Goal: Task Accomplishment & Management: Use online tool/utility

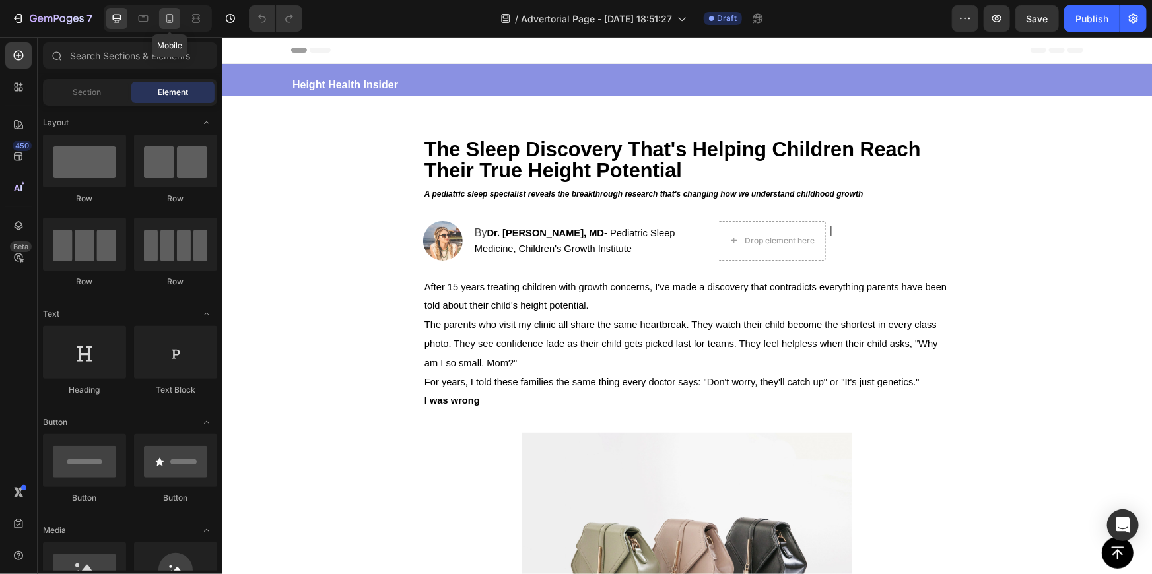
click at [166, 25] on div at bounding box center [169, 18] width 21 height 21
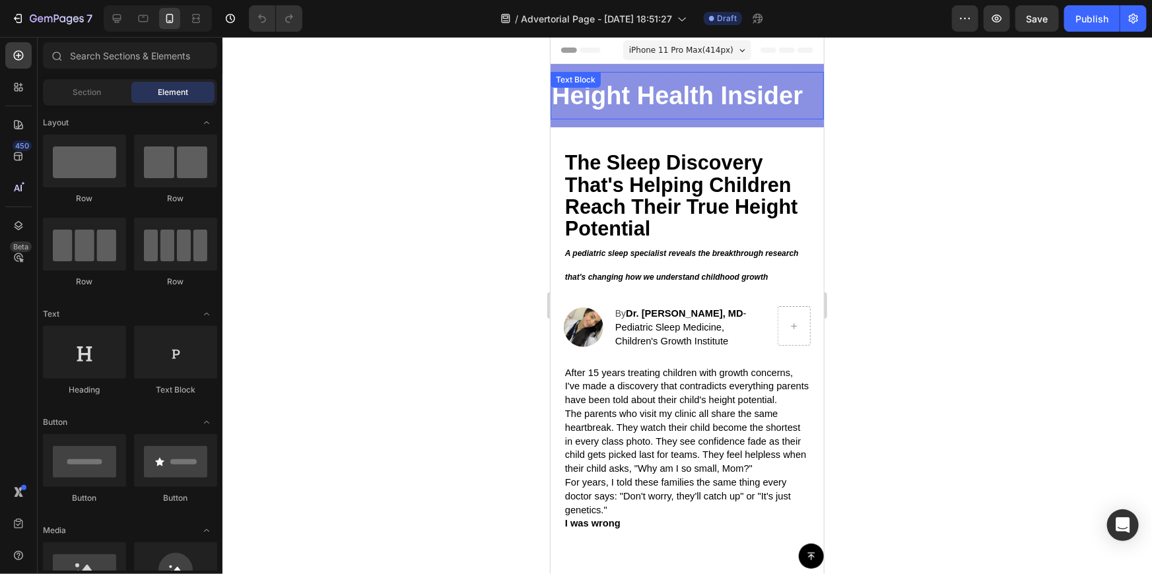
click at [719, 94] on p "Height Health Insider" at bounding box center [686, 95] width 271 height 45
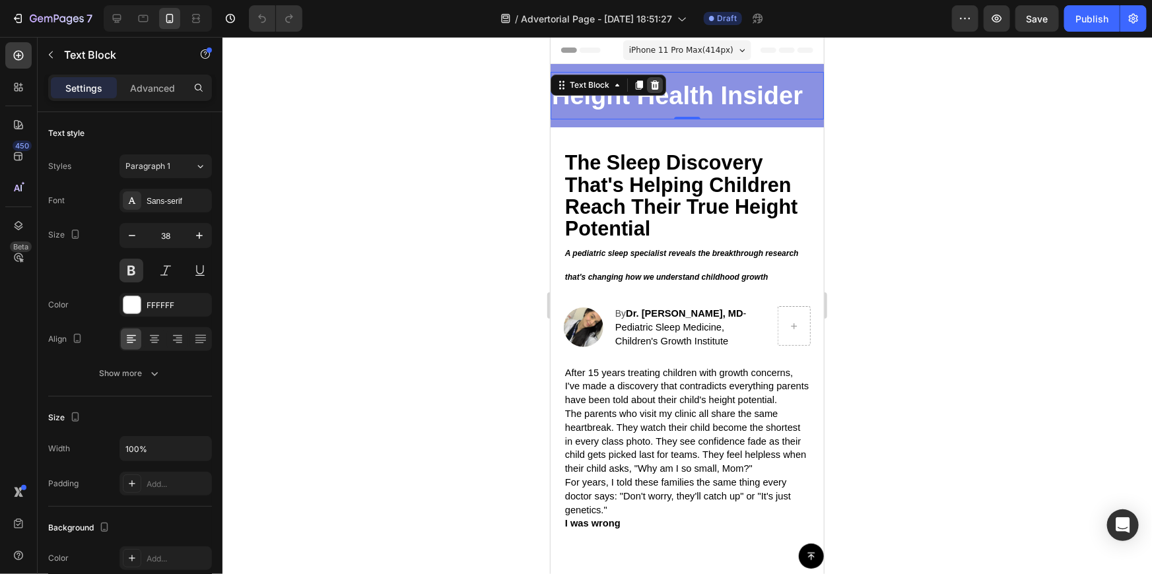
click at [653, 92] on div at bounding box center [654, 85] width 16 height 16
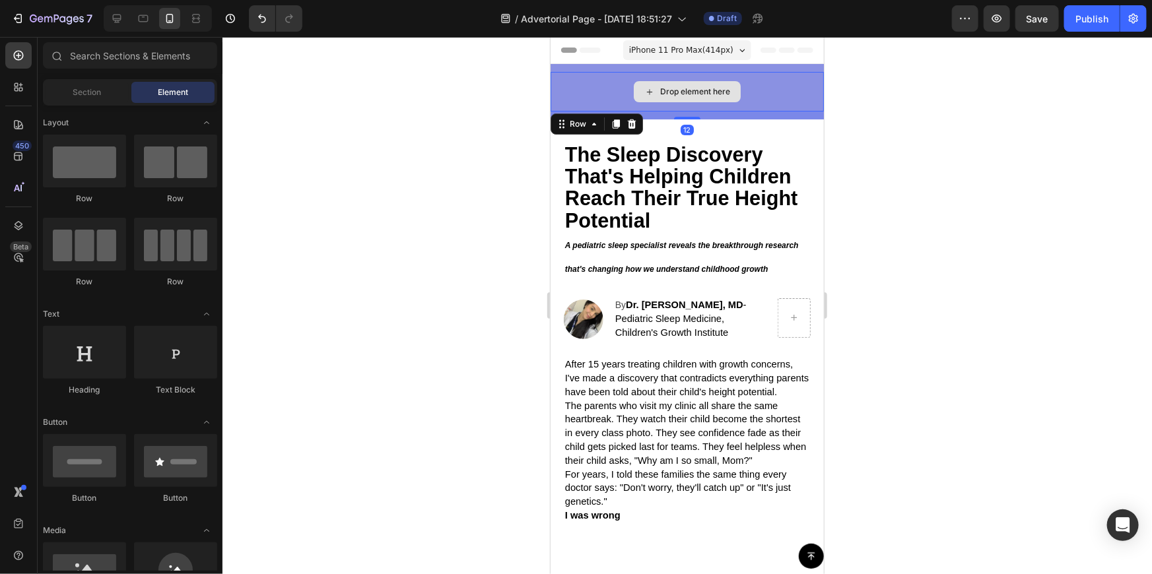
click at [761, 83] on div "Drop element here" at bounding box center [686, 91] width 273 height 40
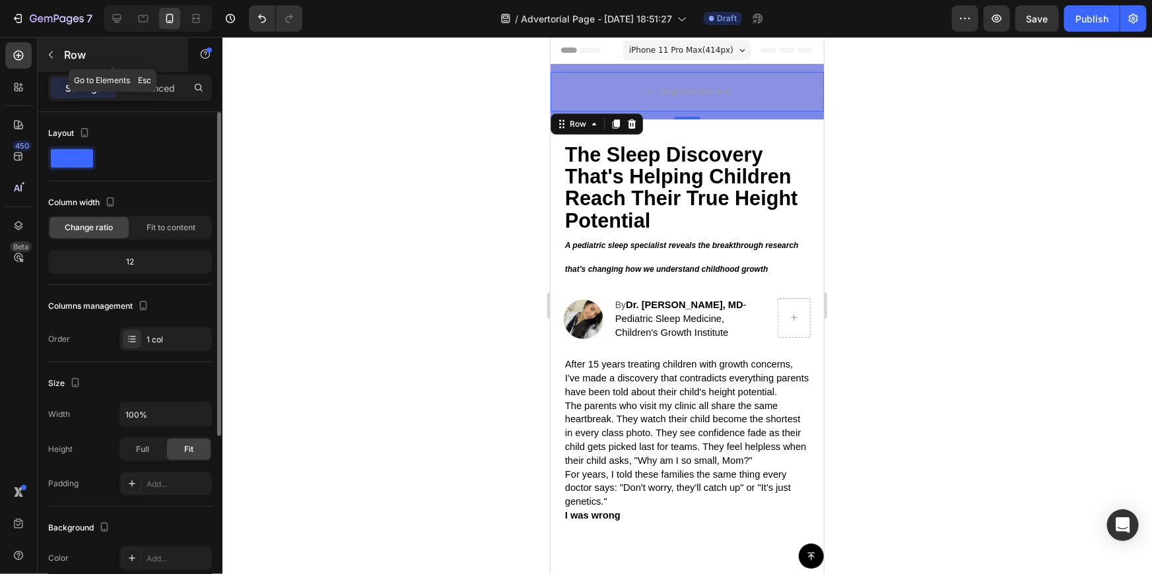
click at [55, 50] on icon "button" at bounding box center [51, 55] width 11 height 11
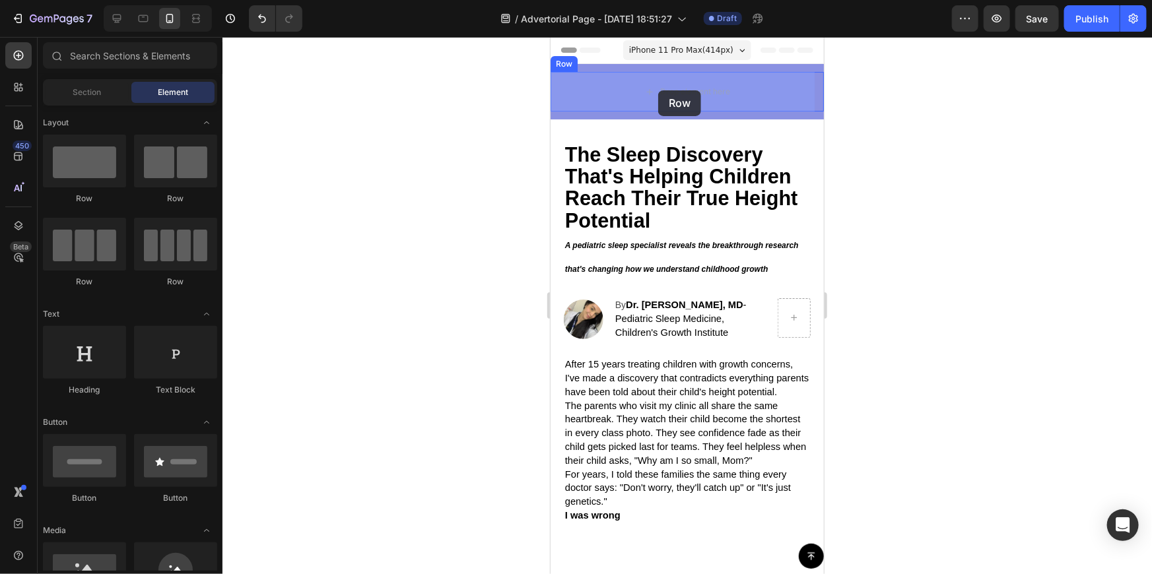
drag, startPoint x: 655, startPoint y: 207, endPoint x: 657, endPoint y: 88, distance: 118.2
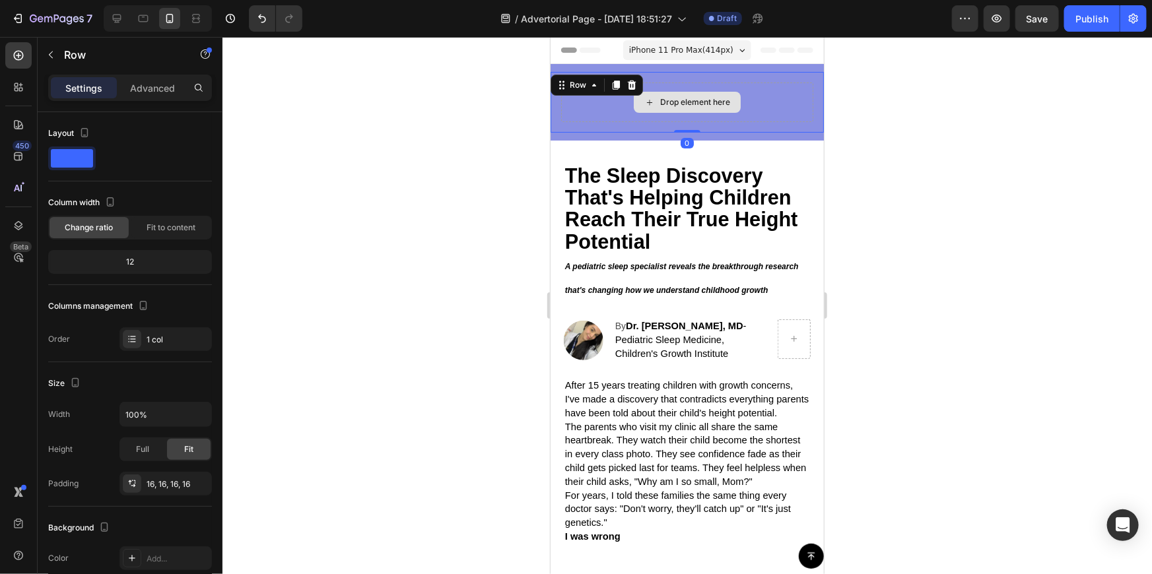
click at [723, 100] on div "Drop element here" at bounding box center [694, 101] width 70 height 11
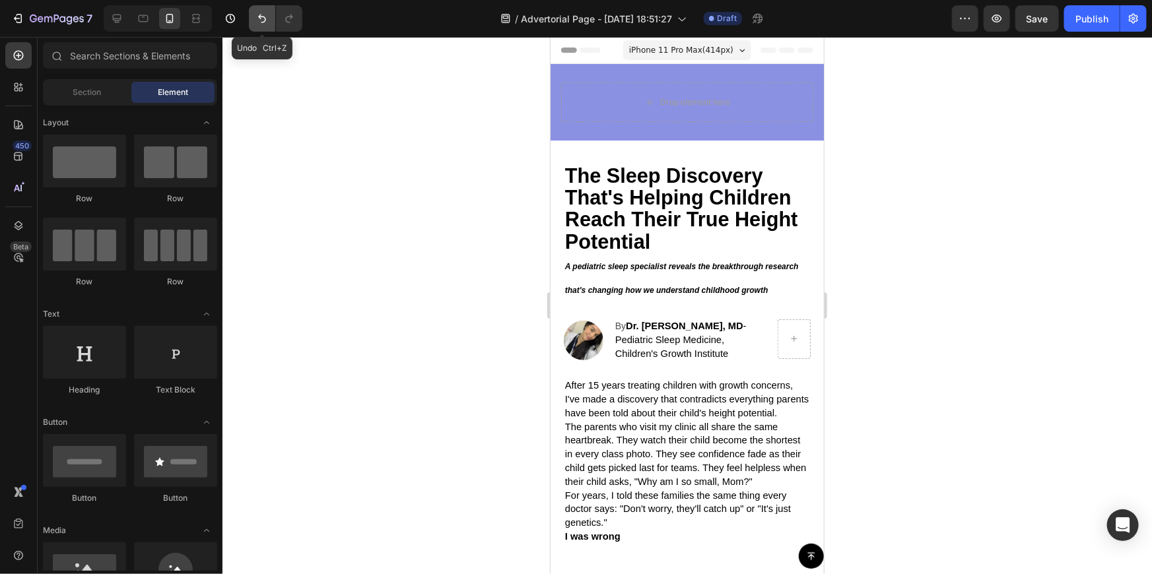
click at [270, 20] on button "Undo/Redo" at bounding box center [262, 18] width 26 height 26
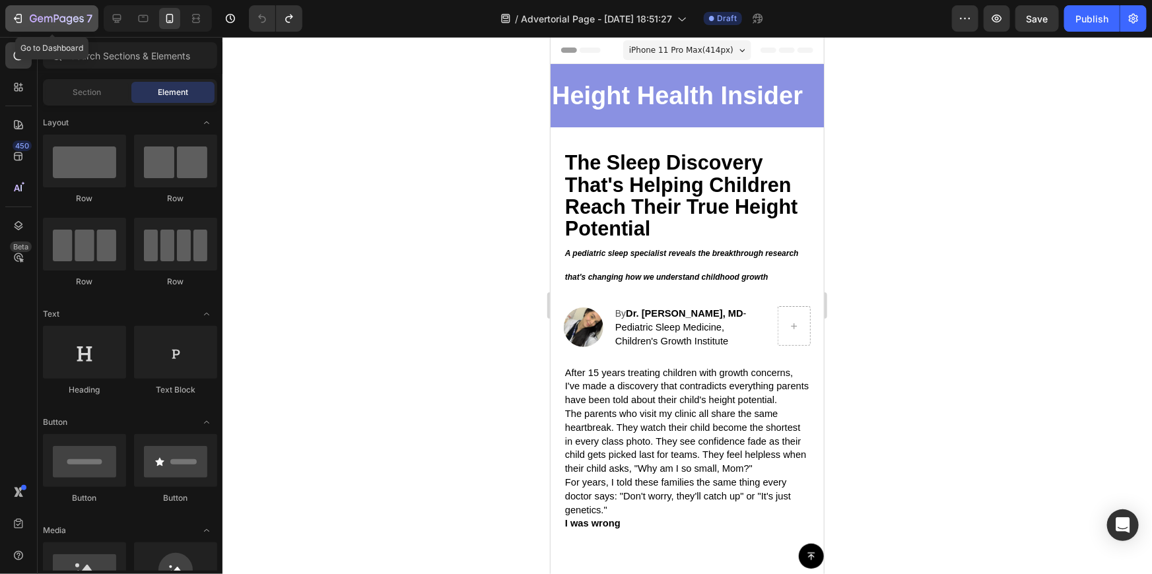
click at [20, 12] on icon "button" at bounding box center [17, 18] width 13 height 13
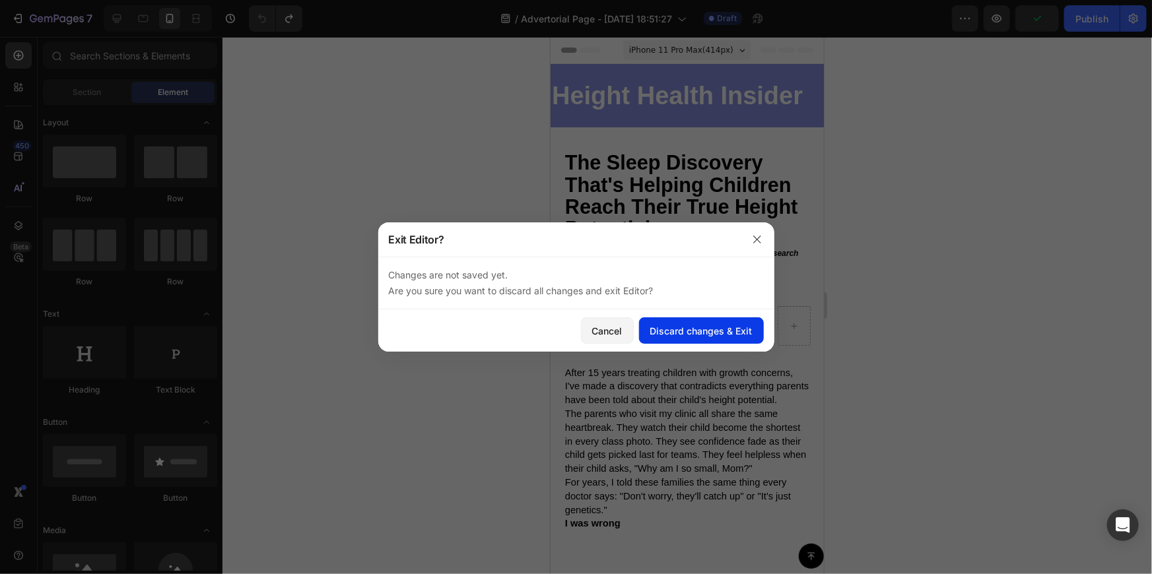
click at [687, 325] on div "Discard changes & Exit" at bounding box center [701, 331] width 102 height 14
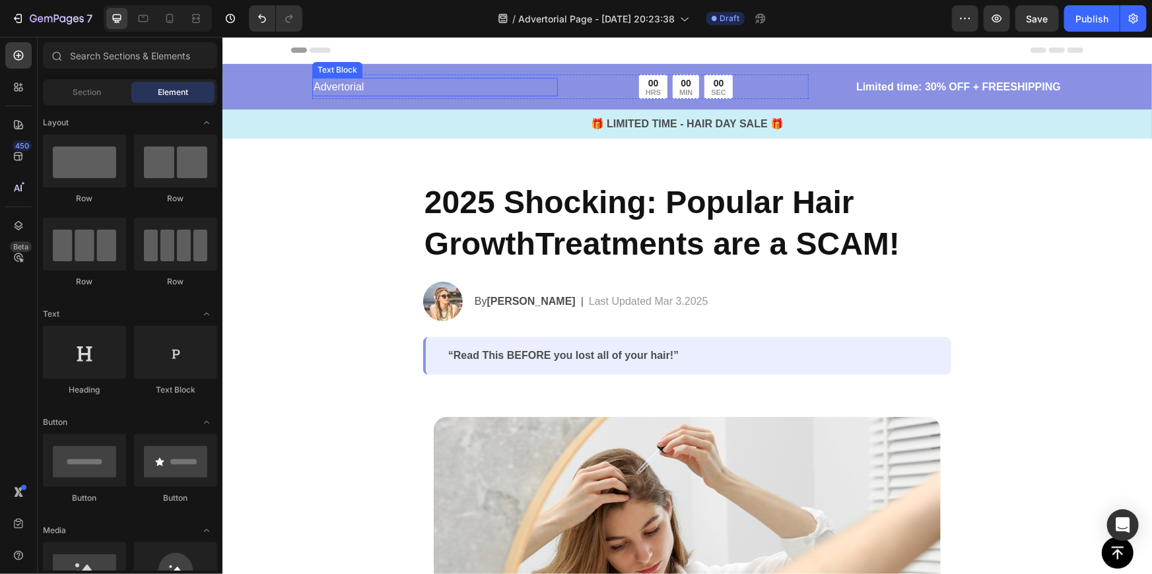
click at [457, 86] on p "Advertorial" at bounding box center [434, 87] width 243 height 16
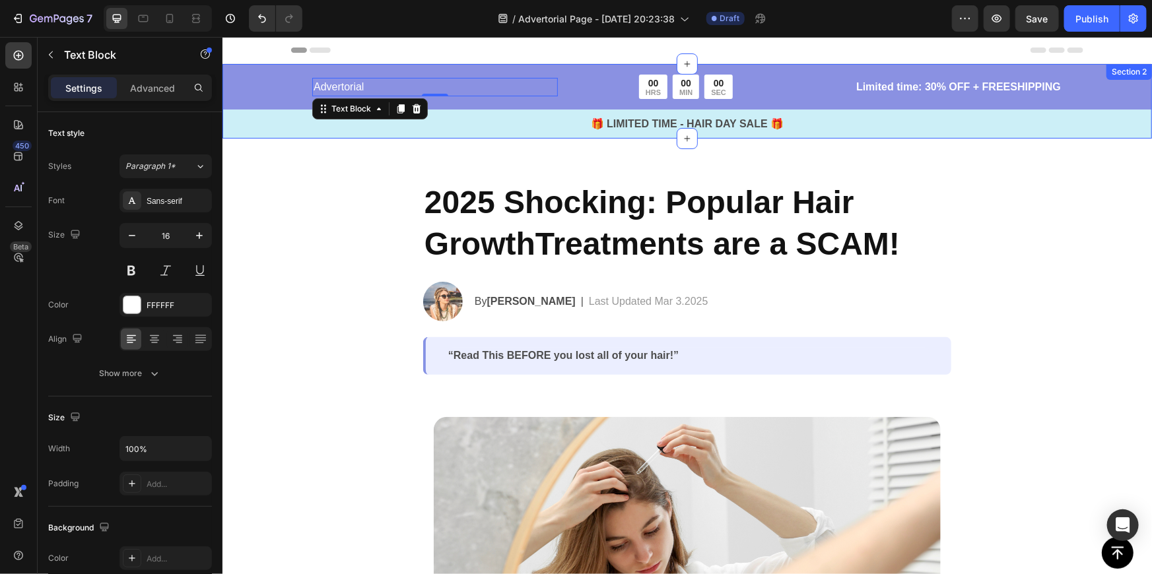
click at [697, 74] on div "00 HRS 00 MIN 00 SEC" at bounding box center [685, 86] width 94 height 24
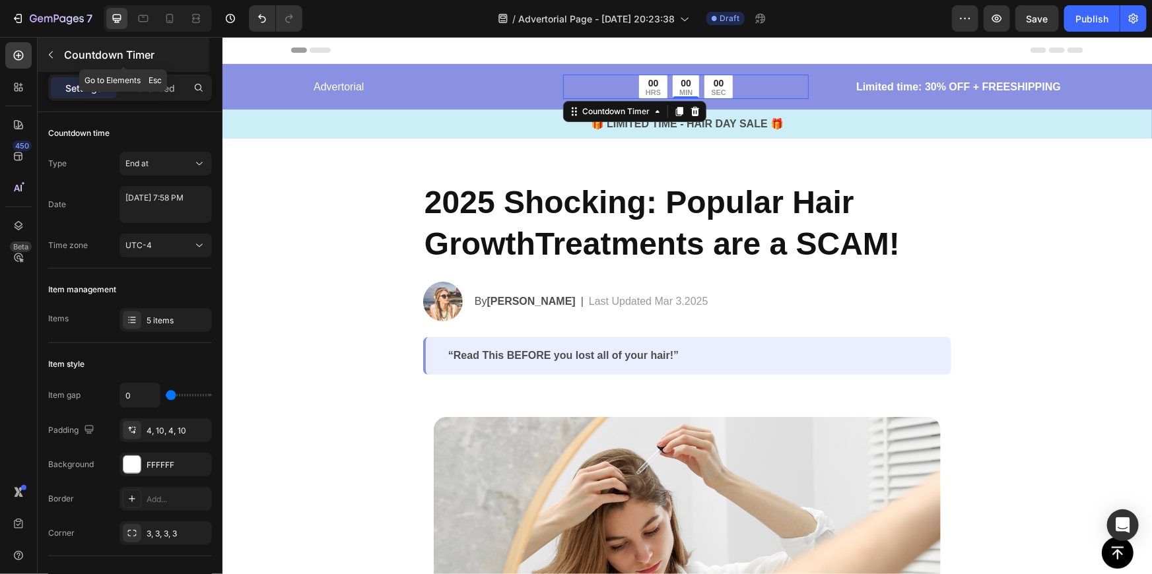
click at [51, 58] on icon "button" at bounding box center [51, 55] width 11 height 11
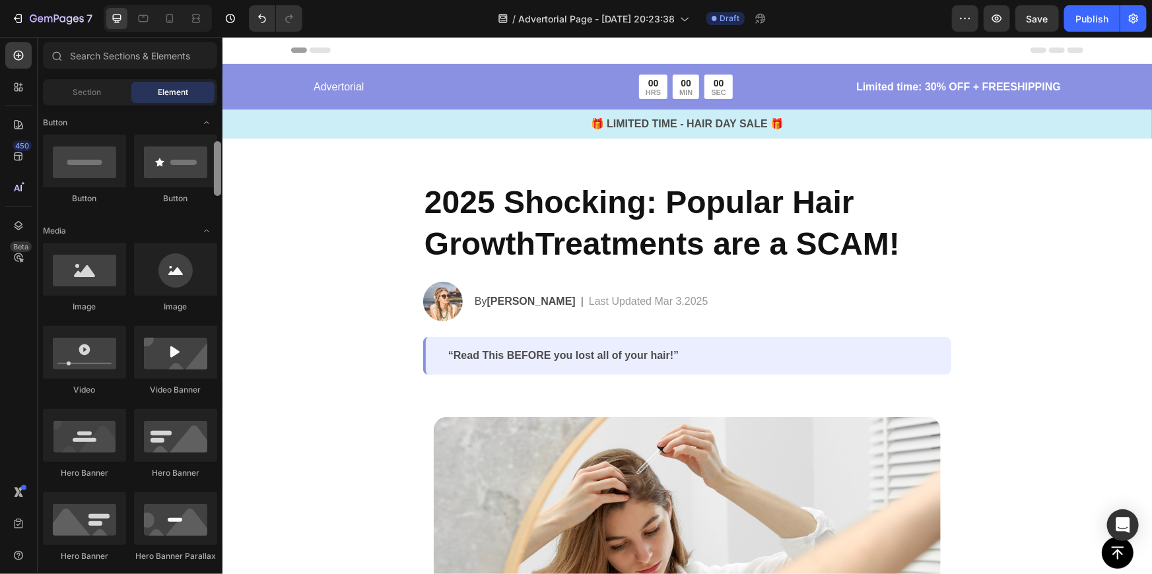
scroll to position [360, 0]
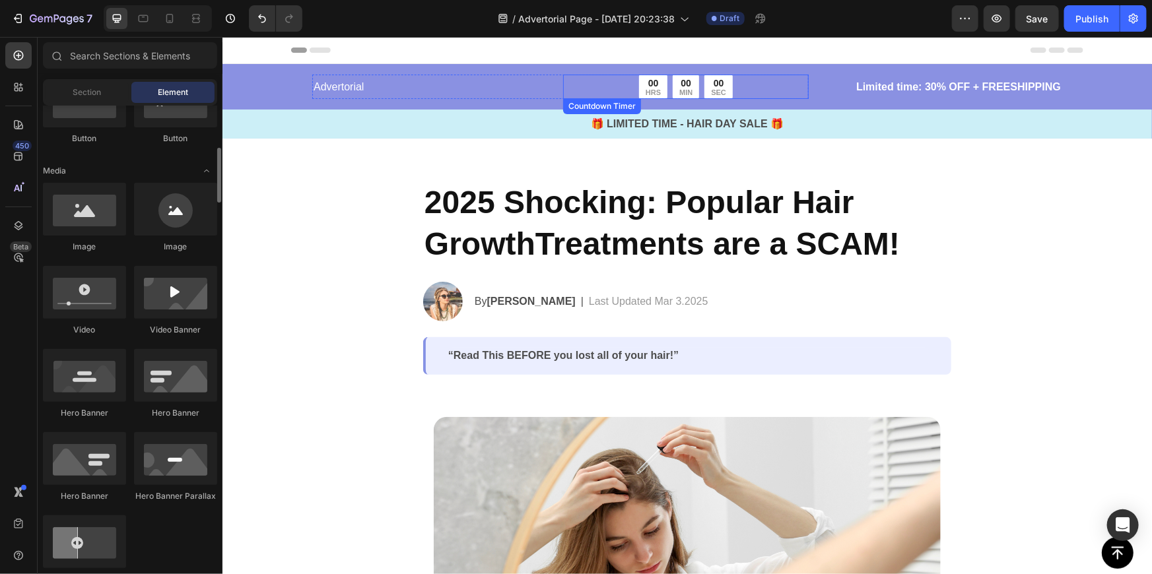
click at [698, 81] on div "00 HRS 00 MIN 00 SEC" at bounding box center [685, 86] width 94 height 24
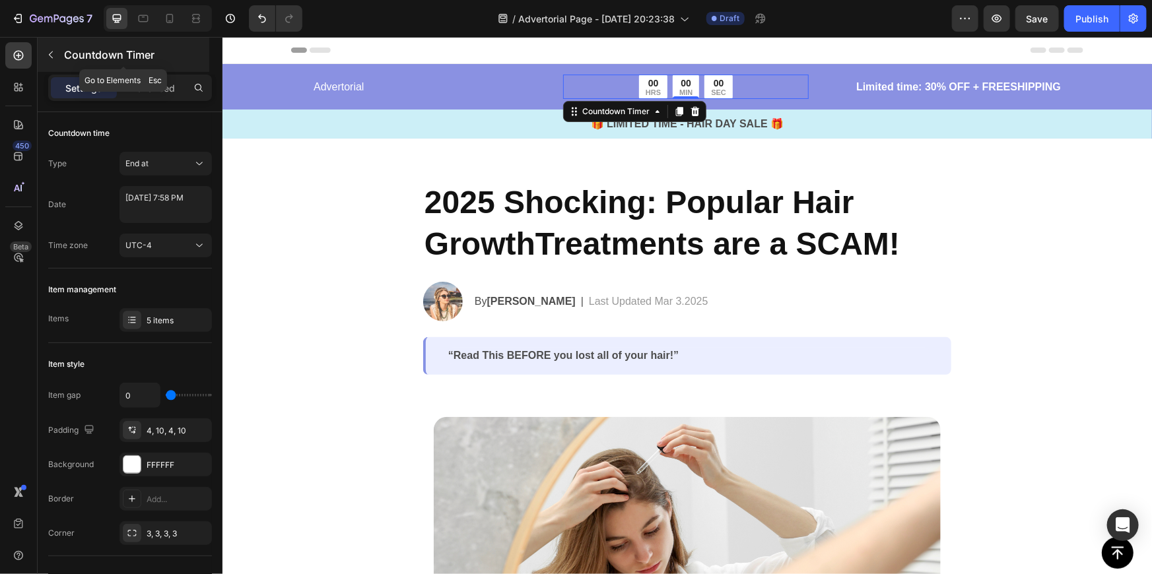
click at [59, 55] on button "button" at bounding box center [50, 54] width 21 height 21
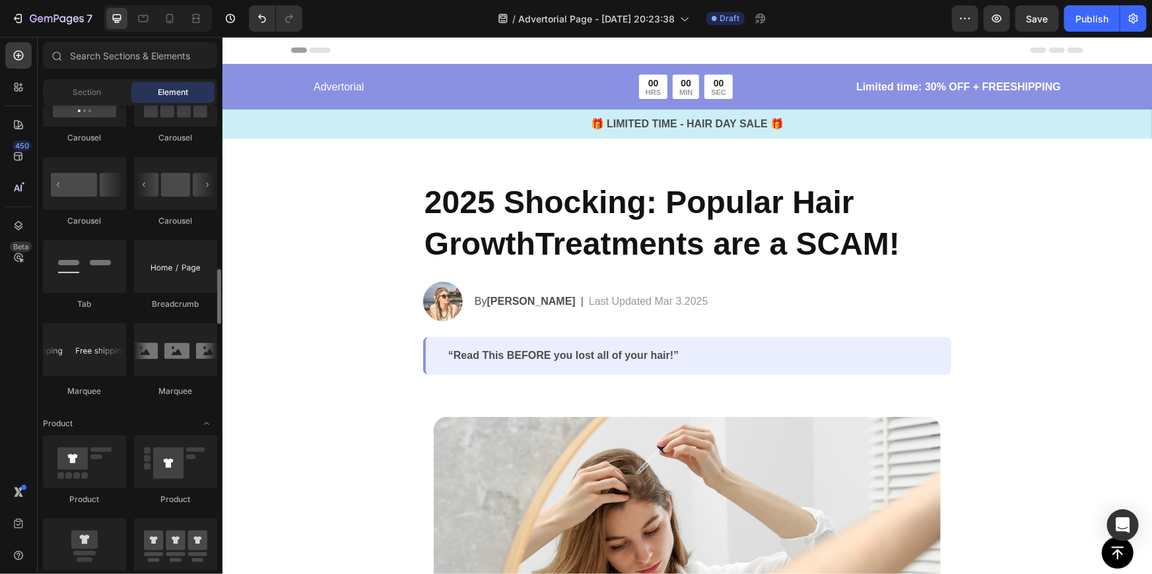
scroll to position [1260, 0]
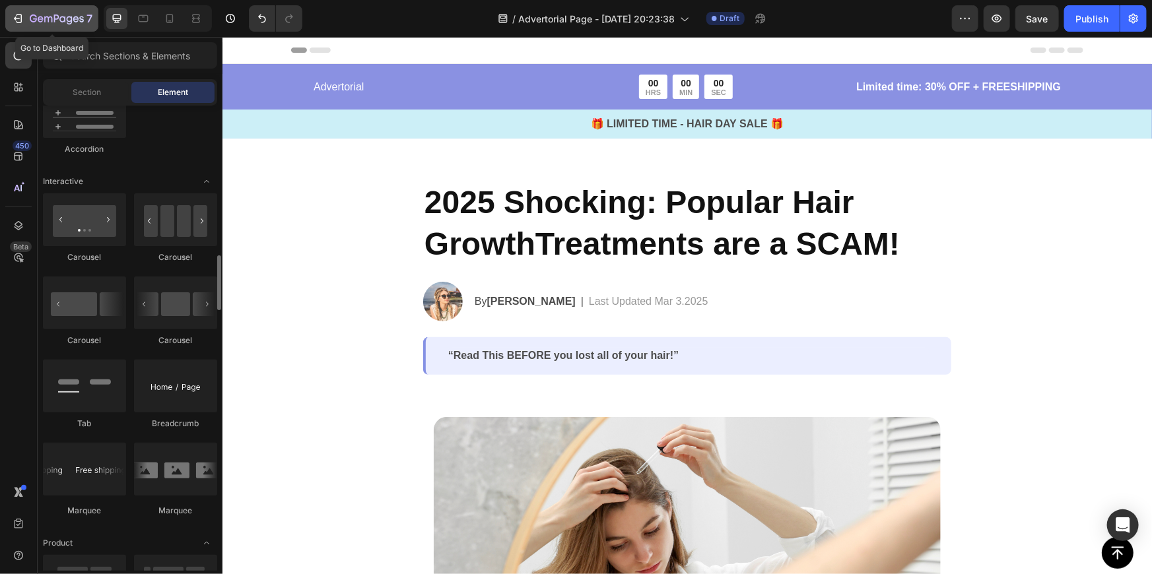
click at [12, 18] on icon "button" at bounding box center [17, 18] width 13 height 13
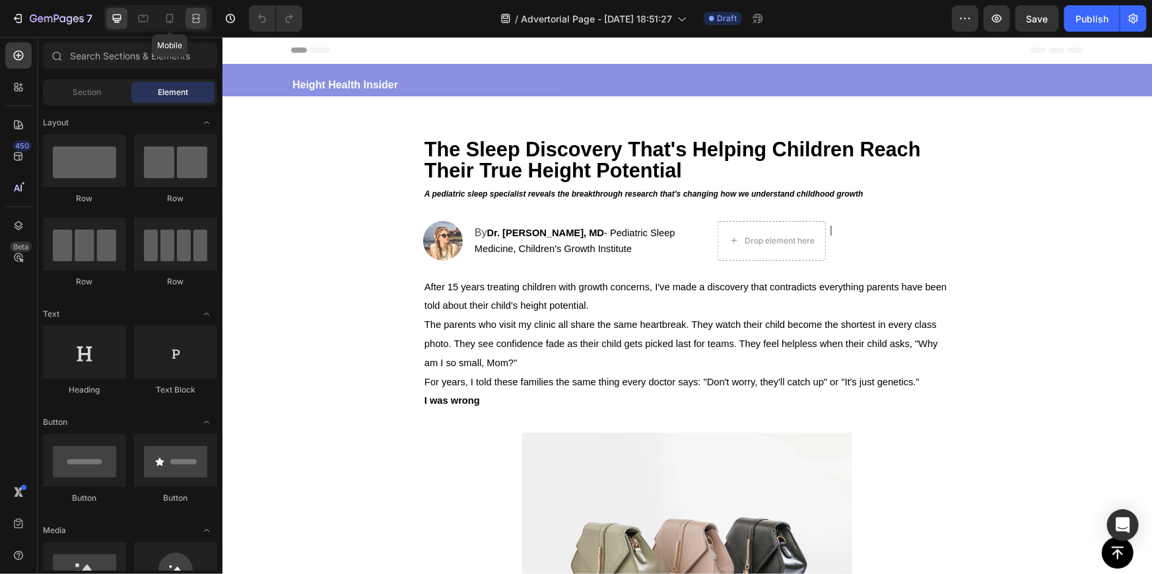
drag, startPoint x: 162, startPoint y: 22, endPoint x: 203, endPoint y: 22, distance: 40.9
click at [162, 21] on div at bounding box center [169, 18] width 21 height 21
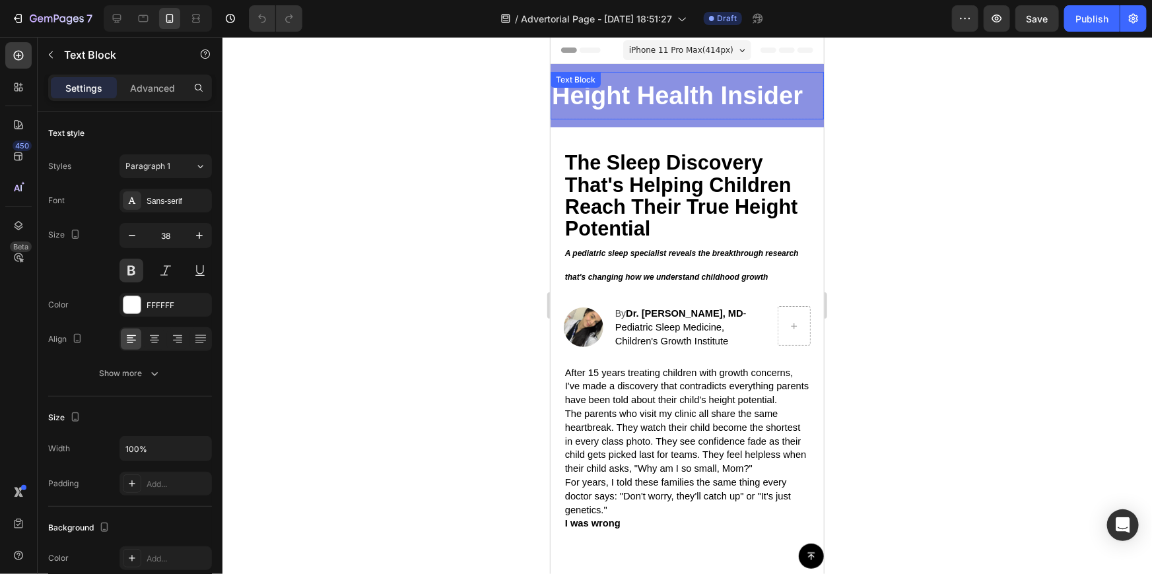
click at [622, 77] on div "Height Health Insider Text Block" at bounding box center [686, 95] width 273 height 48
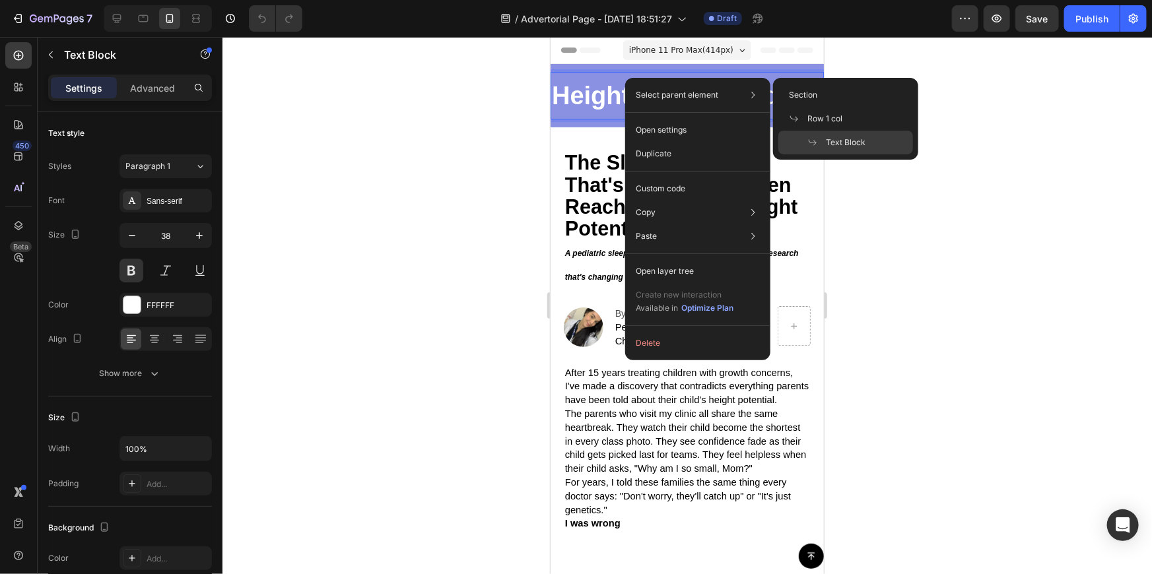
click at [613, 105] on p "Height Health Insider" at bounding box center [686, 95] width 271 height 45
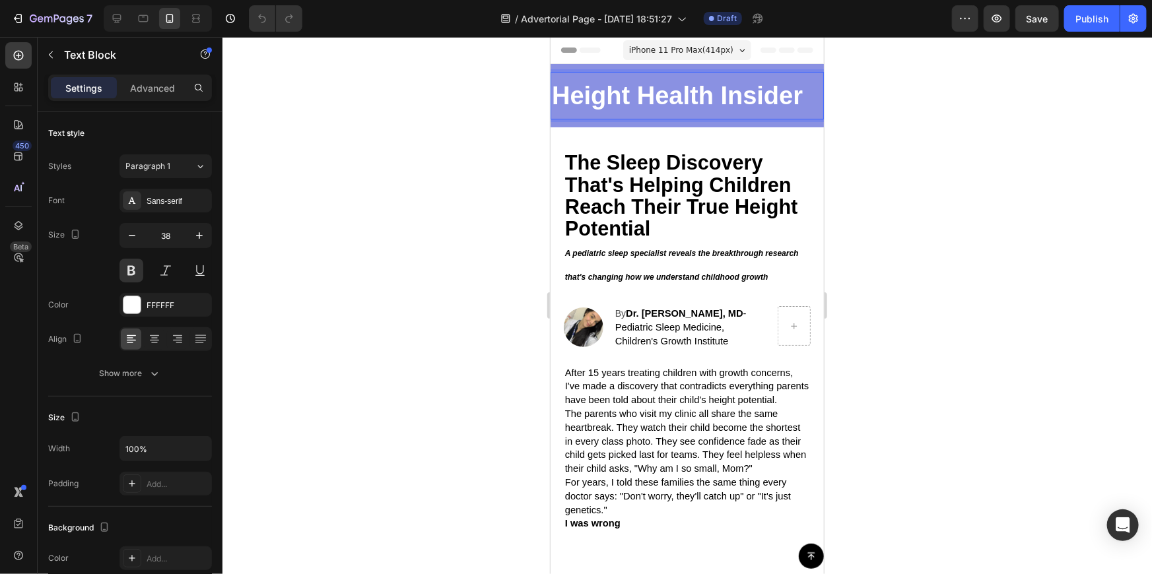
drag, startPoint x: 677, startPoint y: 94, endPoint x: 632, endPoint y: 99, distance: 45.2
click at [632, 99] on p "Height Health Insider" at bounding box center [686, 95] width 271 height 45
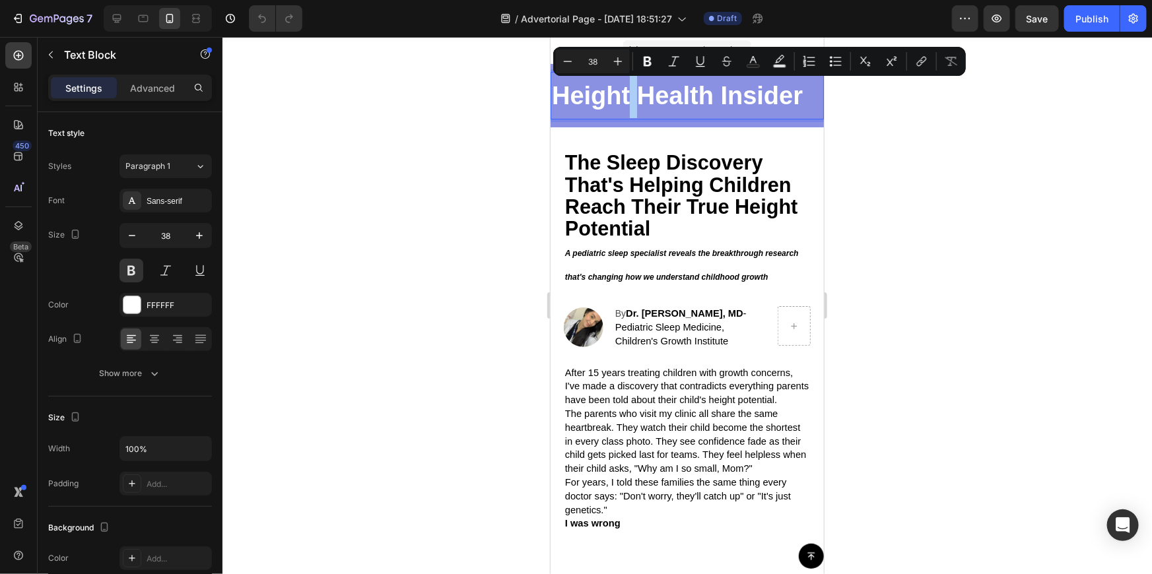
click at [835, 88] on div at bounding box center [686, 305] width 929 height 537
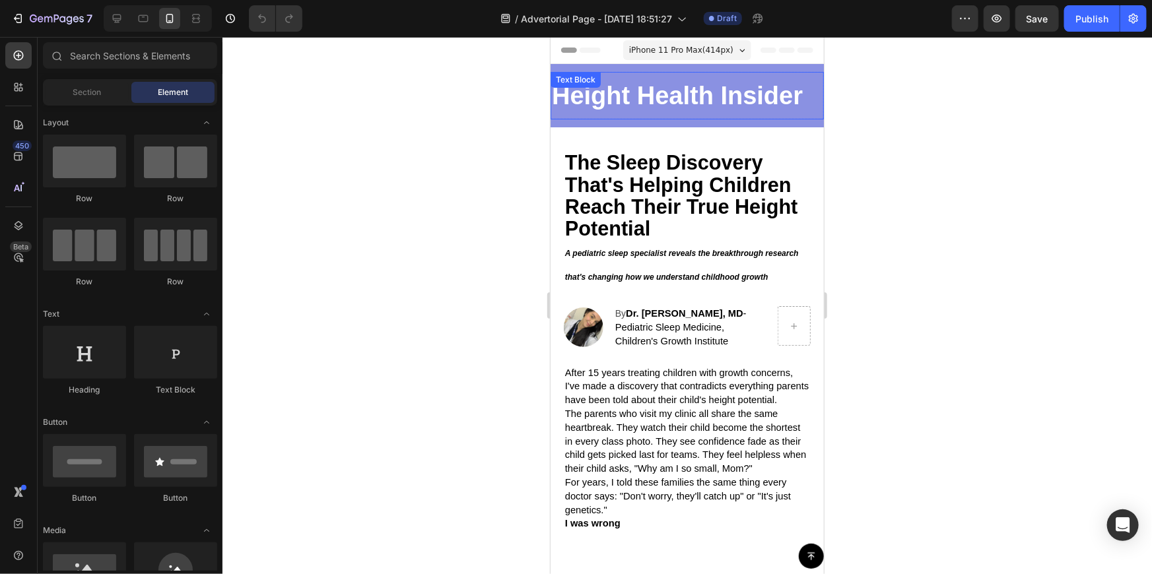
click at [766, 77] on p "Height Health Insider" at bounding box center [686, 95] width 271 height 45
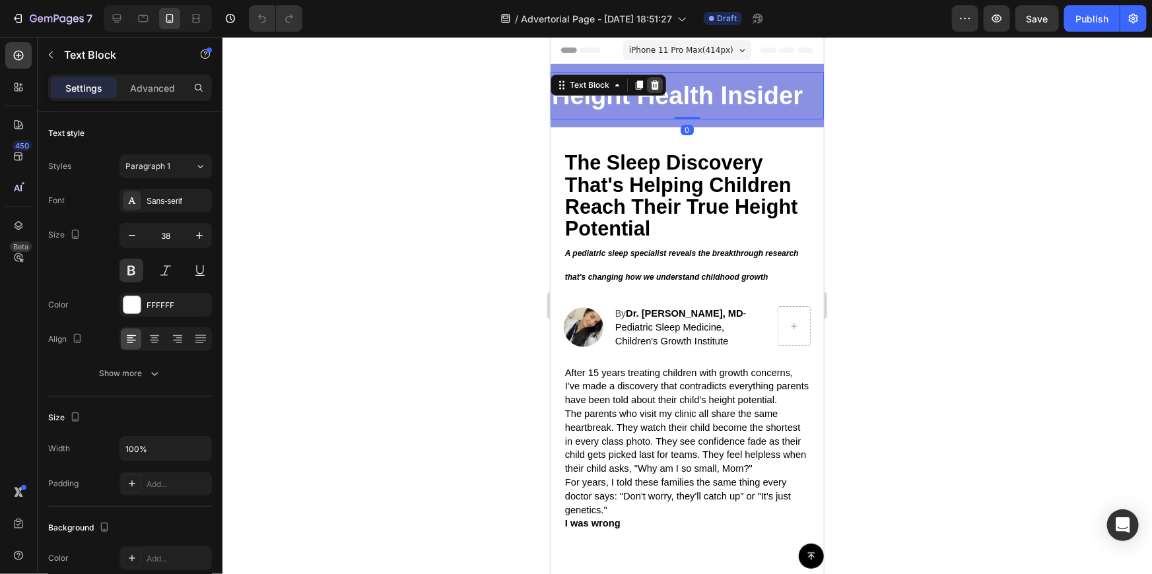
click at [657, 81] on icon at bounding box center [654, 84] width 9 height 9
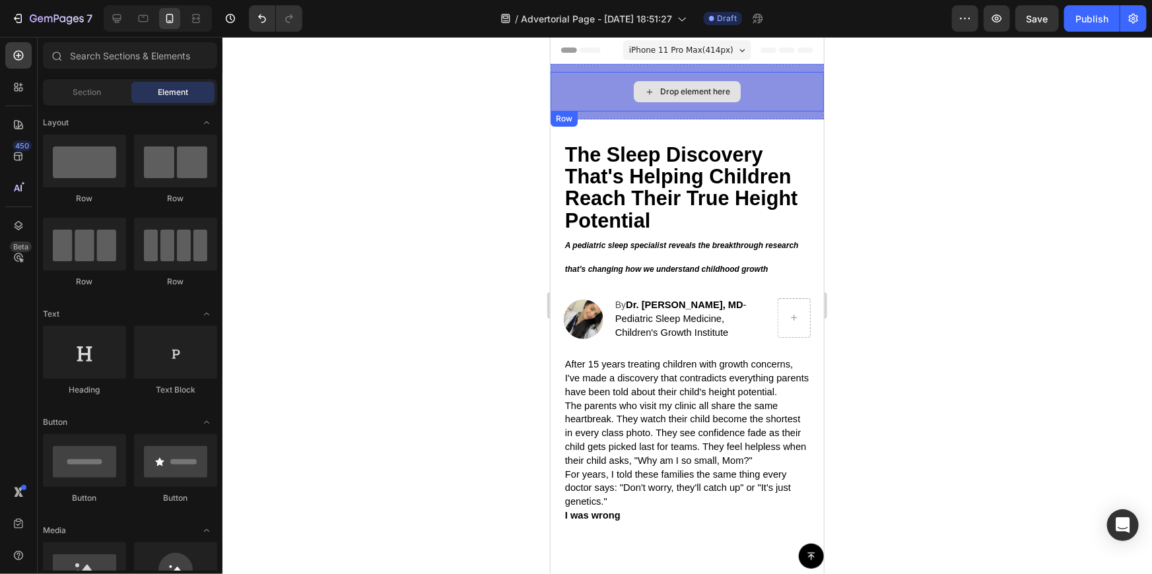
click at [666, 86] on div "Drop element here" at bounding box center [694, 91] width 70 height 11
click at [108, 59] on input "text" at bounding box center [130, 55] width 174 height 26
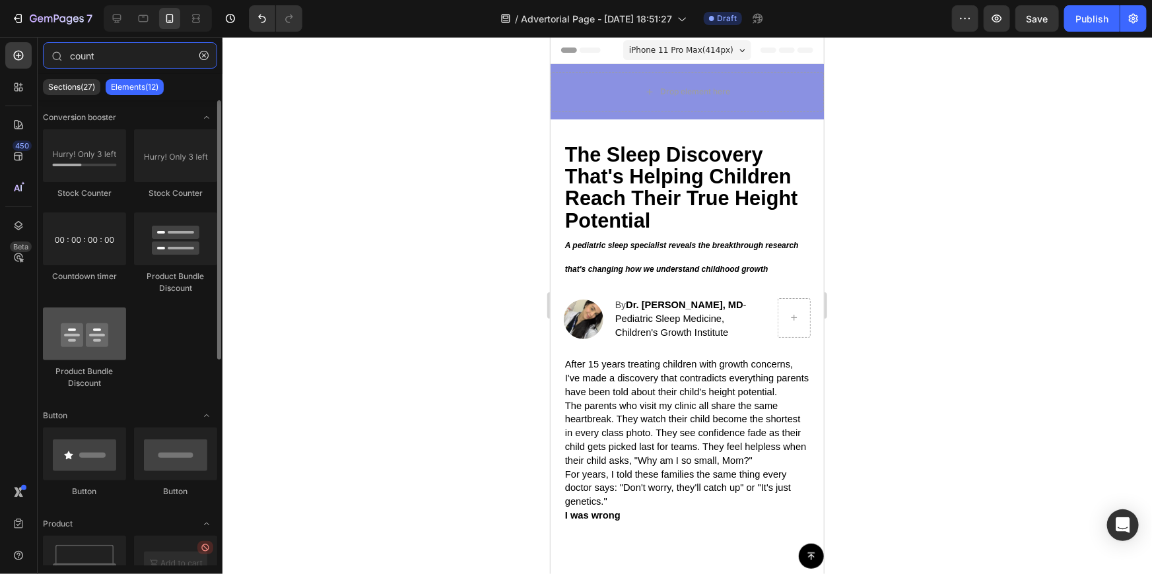
scroll to position [59, 0]
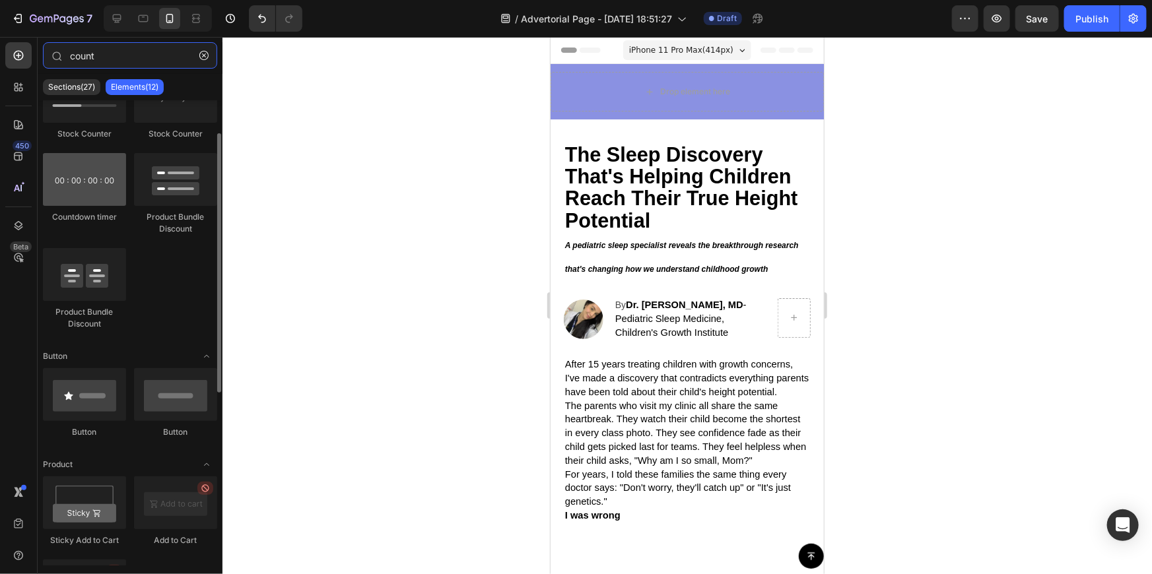
type input "count"
click at [92, 189] on div at bounding box center [84, 179] width 83 height 53
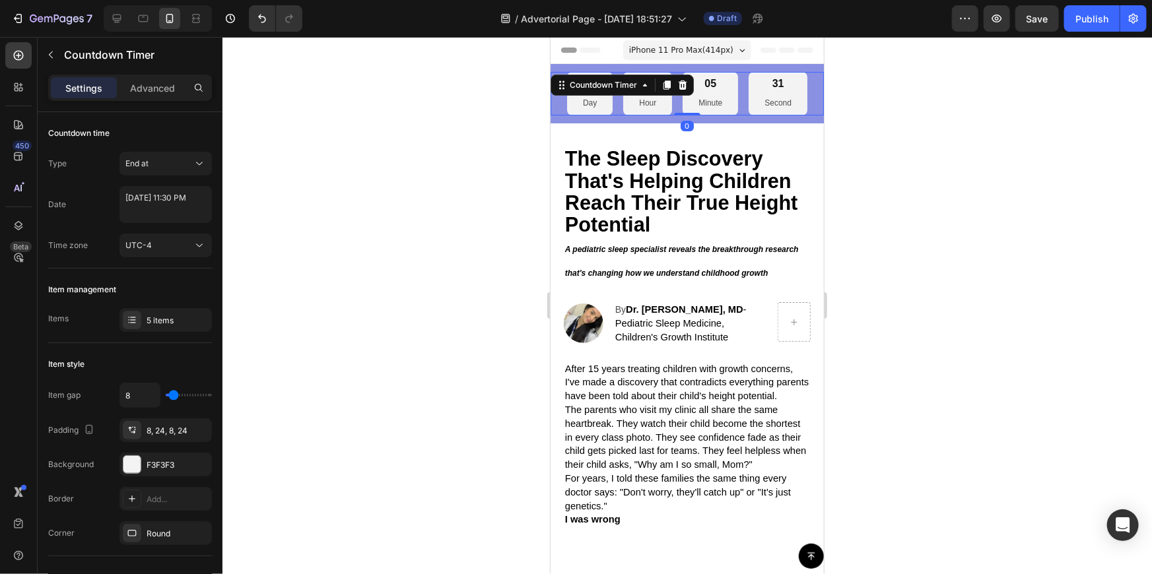
click at [879, 104] on div at bounding box center [686, 305] width 929 height 537
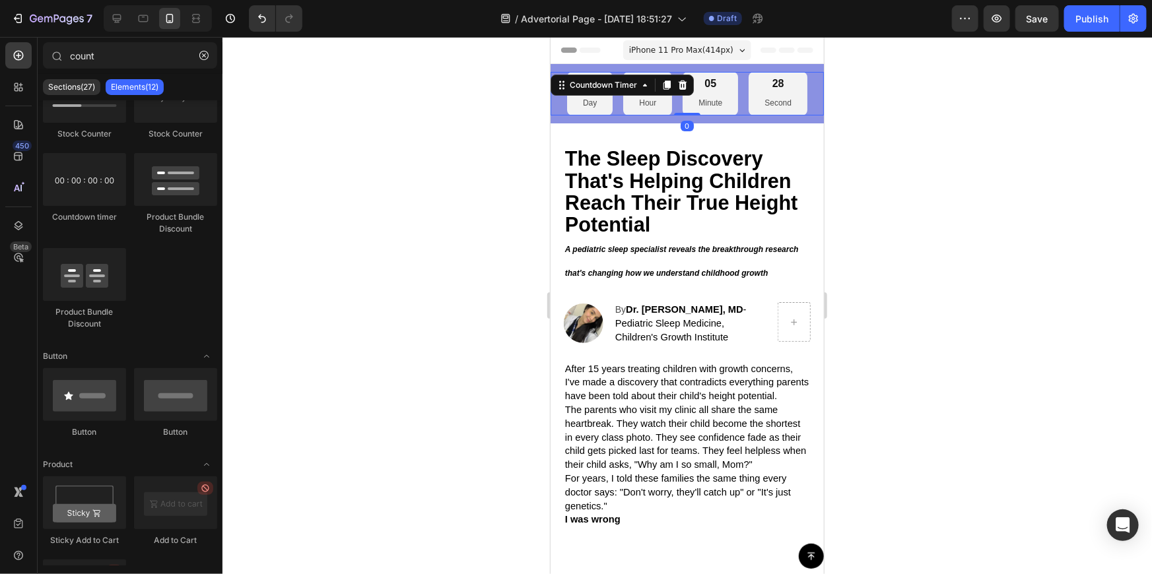
click at [762, 94] on div "28 Second" at bounding box center [777, 93] width 59 height 44
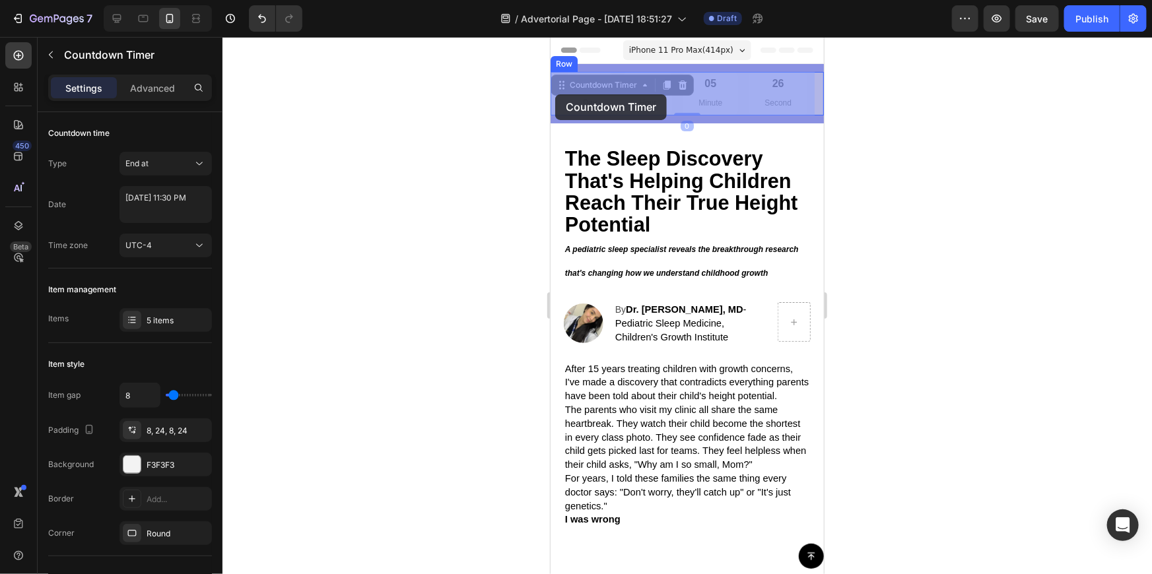
drag, startPoint x: 733, startPoint y: 103, endPoint x: 554, endPoint y: 94, distance: 179.1
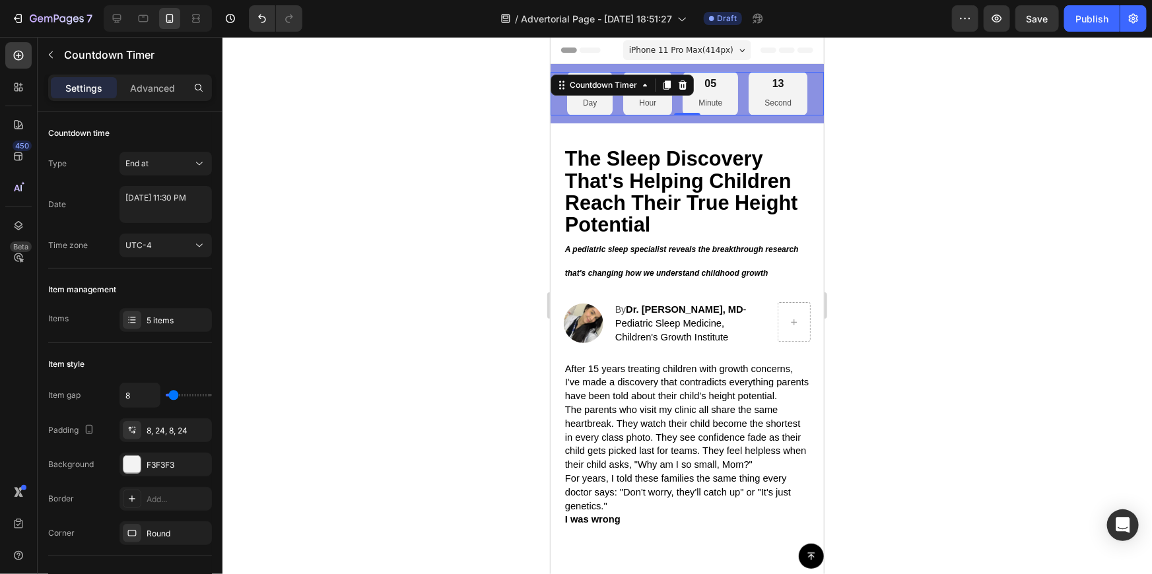
click at [698, 104] on p "Minute" at bounding box center [710, 103] width 24 height 15
click at [745, 98] on div "04 Day 00 Hour 05 Minute 09 Second" at bounding box center [686, 93] width 240 height 44
click at [772, 94] on div "09 Second" at bounding box center [777, 93] width 59 height 44
click at [866, 89] on div at bounding box center [686, 305] width 929 height 537
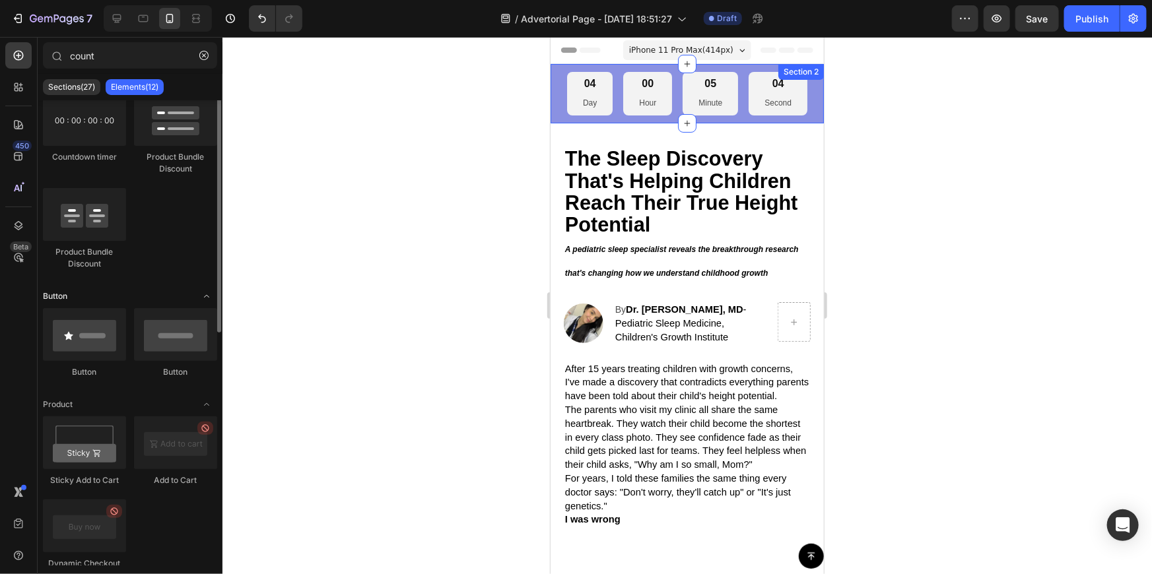
scroll to position [0, 0]
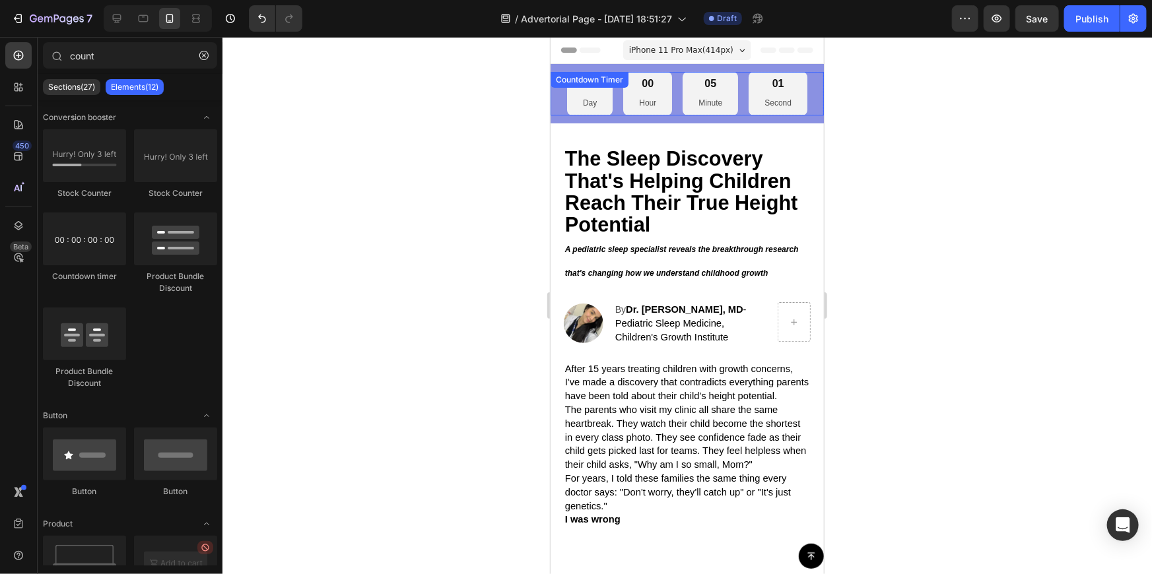
click at [738, 89] on div "04 Day 00 Hour 05 Minute 01 Second" at bounding box center [686, 93] width 240 height 44
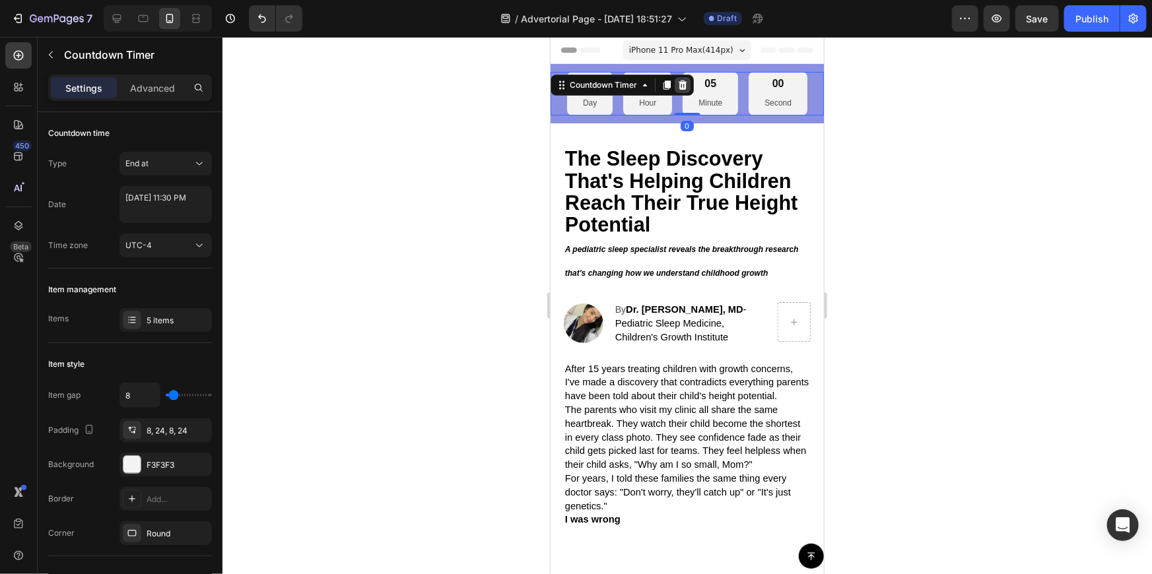
click at [679, 86] on icon at bounding box center [682, 84] width 9 height 9
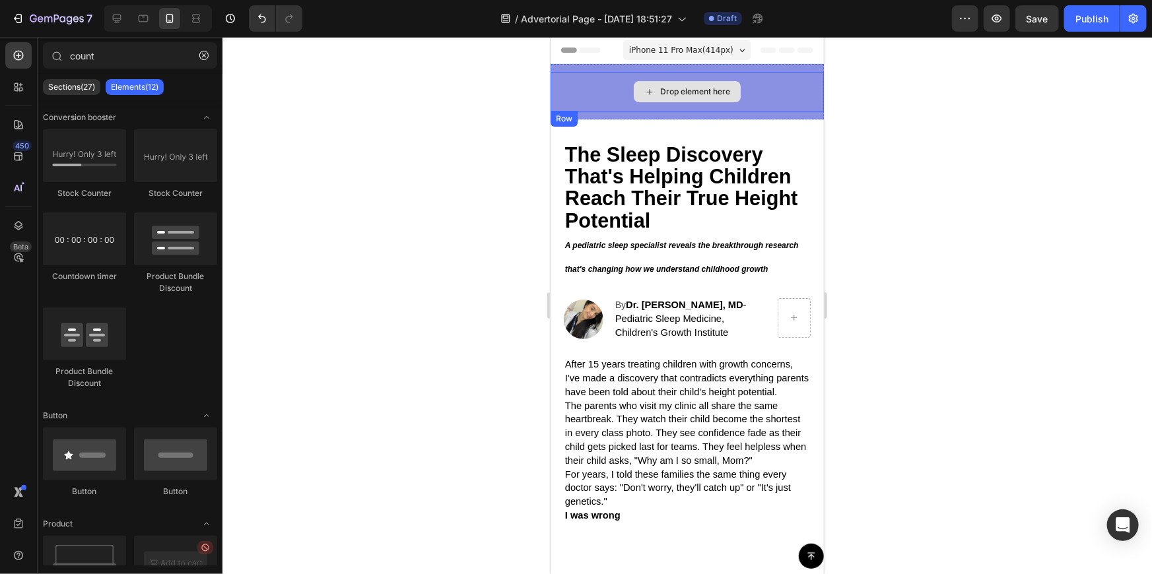
click at [668, 88] on div "Drop element here" at bounding box center [694, 91] width 70 height 11
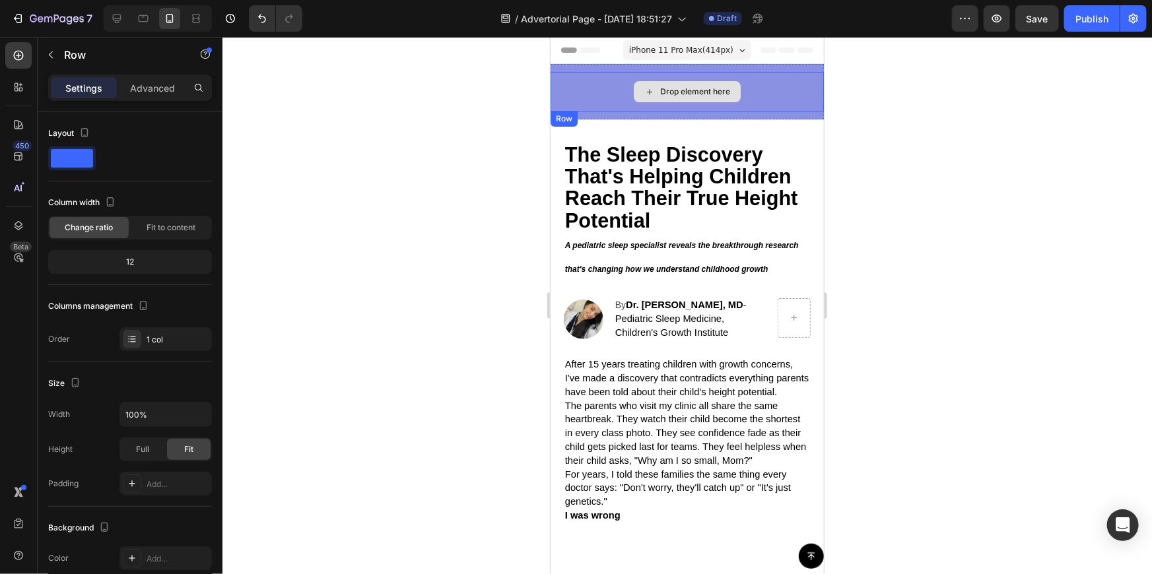
click at [577, 86] on div "Drop element here" at bounding box center [686, 91] width 273 height 40
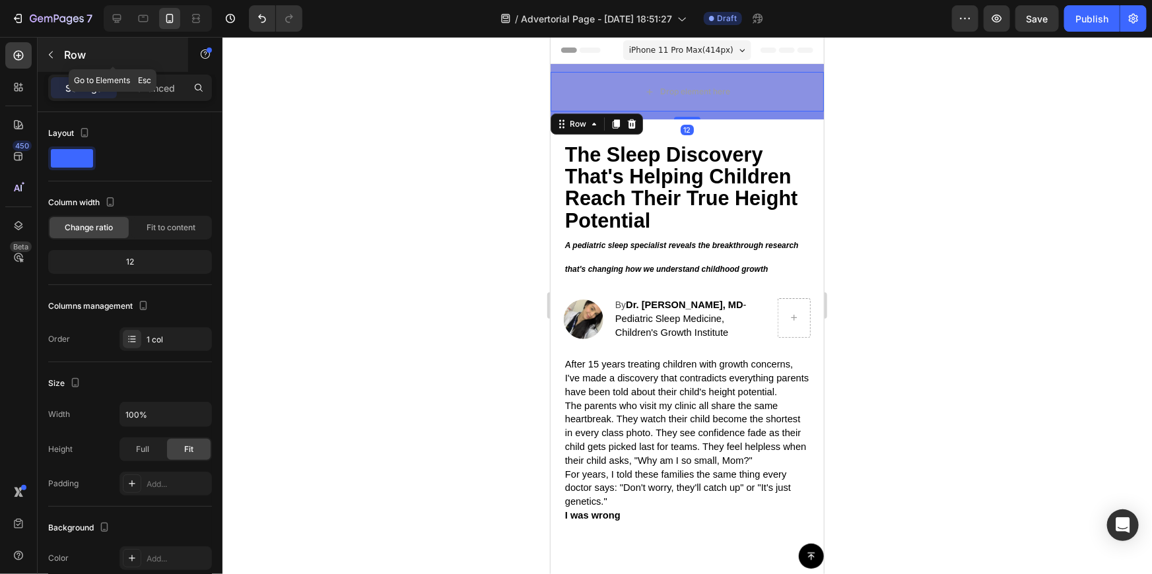
click at [50, 51] on icon "button" at bounding box center [51, 55] width 11 height 11
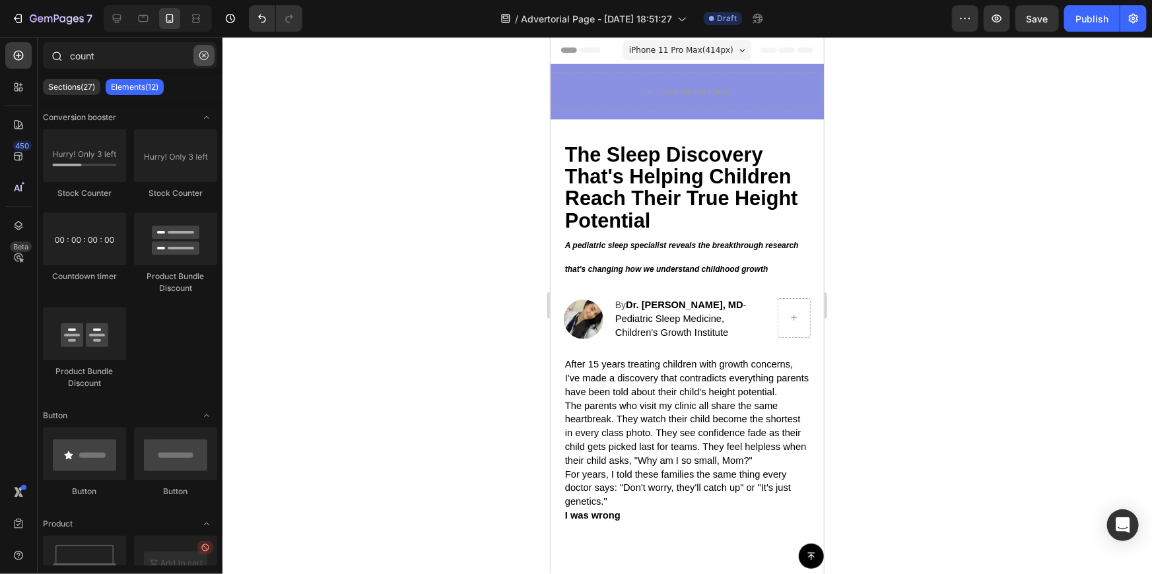
click at [202, 59] on icon "button" at bounding box center [203, 55] width 9 height 9
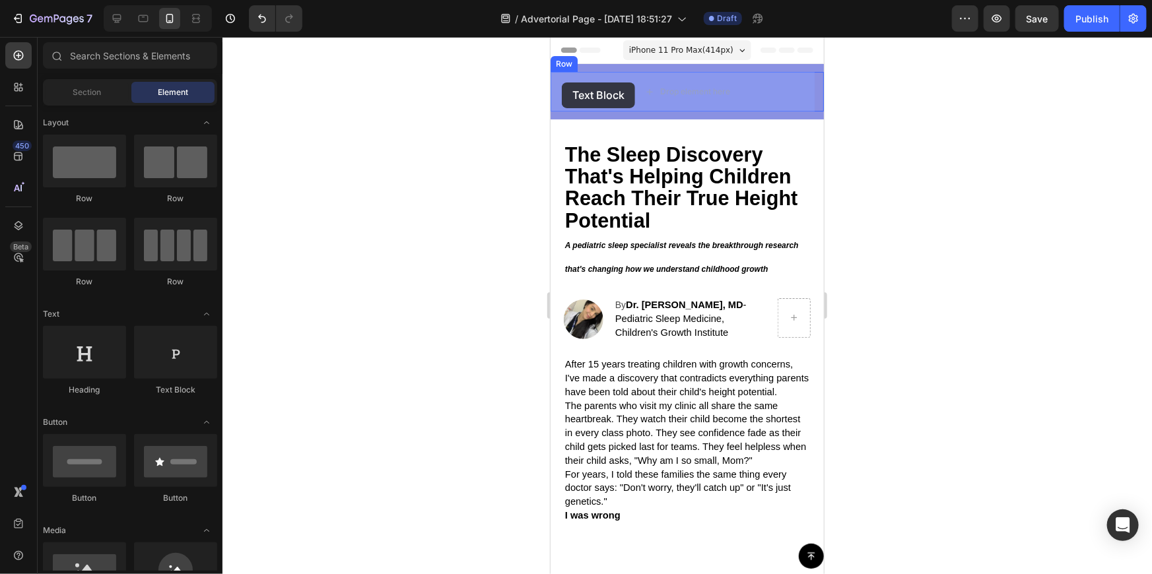
drag, startPoint x: 693, startPoint y: 380, endPoint x: 561, endPoint y: 82, distance: 325.6
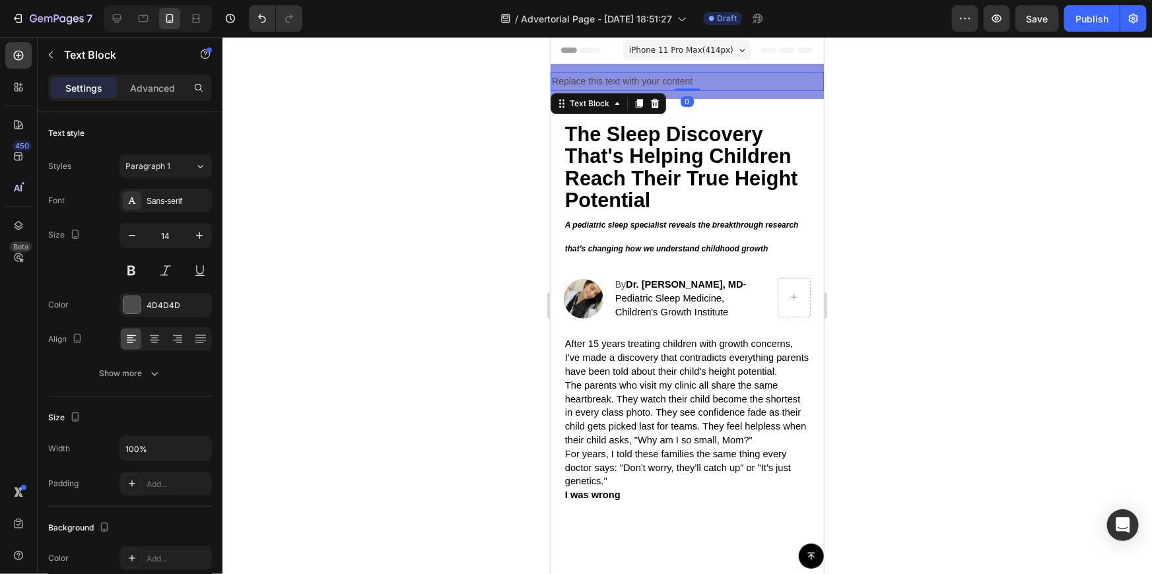
click at [622, 71] on div "Replace this text with your content" at bounding box center [686, 80] width 273 height 19
drag, startPoint x: 646, startPoint y: 73, endPoint x: 662, endPoint y: 75, distance: 16.6
click at [651, 75] on p "Replace this text with your content" at bounding box center [686, 81] width 271 height 17
click at [671, 79] on p "Replace this text with your content" at bounding box center [686, 81] width 271 height 17
click at [695, 78] on p "Replace this text with your content" at bounding box center [686, 81] width 271 height 17
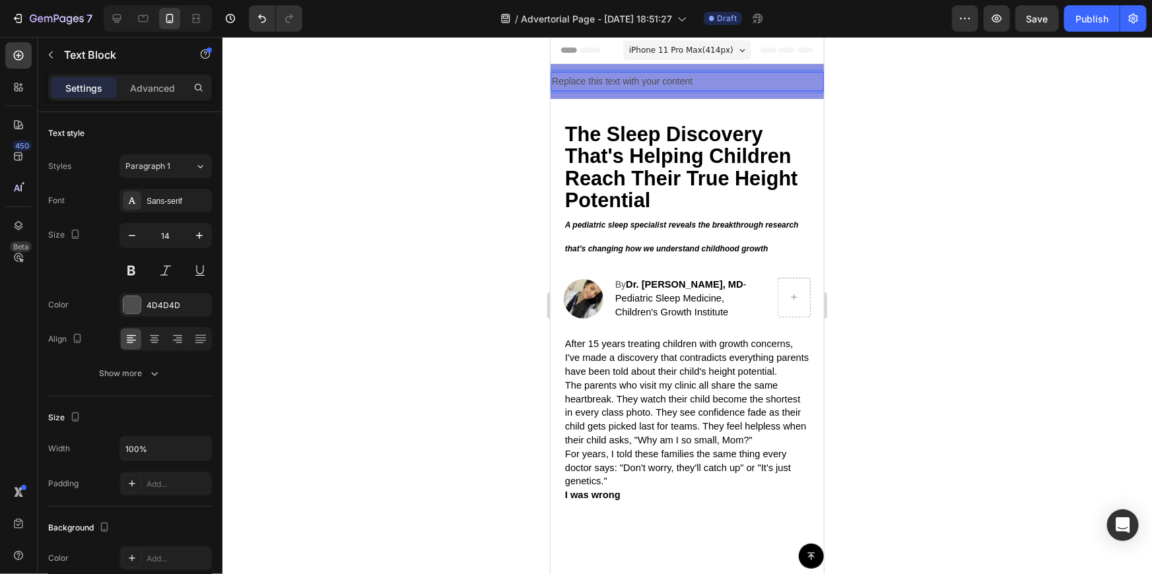
click at [732, 79] on p "Replace this text with your content" at bounding box center [686, 81] width 271 height 17
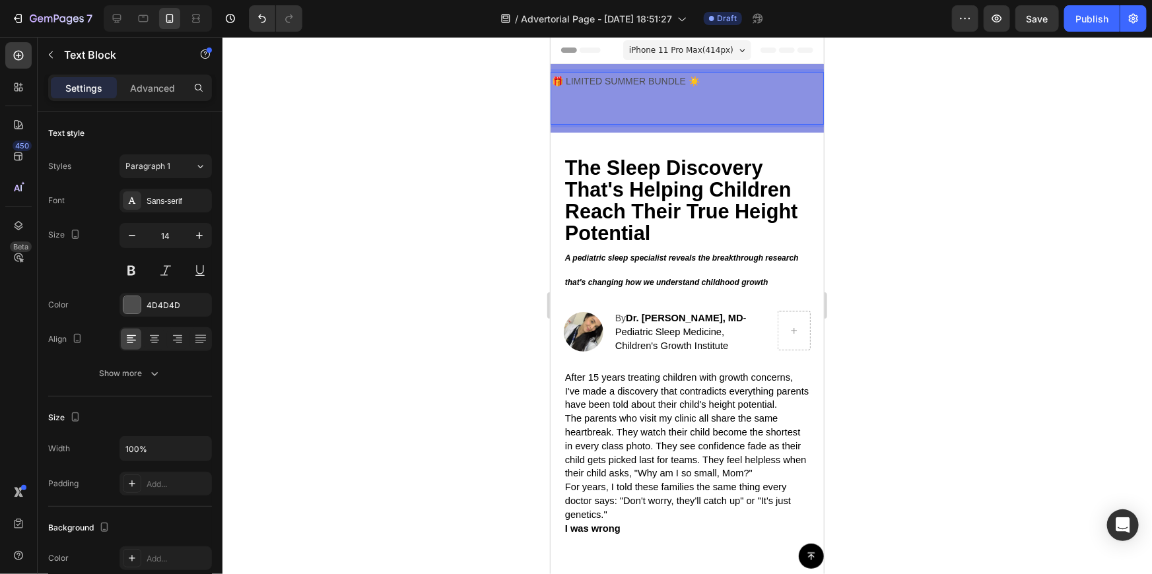
drag, startPoint x: 564, startPoint y: 107, endPoint x: 564, endPoint y: 100, distance: 7.3
click at [564, 103] on p "Rich Text Editor. Editing area: main" at bounding box center [686, 105] width 271 height 33
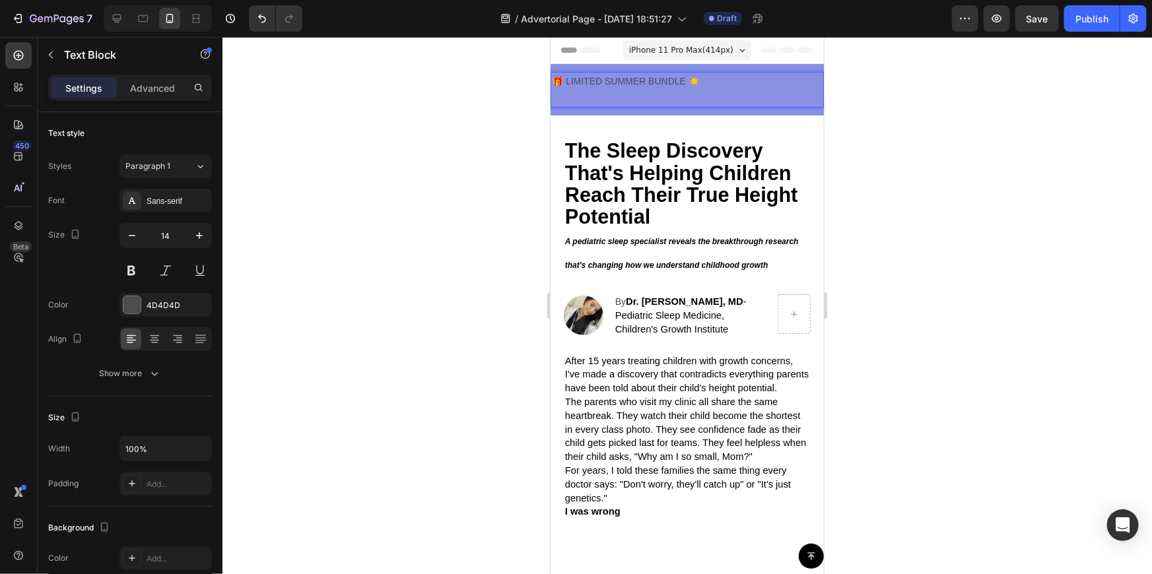
click at [559, 95] on p "Rich Text Editor. Editing area: main" at bounding box center [686, 97] width 271 height 17
click at [559, 94] on p "Rich Text Editor. Editing area: main" at bounding box center [686, 97] width 271 height 17
drag, startPoint x: 559, startPoint y: 94, endPoint x: 570, endPoint y: 90, distance: 12.1
click at [565, 92] on p "Rich Text Editor. Editing area: main" at bounding box center [686, 97] width 271 height 17
drag, startPoint x: 694, startPoint y: 79, endPoint x: 708, endPoint y: 78, distance: 13.9
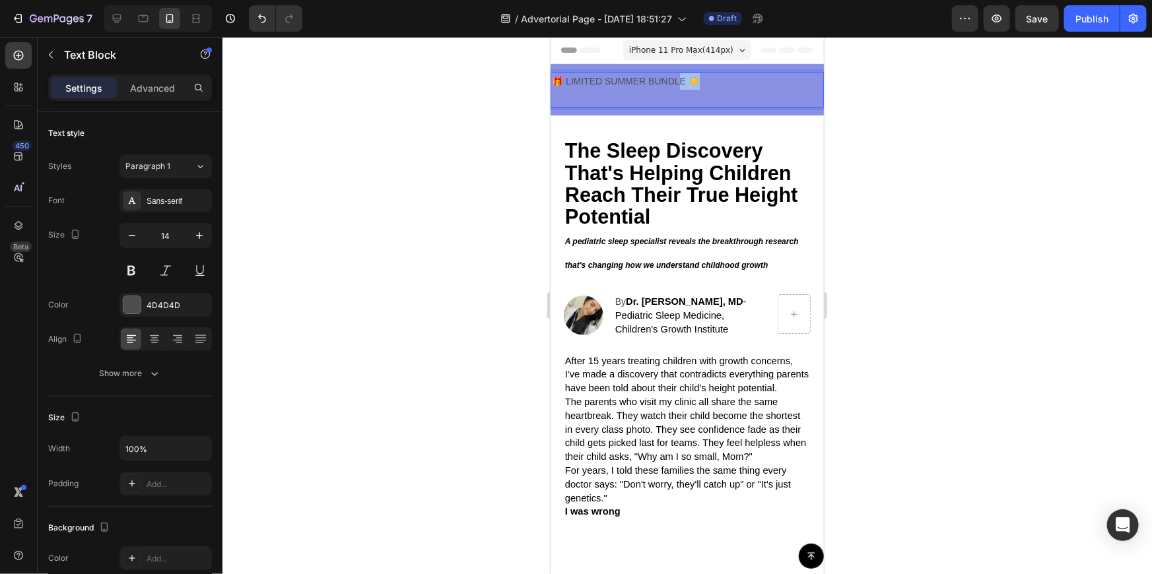
click at [701, 79] on p "🎁 LIMITED SUMMER BUNDLE ☀️" at bounding box center [686, 81] width 271 height 17
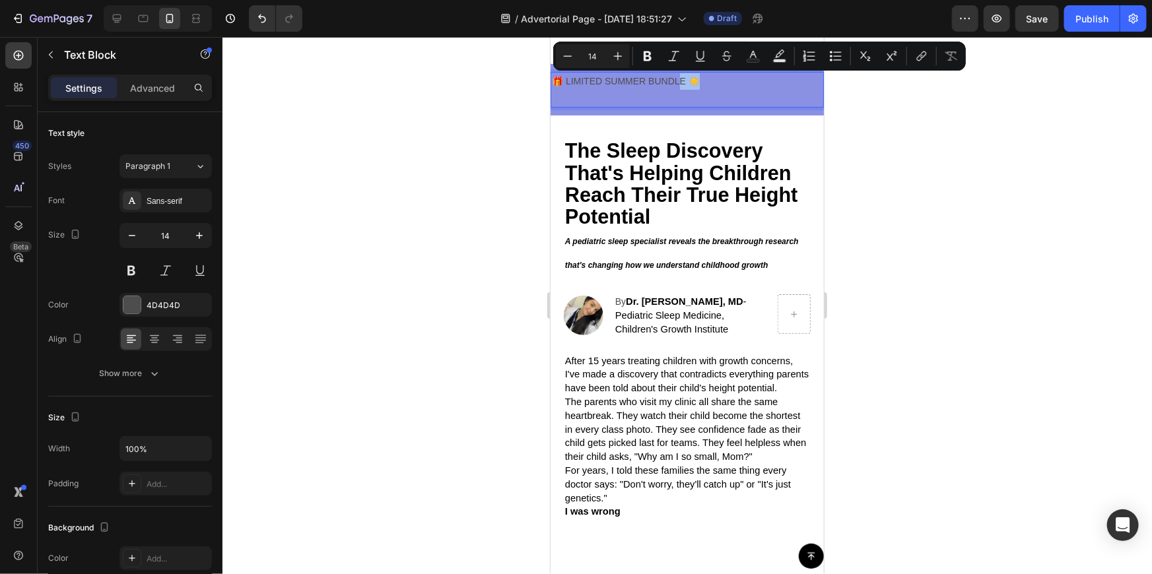
click at [708, 78] on p "🎁 LIMITED SUMMER BUNDLE ☀️" at bounding box center [686, 81] width 271 height 17
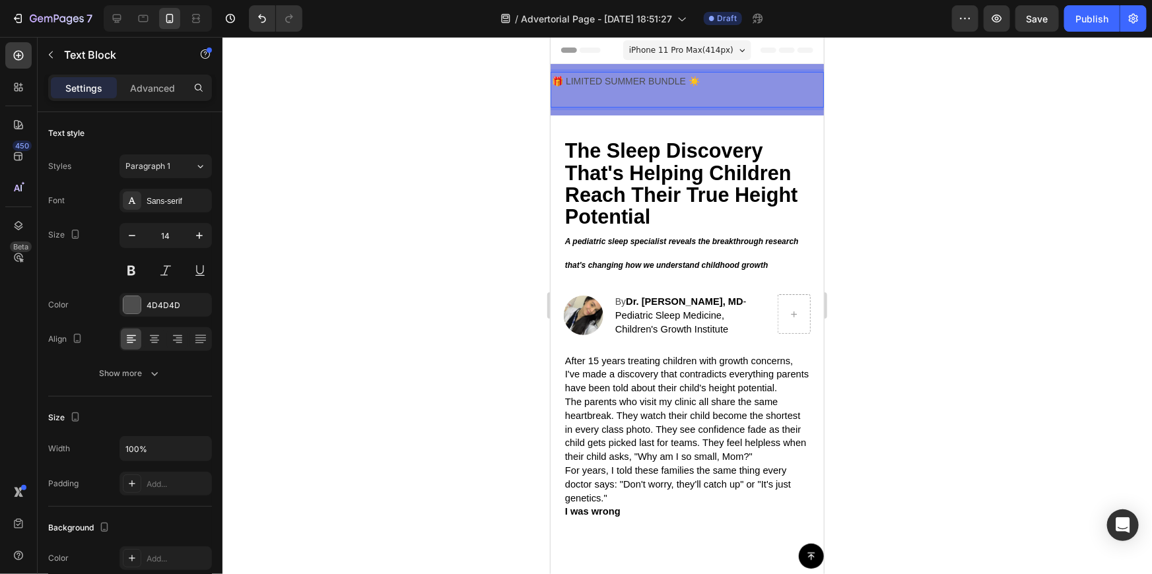
click at [697, 88] on p "🎁 LIMITED SUMMER BUNDLE ☀️" at bounding box center [686, 81] width 271 height 17
click at [604, 74] on p "🎁 LIMITED SUMMER BUNDLE ☀️" at bounding box center [686, 81] width 271 height 17
click at [584, 79] on p "🎁 LIMITED SUMMER BUNDLE ☀️" at bounding box center [686, 81] width 271 height 17
click at [568, 78] on p "🎁 LIMITED SUMMER BUNDLE ☀️" at bounding box center [686, 81] width 271 height 17
click at [647, 77] on p "🎁 LIMITED SUMMER BUNDLE ☀️" at bounding box center [686, 81] width 271 height 17
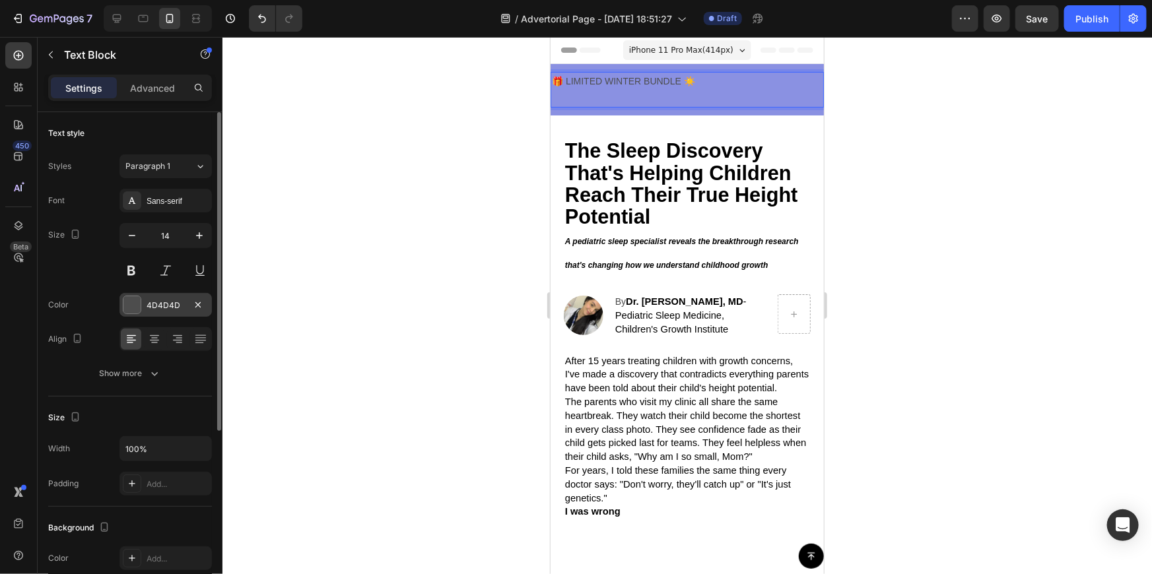
click at [135, 303] on div at bounding box center [131, 304] width 17 height 17
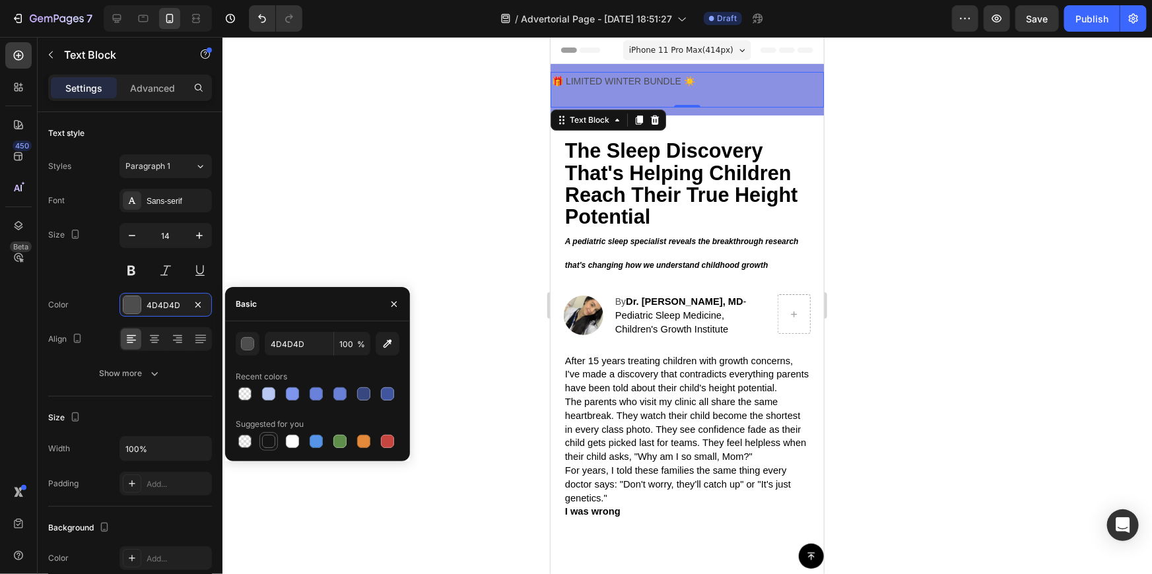
click at [267, 442] on div at bounding box center [268, 441] width 13 height 13
type input "151515"
click at [266, 439] on div at bounding box center [268, 441] width 13 height 13
click at [137, 268] on button at bounding box center [131, 271] width 24 height 24
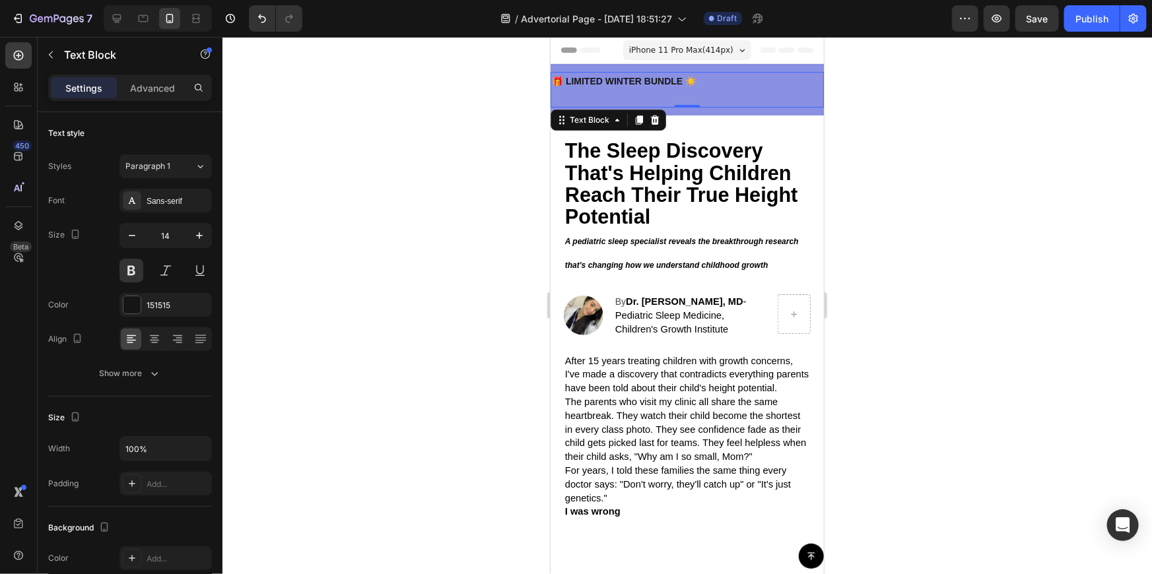
click at [400, 202] on div at bounding box center [686, 305] width 929 height 537
click at [696, 77] on p "🎁 LIMITED WINTER BUNDLE ☀️" at bounding box center [686, 81] width 271 height 17
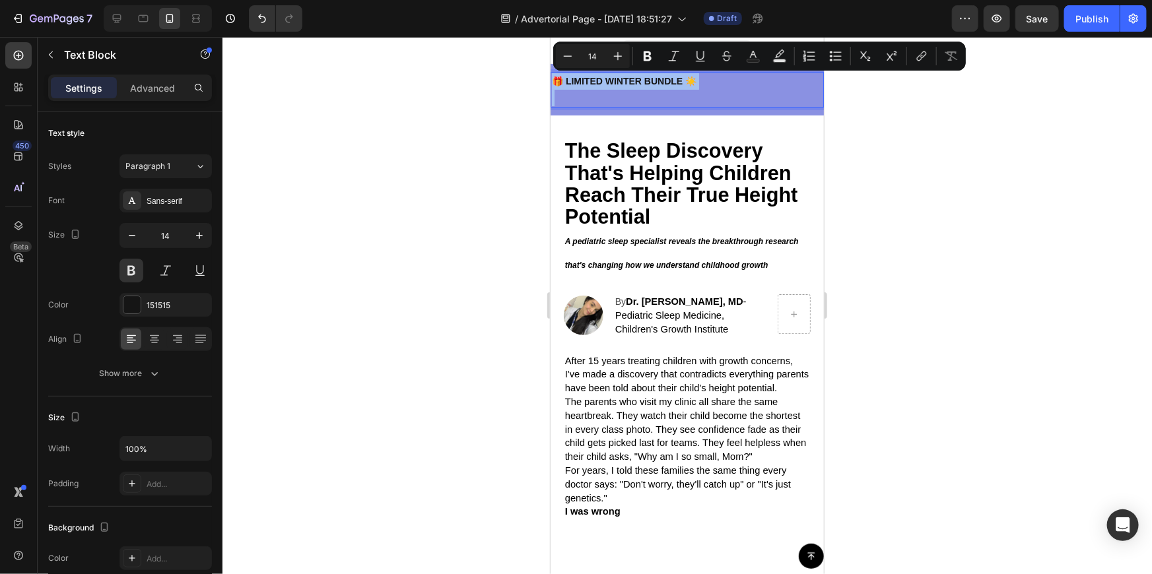
click at [696, 77] on p "🎁 LIMITED WINTER BUNDLE ☀️" at bounding box center [686, 81] width 271 height 17
click at [704, 79] on p "🎁 LIMITED WINTER BUNDLE ☀️" at bounding box center [686, 81] width 271 height 17
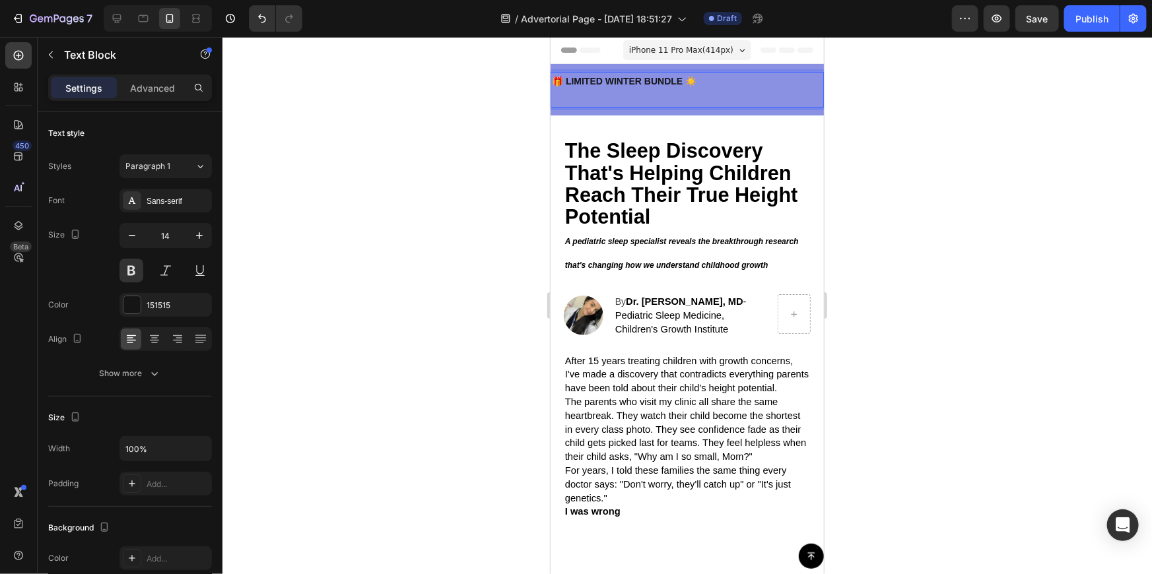
click at [704, 79] on p "🎁 LIMITED WINTER BUNDLE ☀️" at bounding box center [686, 81] width 271 height 17
click at [576, 90] on p "Rich Text Editor. Editing area: main" at bounding box center [686, 97] width 271 height 17
click at [552, 100] on p "Rich Text Editor. Editing area: main" at bounding box center [686, 97] width 271 height 17
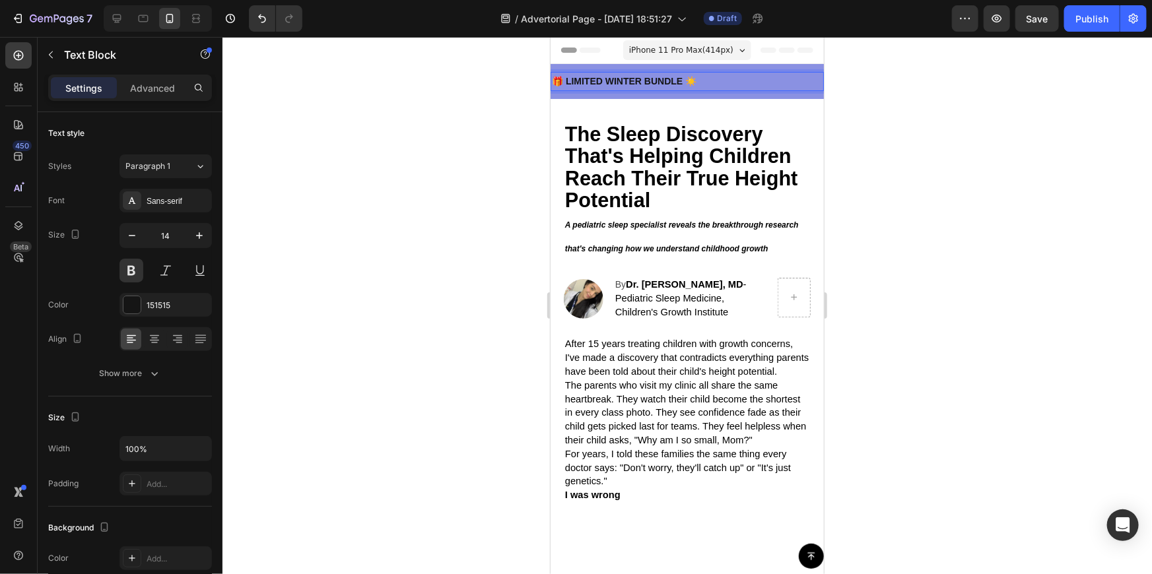
click at [999, 40] on div at bounding box center [686, 305] width 929 height 537
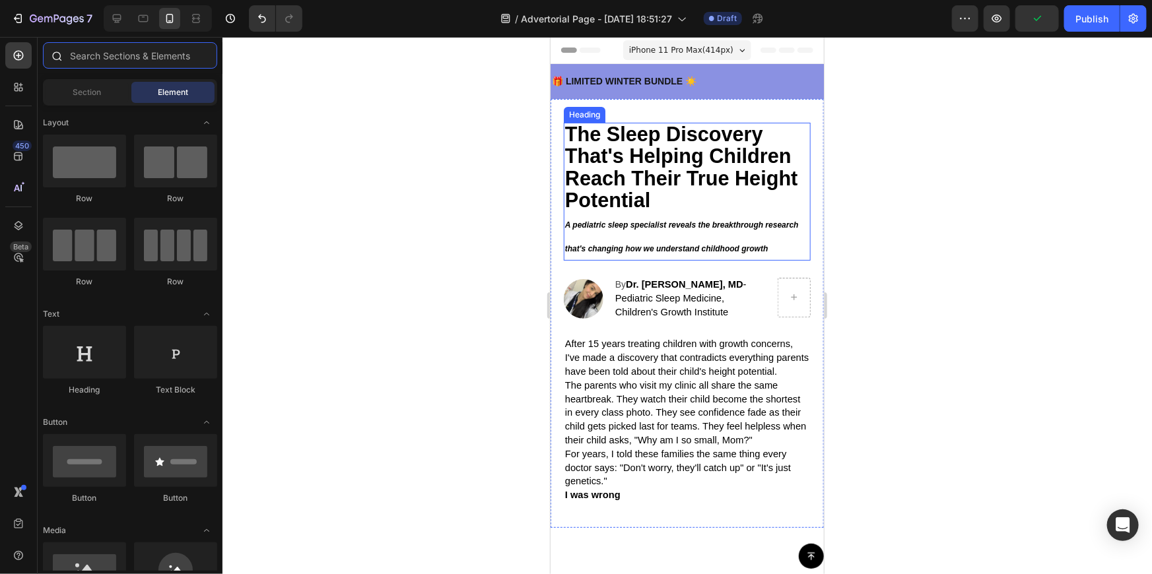
click at [166, 60] on input "text" at bounding box center [130, 55] width 174 height 26
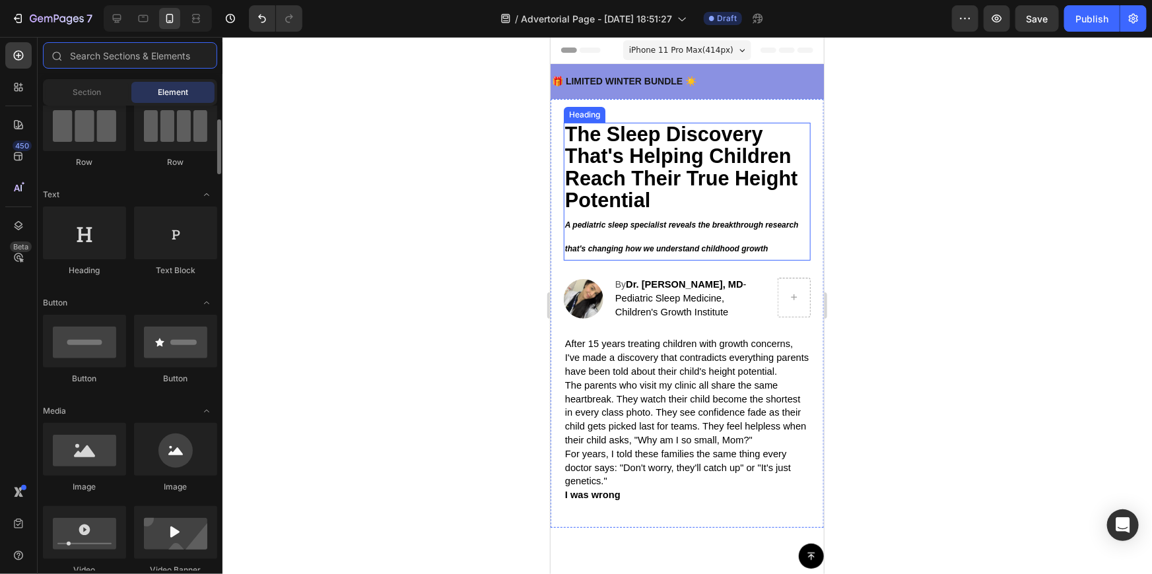
scroll to position [180, 0]
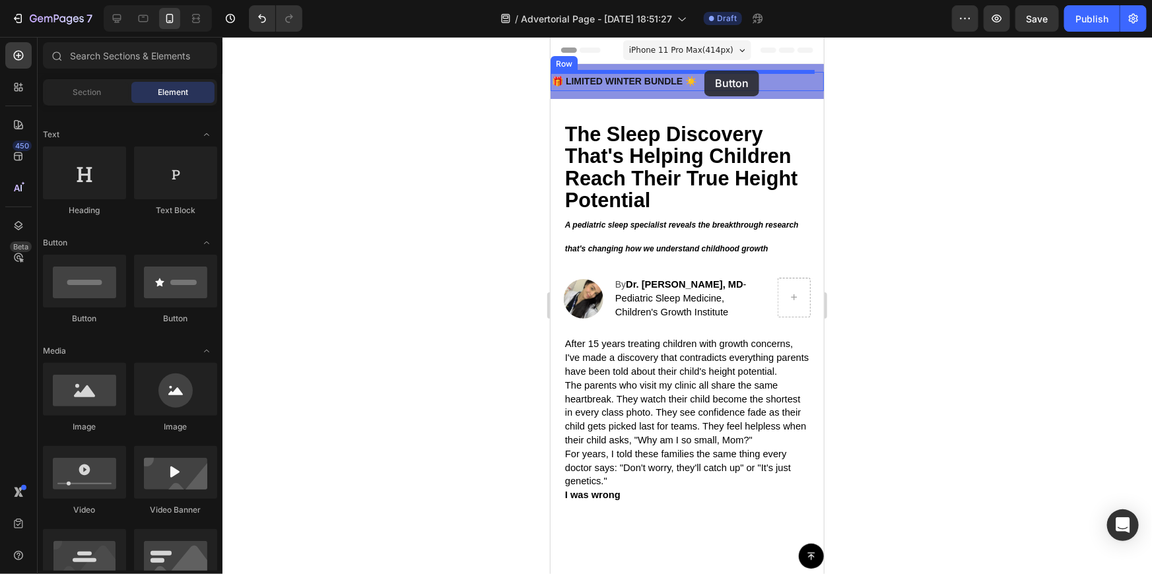
drag, startPoint x: 721, startPoint y: 319, endPoint x: 704, endPoint y: 70, distance: 250.1
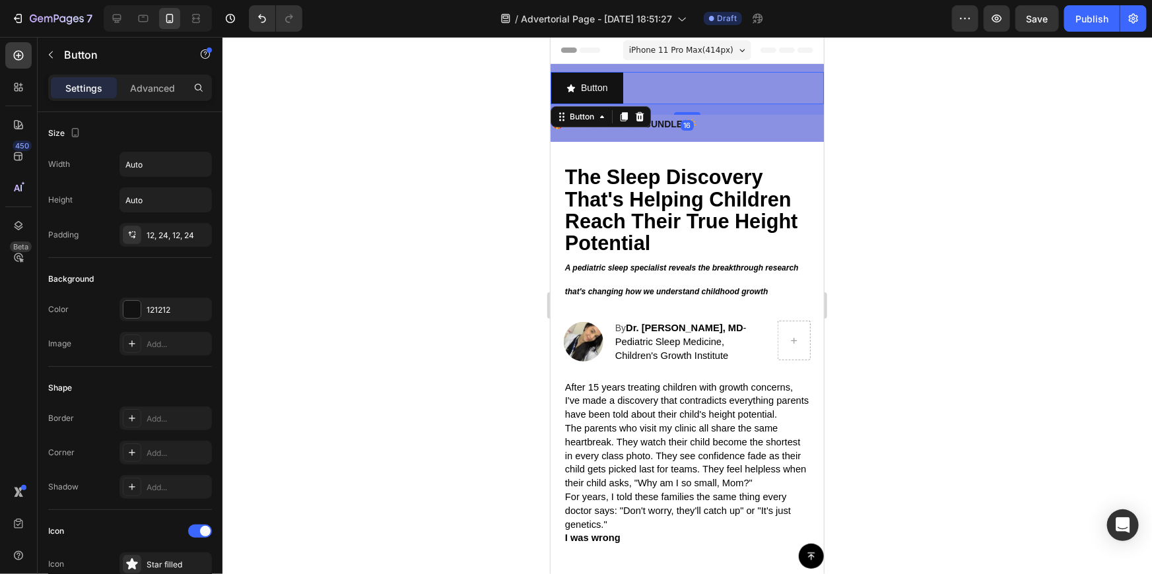
click at [904, 102] on div at bounding box center [686, 305] width 929 height 537
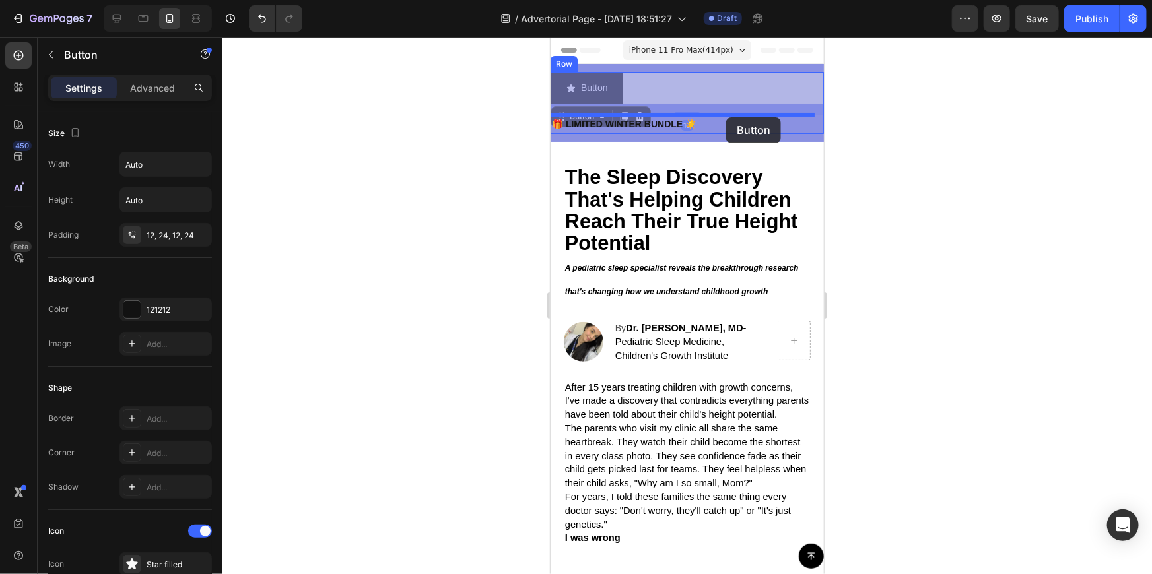
drag, startPoint x: 591, startPoint y: 89, endPoint x: 729, endPoint y: 121, distance: 141.0
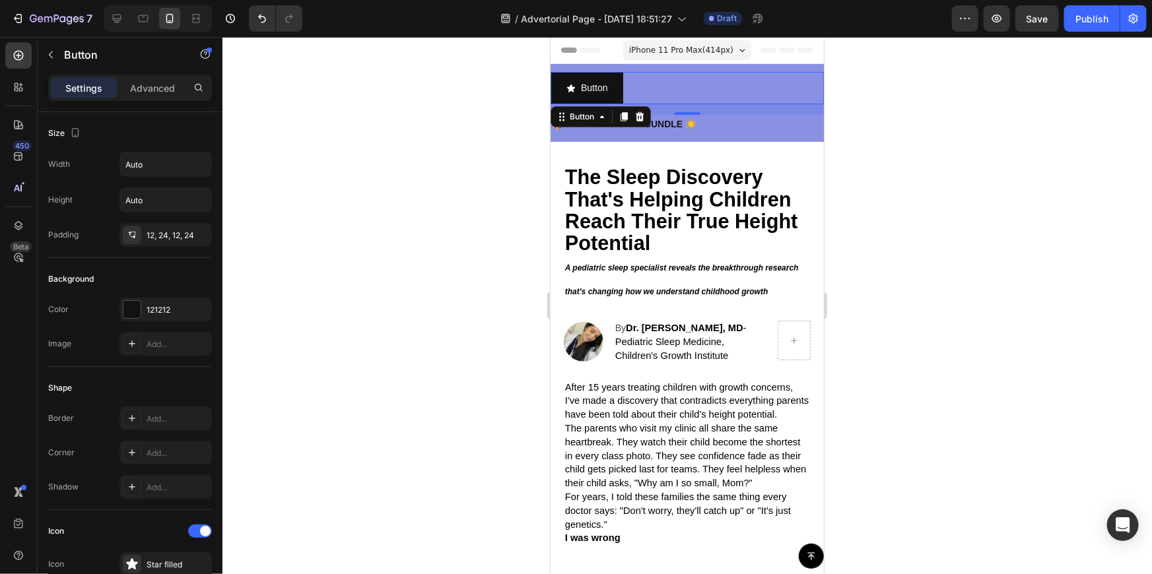
click at [869, 111] on div at bounding box center [686, 305] width 929 height 537
click at [589, 86] on p "Button" at bounding box center [593, 87] width 26 height 17
click at [644, 110] on div at bounding box center [639, 116] width 16 height 16
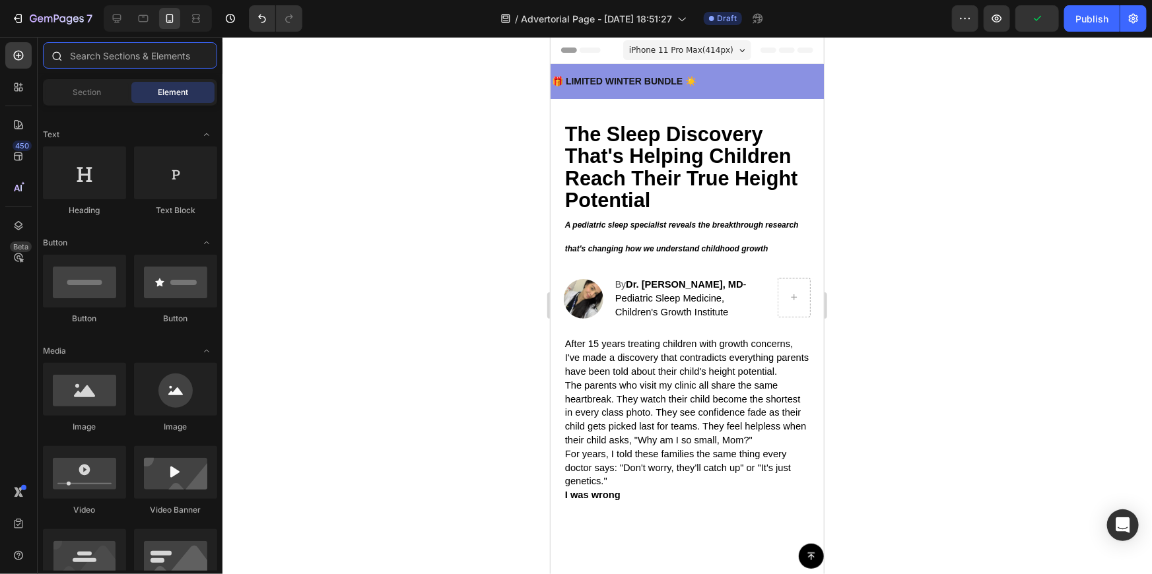
click at [143, 55] on input "text" at bounding box center [130, 55] width 174 height 26
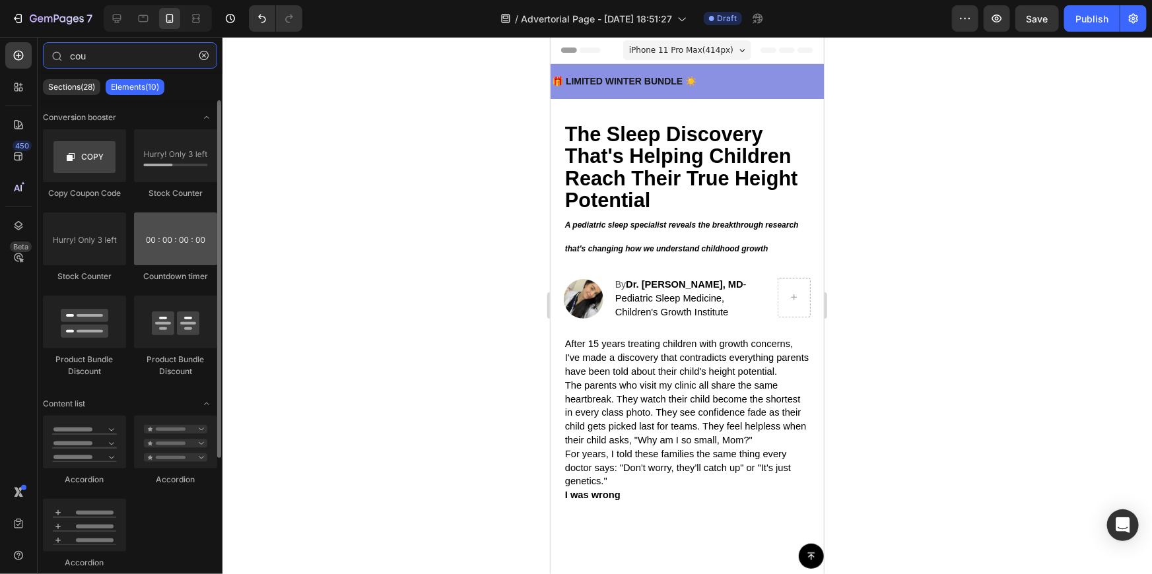
type input "cou"
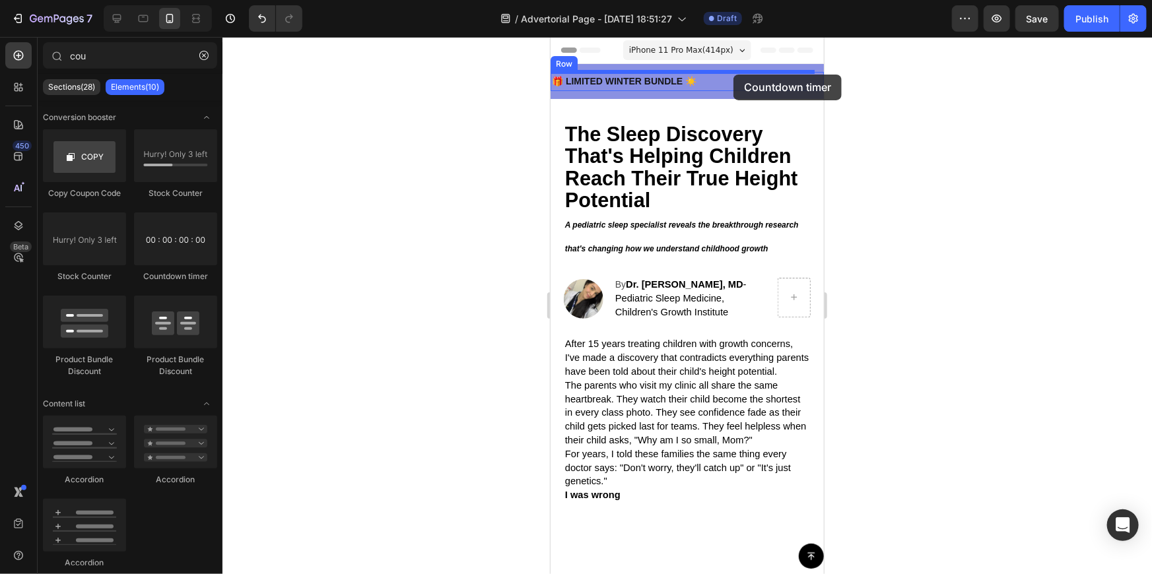
drag, startPoint x: 694, startPoint y: 283, endPoint x: 733, endPoint y: 74, distance: 212.2
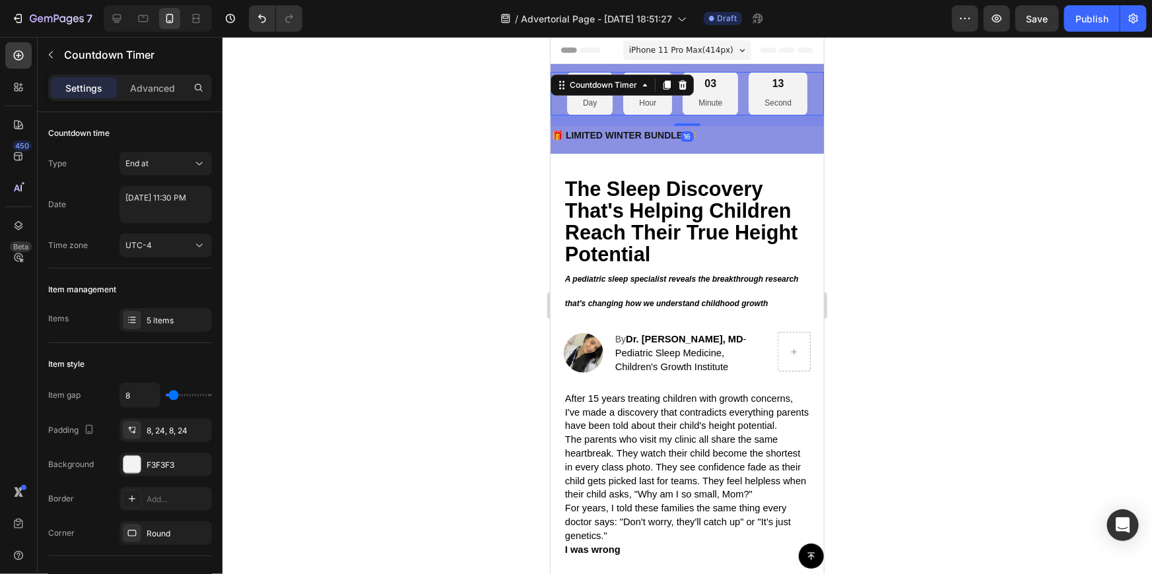
click at [748, 85] on div "13 Second" at bounding box center [777, 93] width 59 height 44
click at [643, 86] on icon at bounding box center [644, 84] width 11 height 11
click at [364, 308] on div at bounding box center [686, 305] width 929 height 537
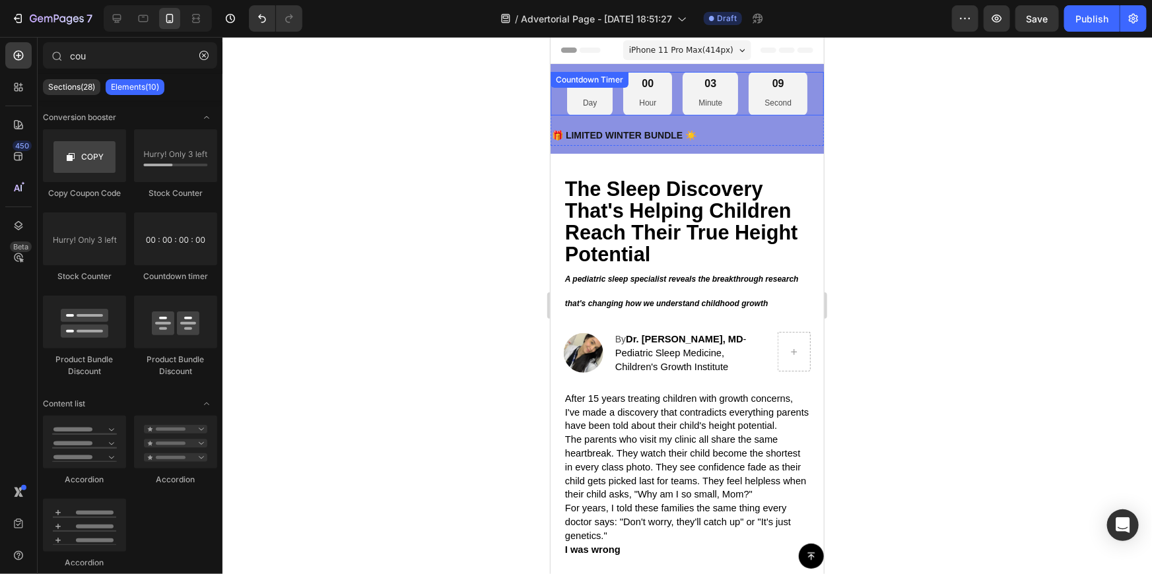
click at [622, 102] on div "00 Hour" at bounding box center [646, 93] width 49 height 44
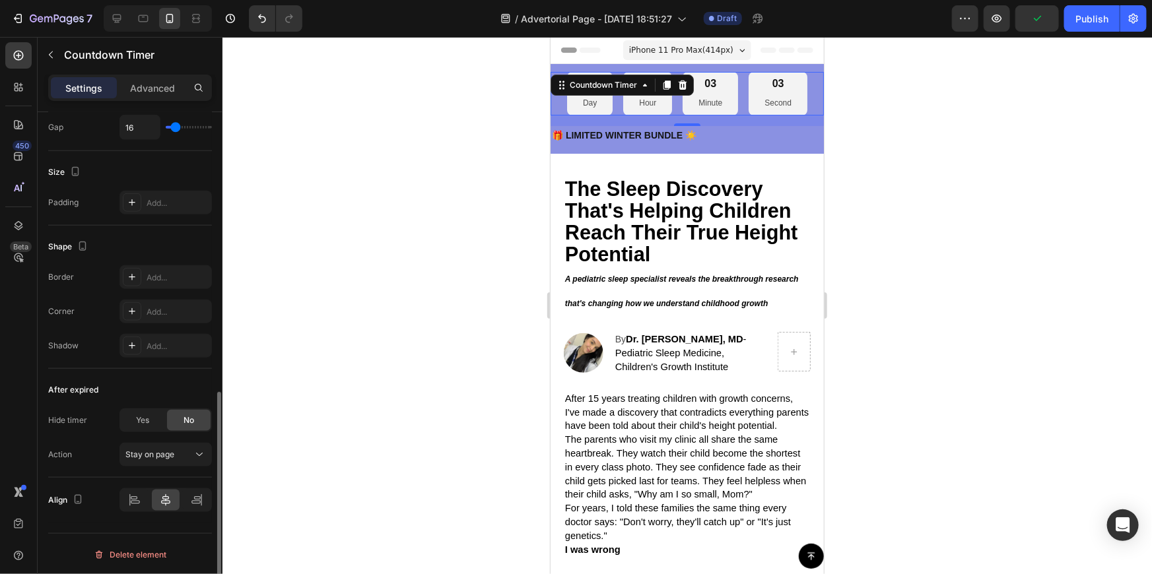
scroll to position [333, 0]
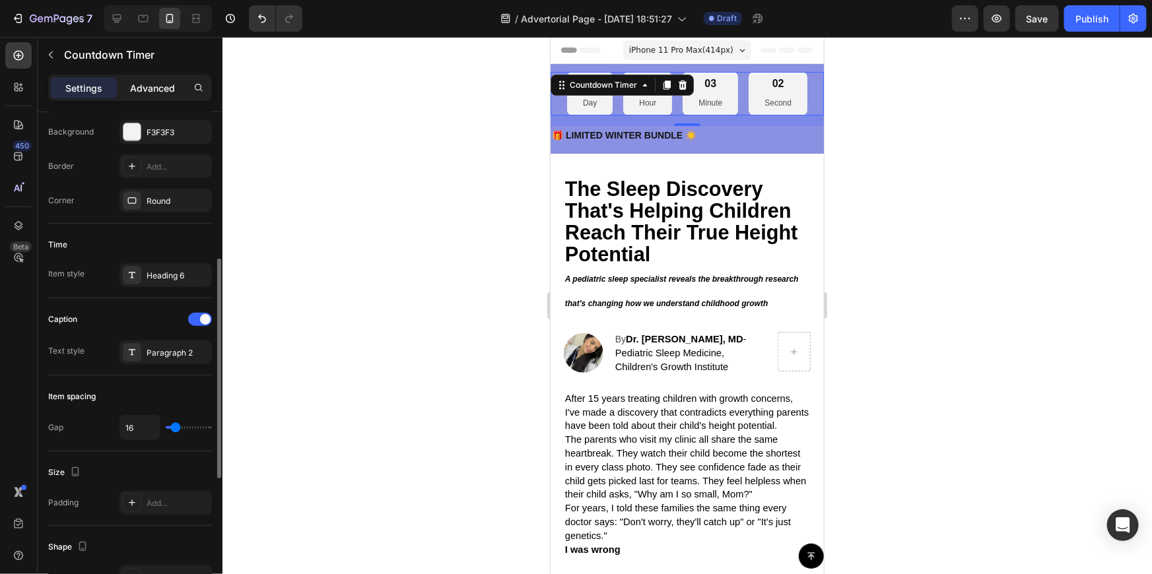
click at [162, 88] on p "Advanced" at bounding box center [152, 88] width 45 height 14
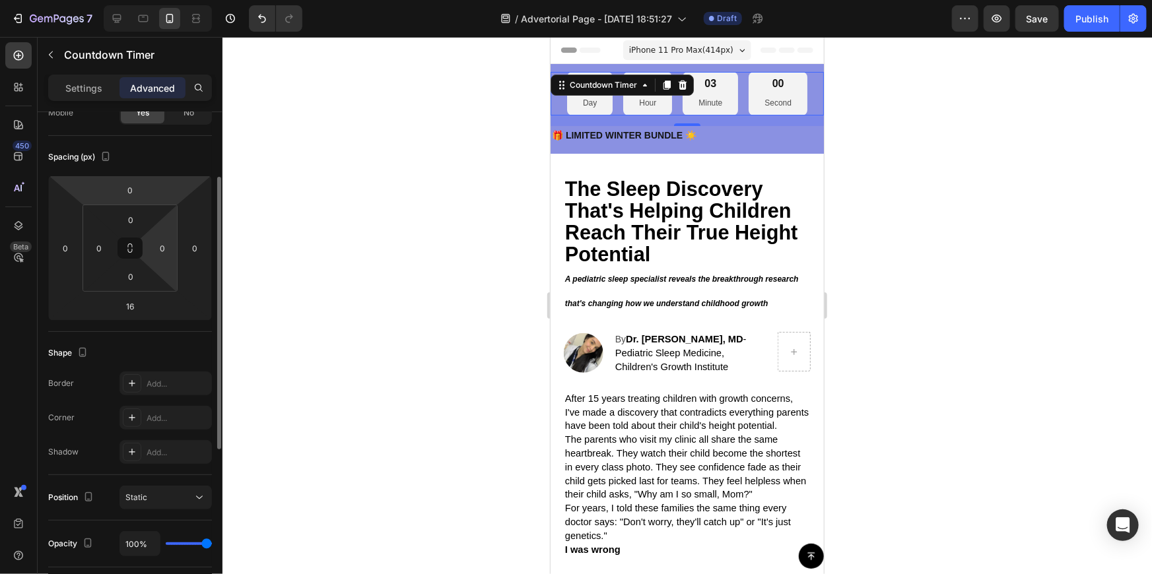
scroll to position [180, 0]
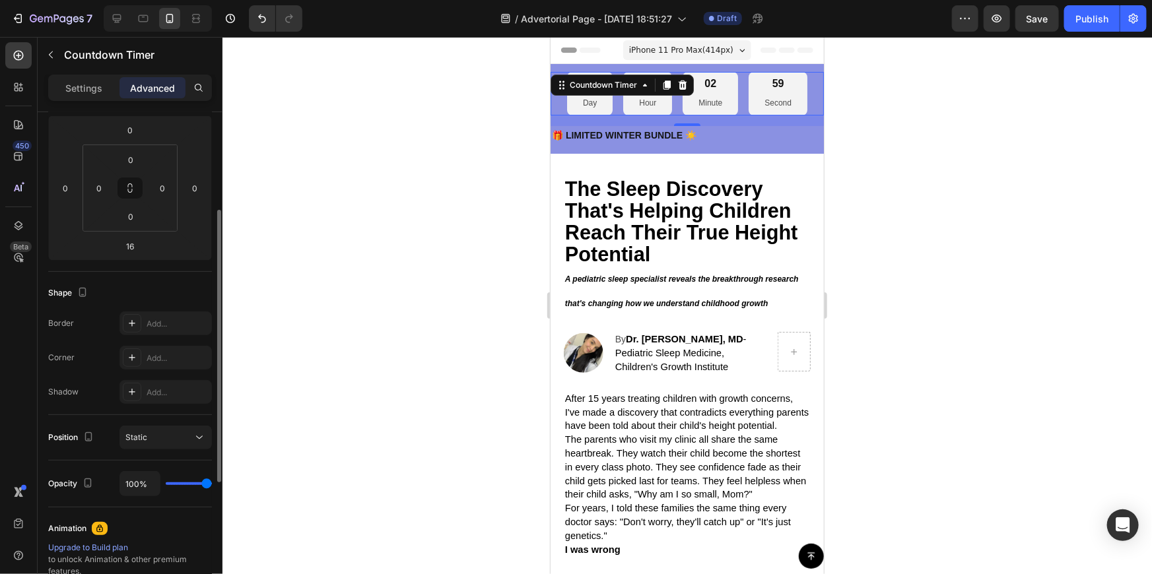
type input "76%"
type input "76"
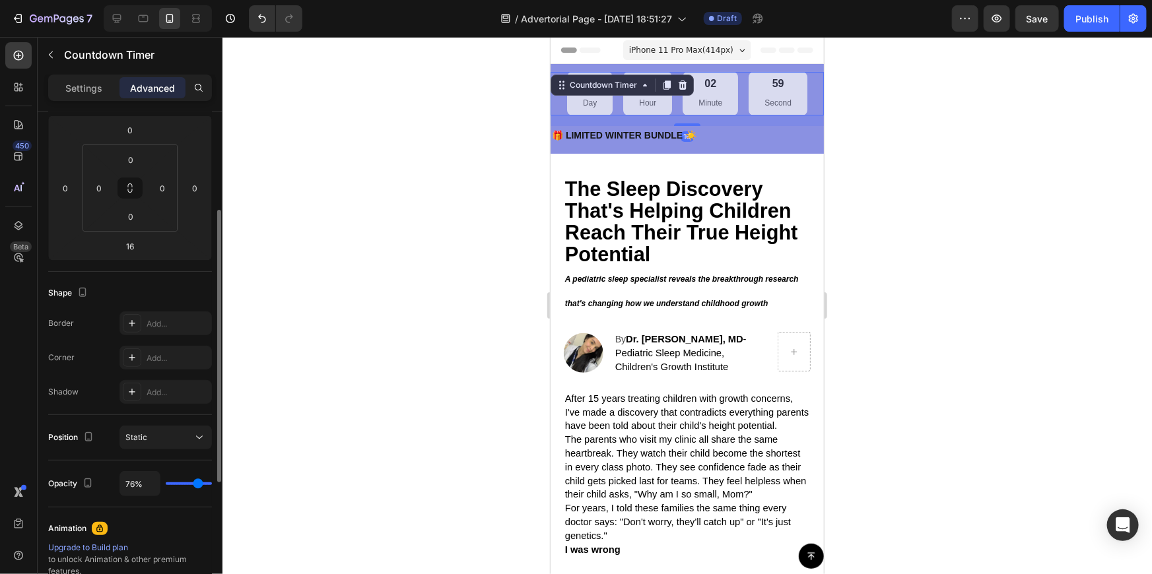
type input "63%"
type input "63"
type input "59%"
type input "59"
type input "57%"
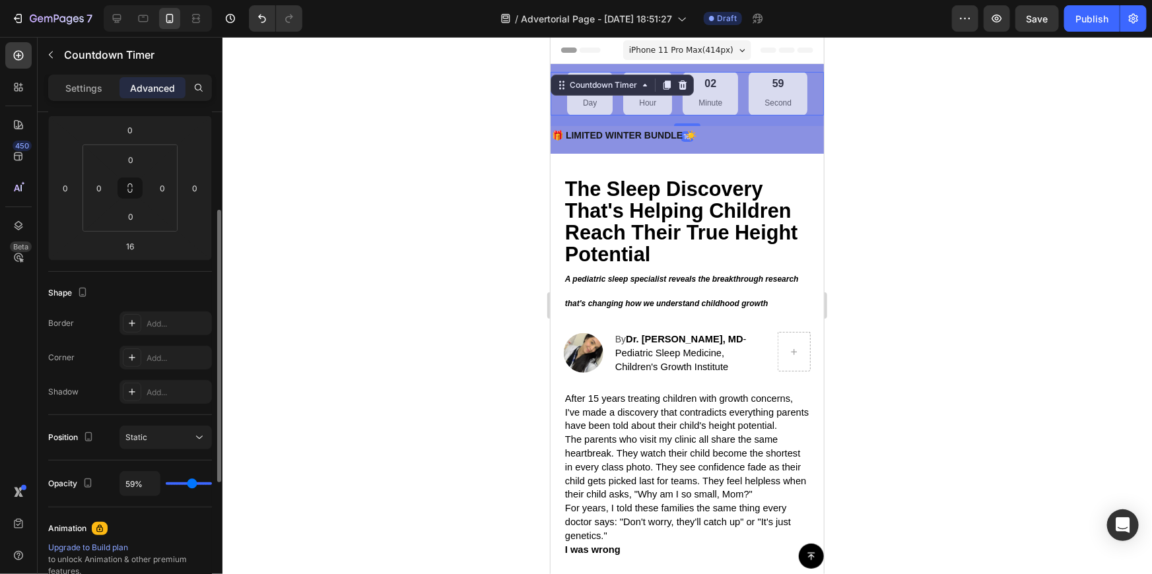
type input "57"
type input "56%"
type input "56"
type input "54%"
type input "54"
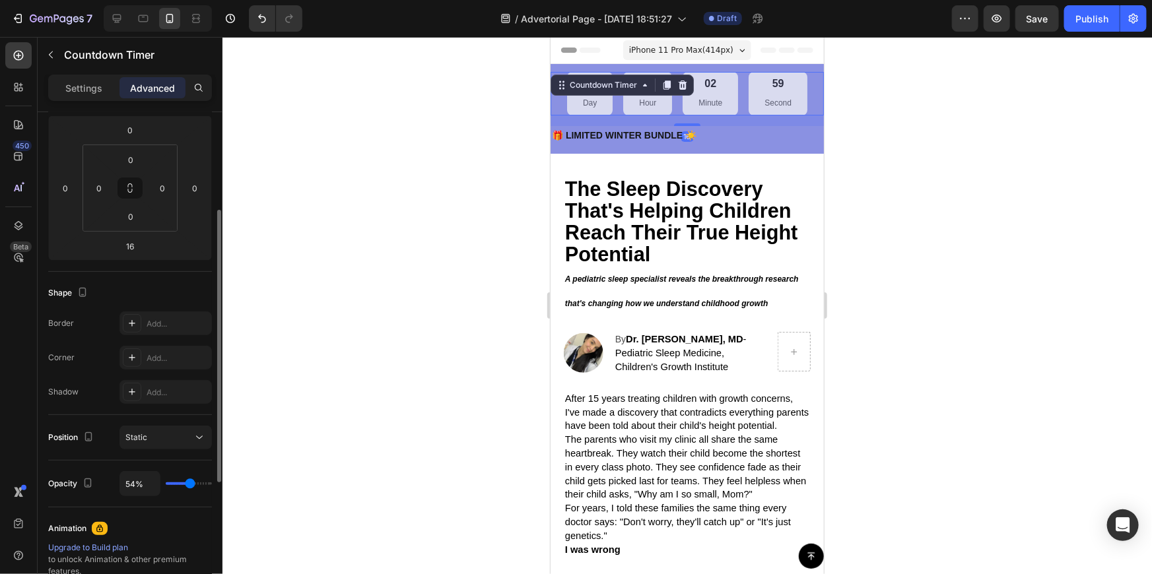
type input "52%"
type input "52"
type input "51%"
type input "51"
type input "49%"
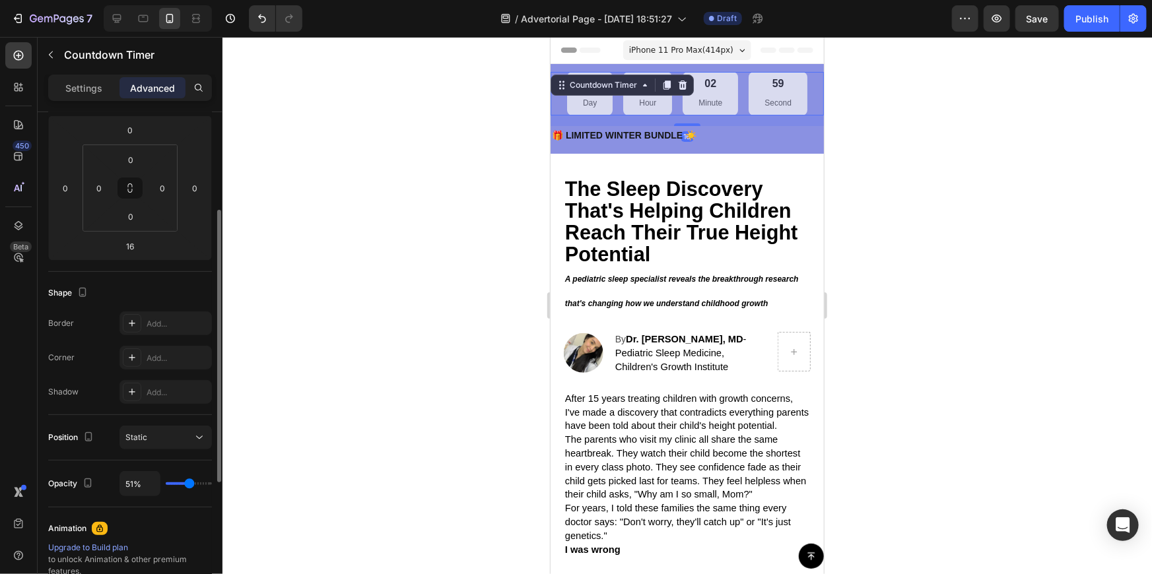
type input "49"
type input "47%"
type input "47"
type input "46%"
type input "46"
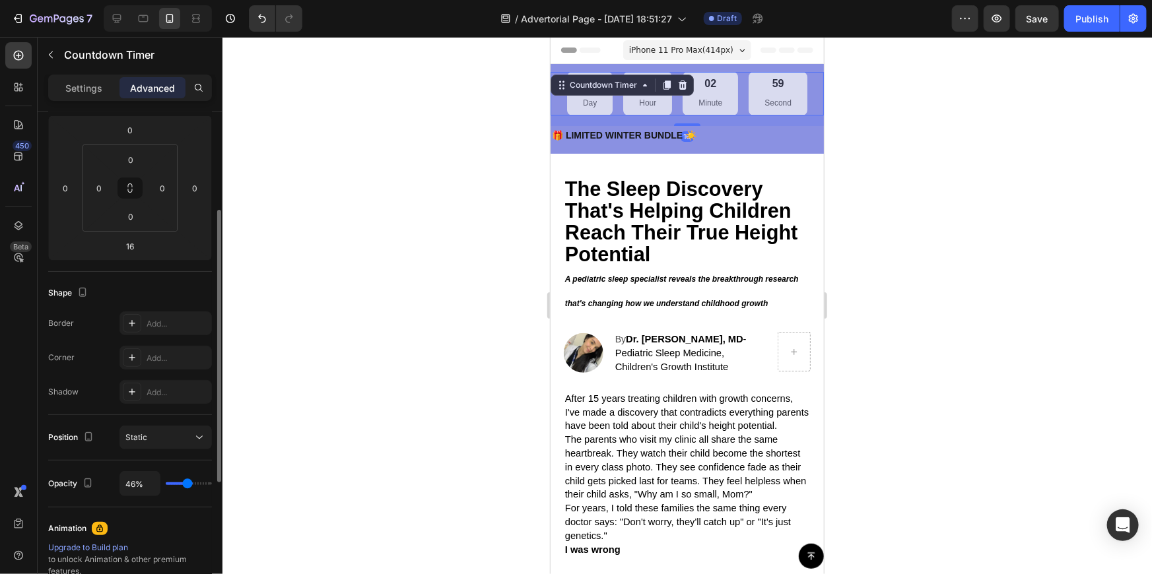
type input "44%"
type input "44"
type input "42%"
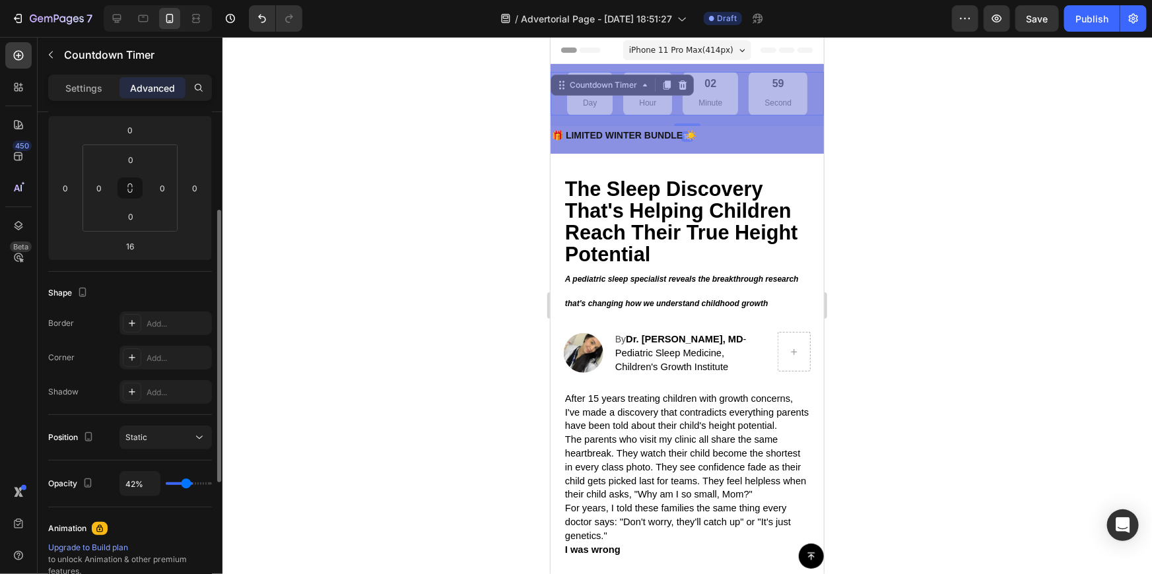
drag, startPoint x: 198, startPoint y: 484, endPoint x: 185, endPoint y: 487, distance: 13.0
type input "42"
click at [185, 485] on input "range" at bounding box center [189, 483] width 46 height 3
click at [415, 344] on div at bounding box center [686, 305] width 929 height 537
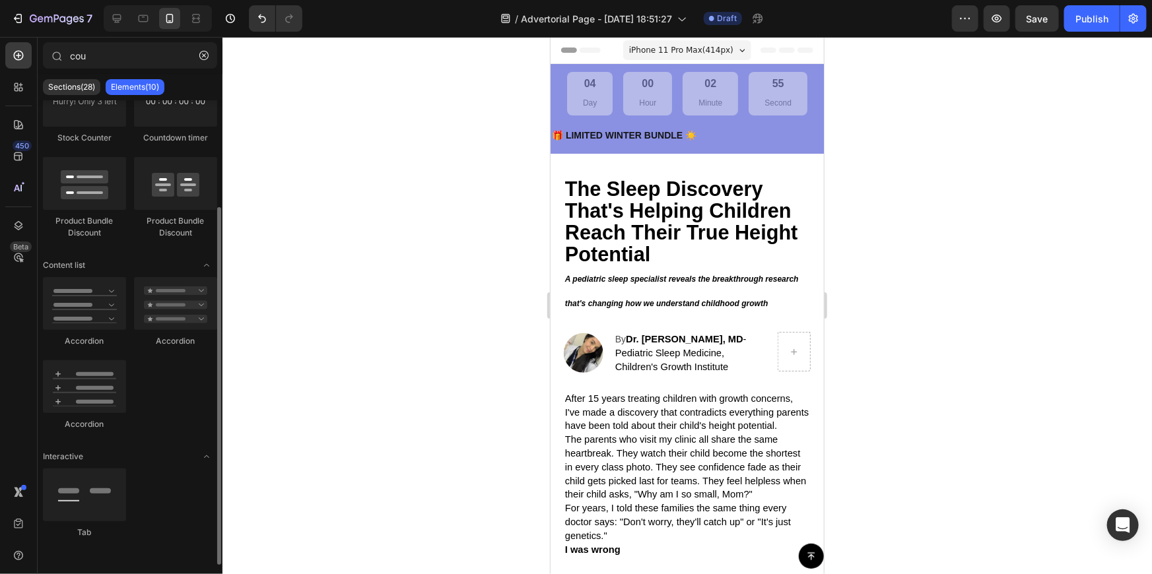
scroll to position [0, 0]
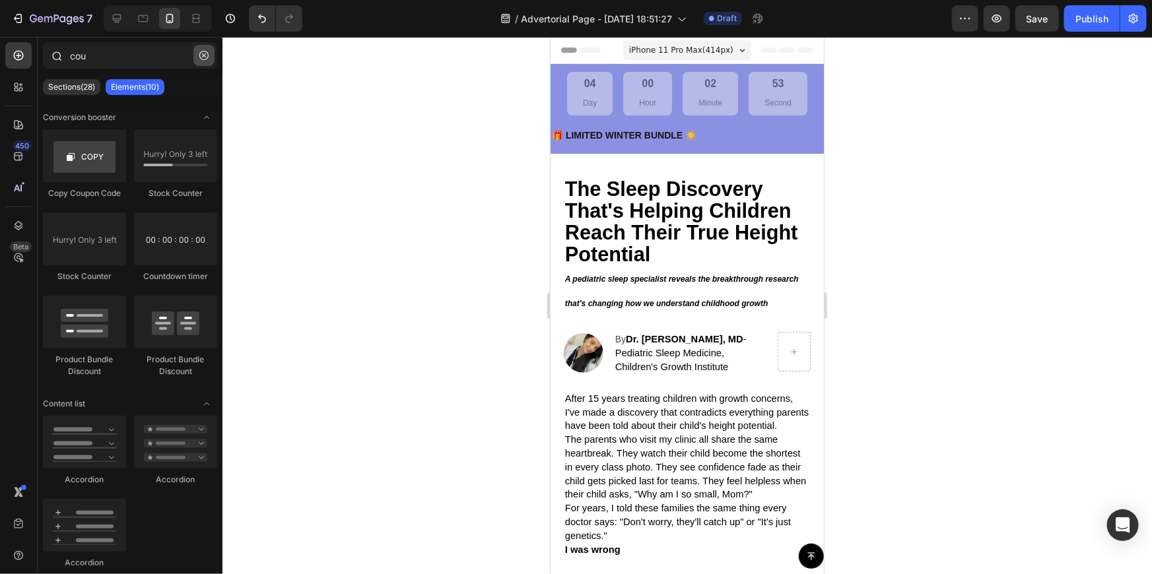
click at [206, 55] on icon "button" at bounding box center [203, 55] width 9 height 9
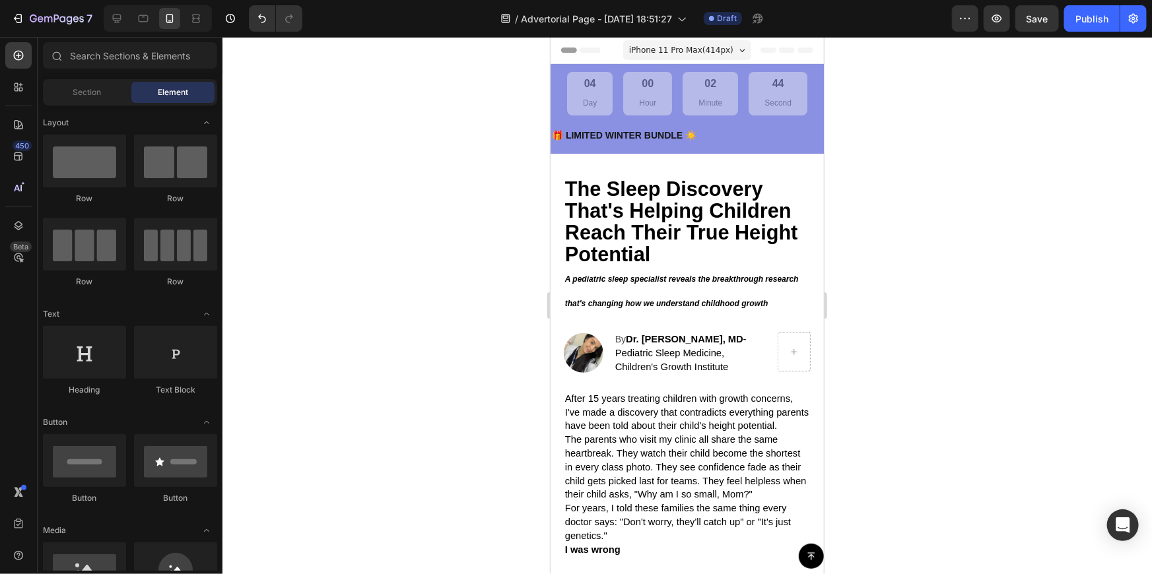
click at [885, 148] on div at bounding box center [686, 305] width 929 height 537
click at [701, 105] on p "Minute" at bounding box center [710, 103] width 24 height 15
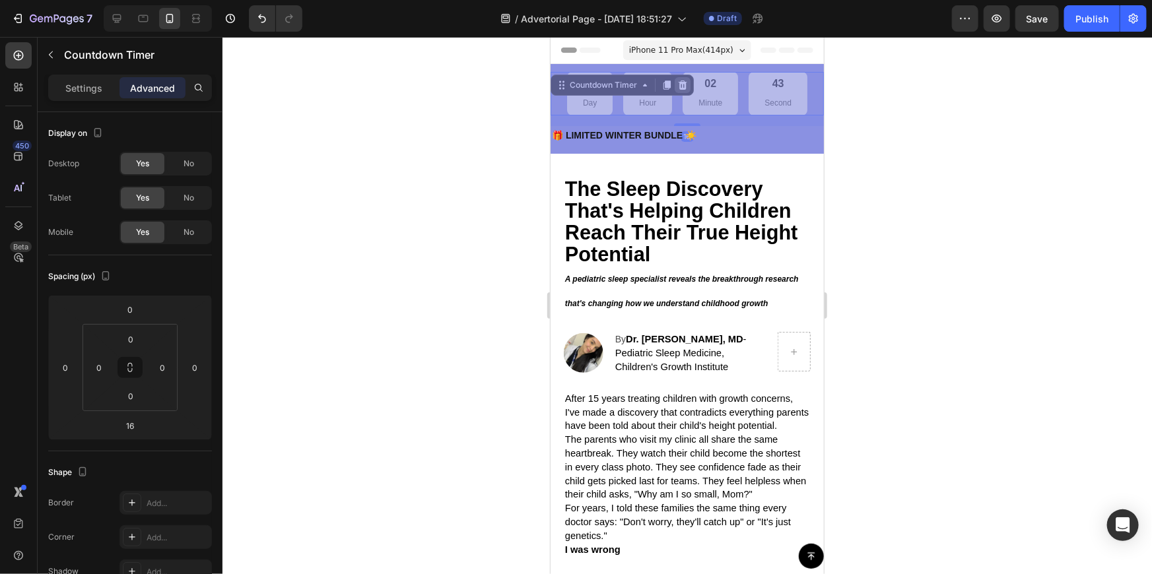
click at [685, 85] on icon at bounding box center [682, 84] width 11 height 11
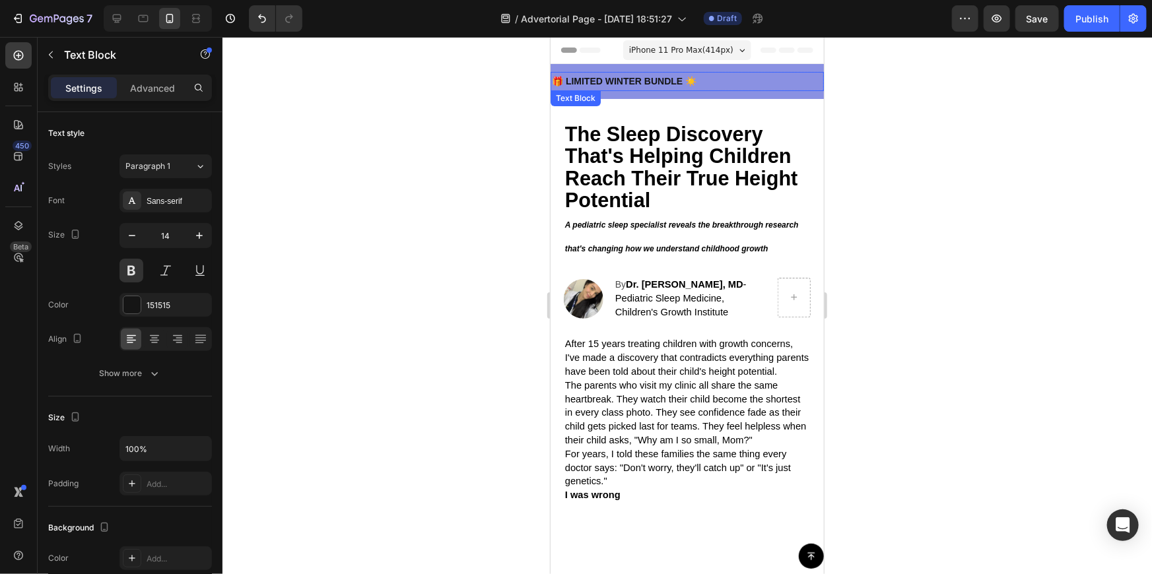
click at [723, 79] on p "🎁 LIMITED WINTER BUNDLE ☀️" at bounding box center [686, 81] width 271 height 17
click at [919, 102] on div at bounding box center [686, 305] width 929 height 537
click at [731, 79] on p "🎁 LIMITED WINTER BUNDLE ☀️" at bounding box center [686, 81] width 271 height 17
click at [935, 102] on div at bounding box center [686, 305] width 929 height 537
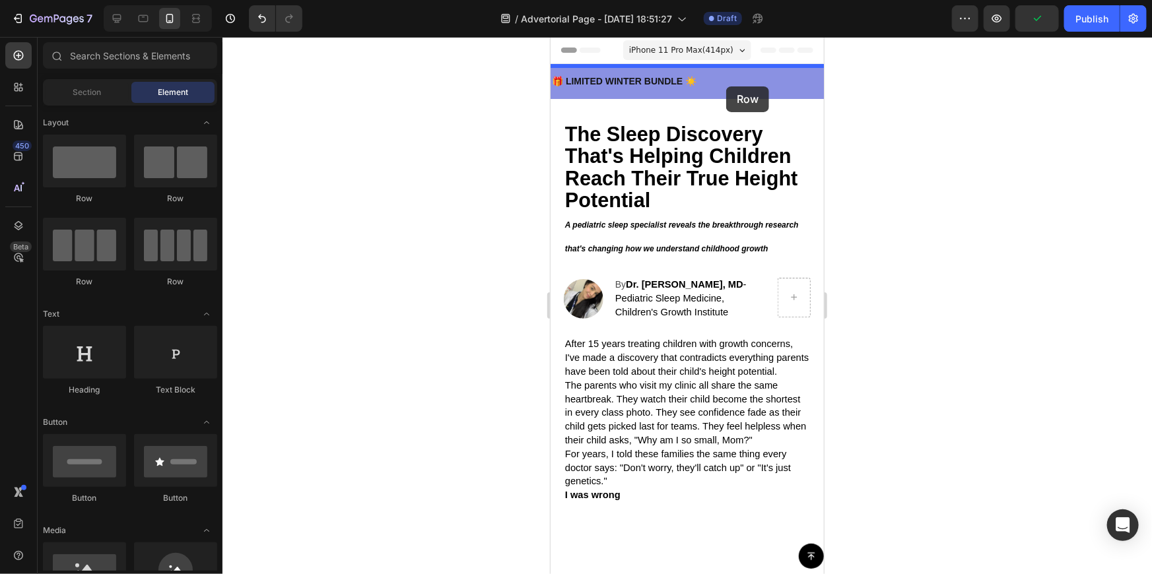
drag, startPoint x: 179, startPoint y: 164, endPoint x: 861, endPoint y: 123, distance: 683.8
click at [861, 0] on div "7 / Advertorial Page - Sep 28, 18:51:27 Draft Preview Publish 450 Beta Sections…" at bounding box center [576, 0] width 1152 height 0
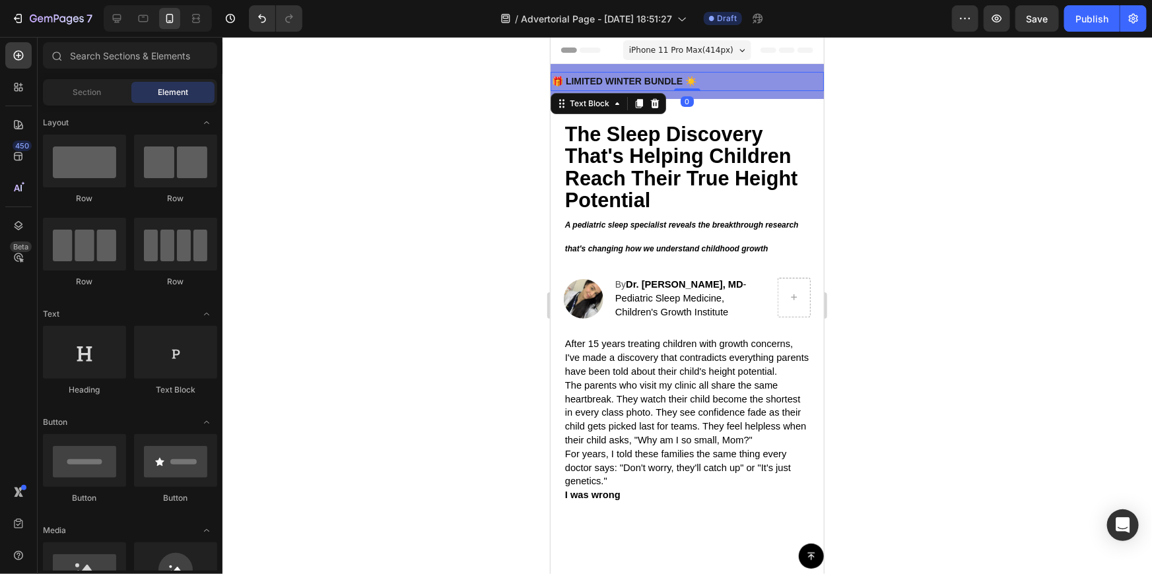
click at [707, 79] on p "🎁 LIMITED WINTER BUNDLE ☀️" at bounding box center [686, 81] width 271 height 17
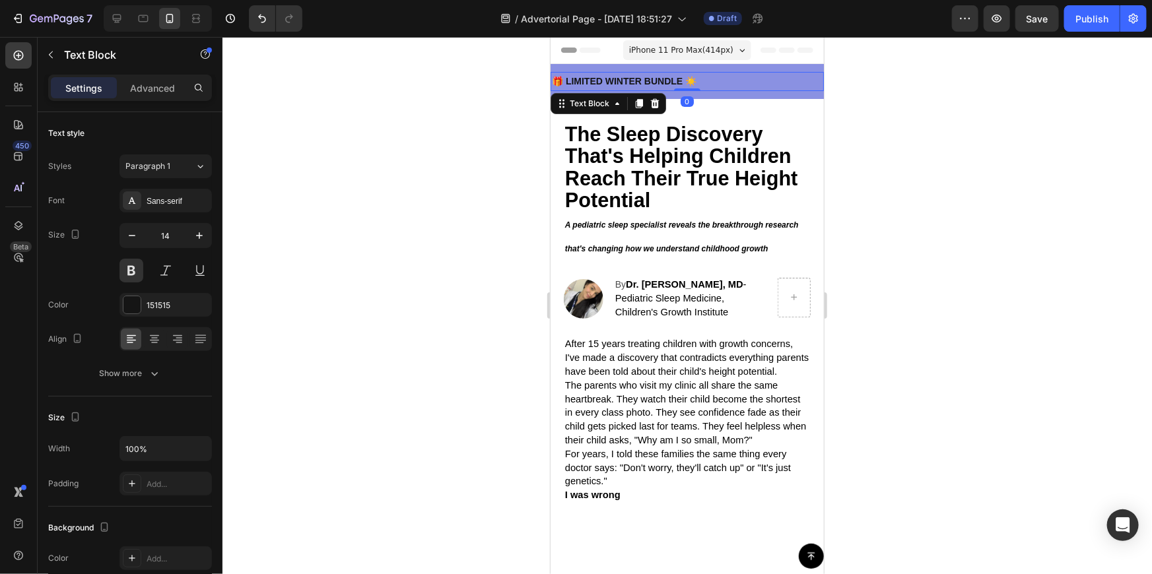
click at [664, 100] on div "Text Block" at bounding box center [608, 102] width 116 height 21
click at [661, 101] on div at bounding box center [654, 103] width 16 height 16
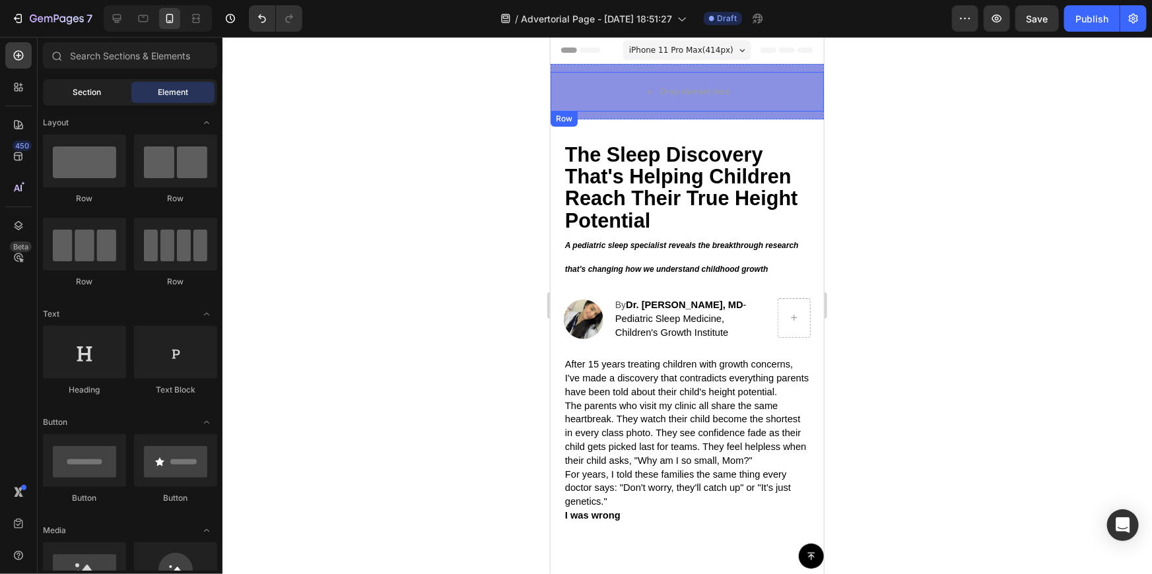
click at [99, 94] on span "Section" at bounding box center [87, 92] width 28 height 12
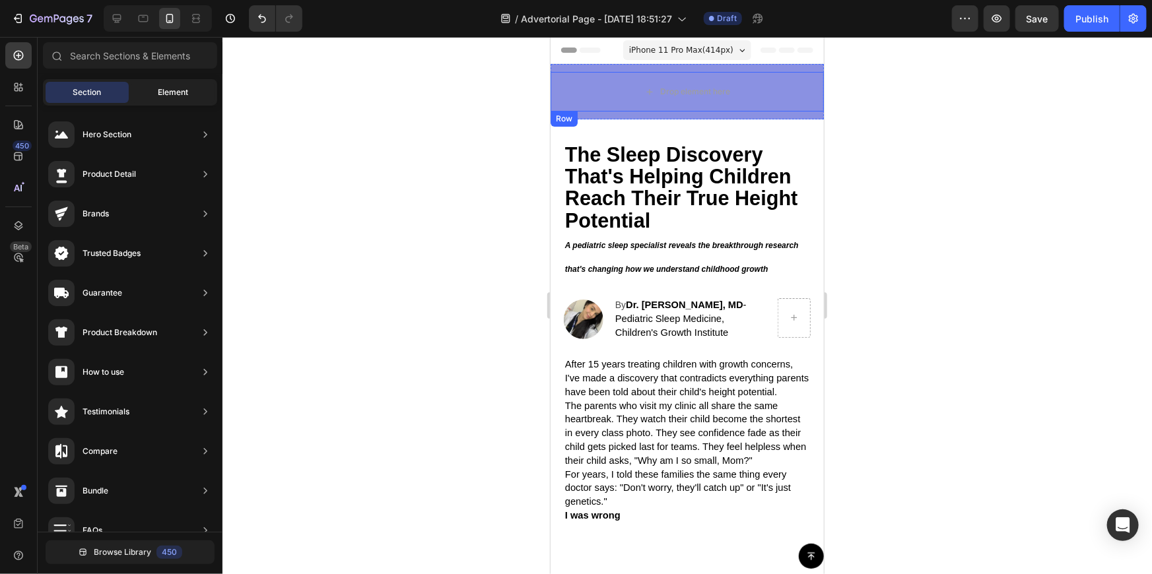
click at [155, 89] on div "Element" at bounding box center [172, 92] width 83 height 21
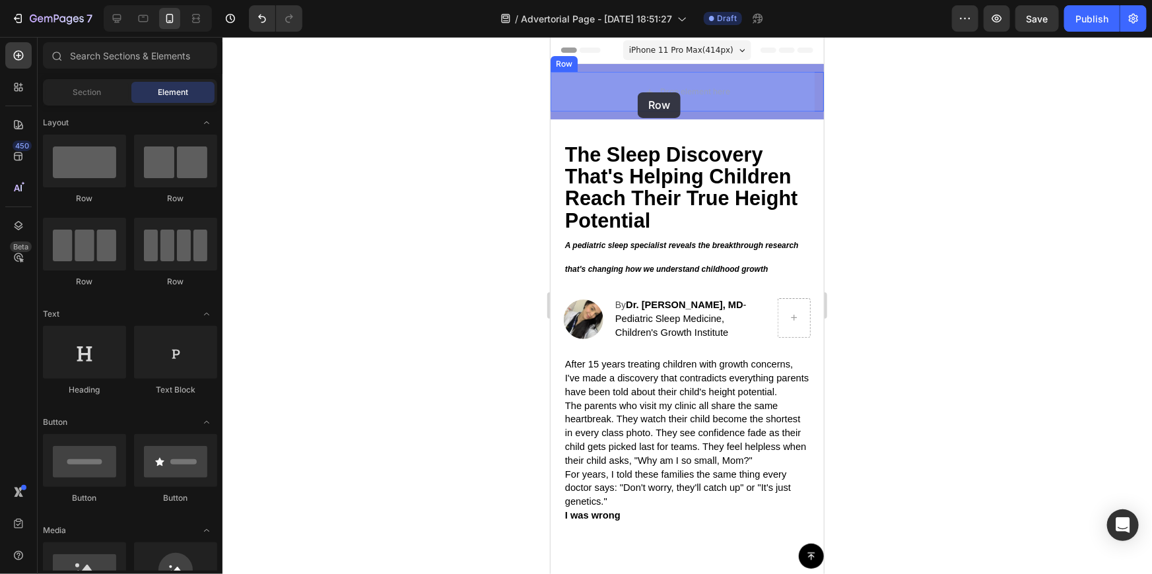
drag, startPoint x: 713, startPoint y: 194, endPoint x: 637, endPoint y: 92, distance: 127.4
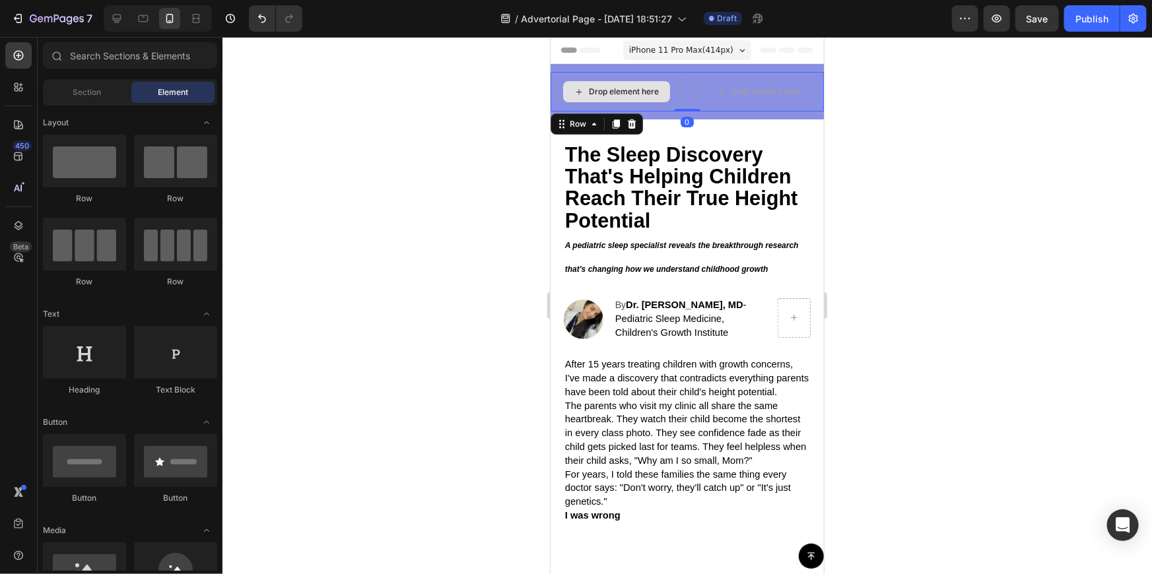
click at [640, 86] on div "Drop element here" at bounding box center [624, 91] width 70 height 11
click at [579, 78] on div "Drop element here" at bounding box center [615, 91] width 131 height 40
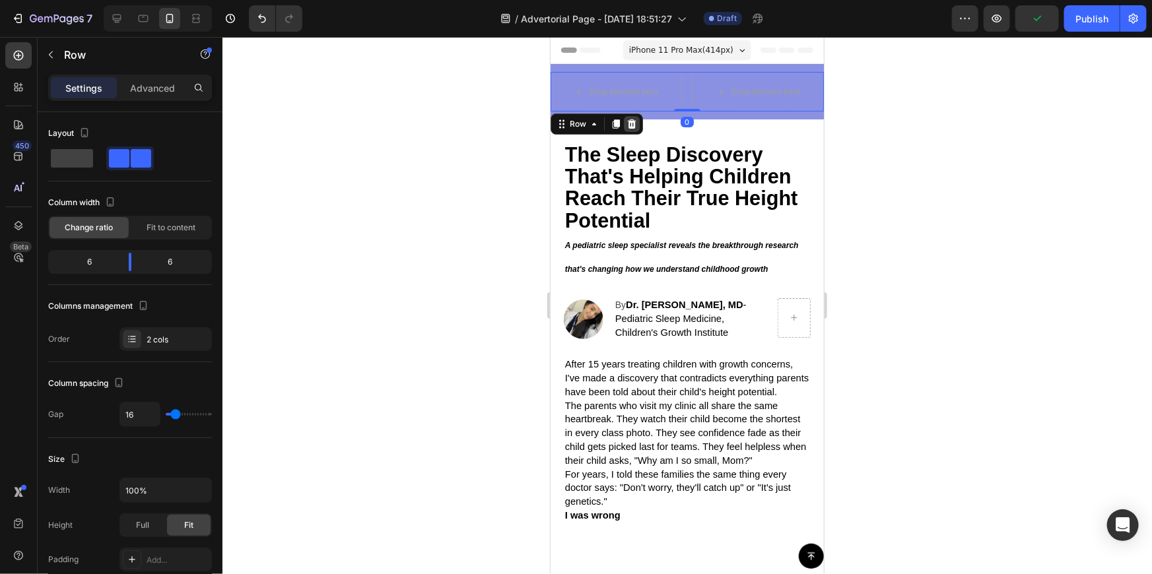
click at [636, 117] on div at bounding box center [631, 124] width 16 height 16
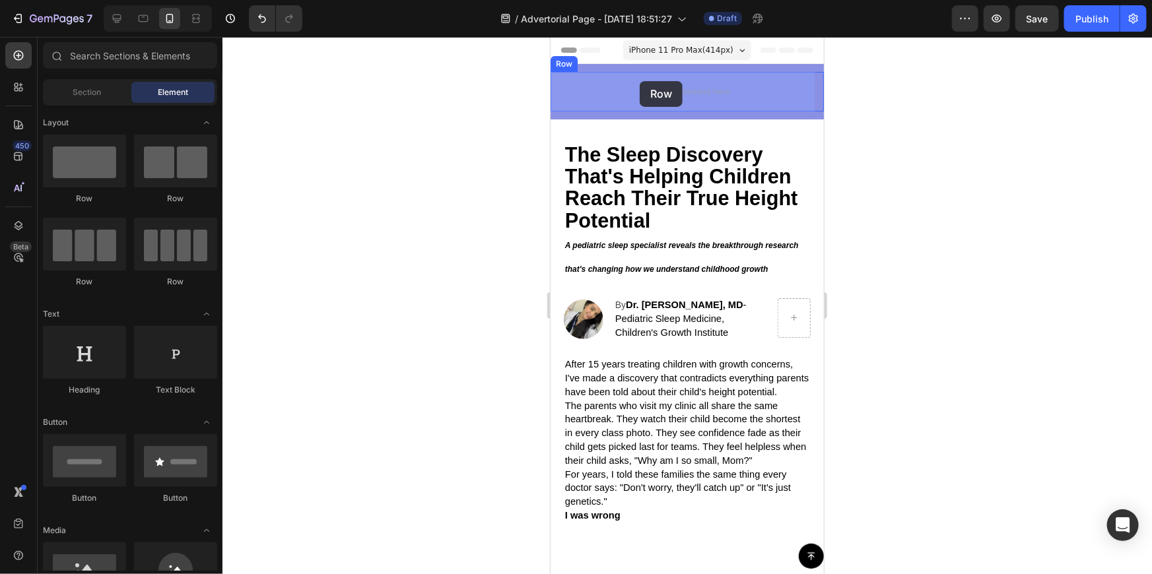
drag, startPoint x: 649, startPoint y: 292, endPoint x: 639, endPoint y: 81, distance: 211.4
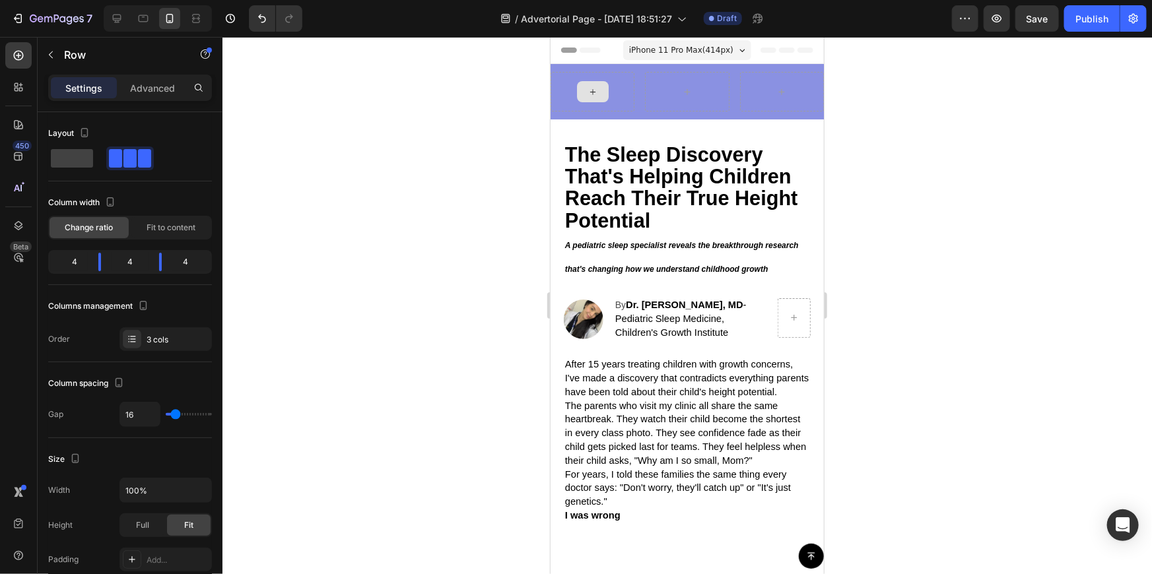
click at [591, 93] on icon at bounding box center [592, 91] width 11 height 11
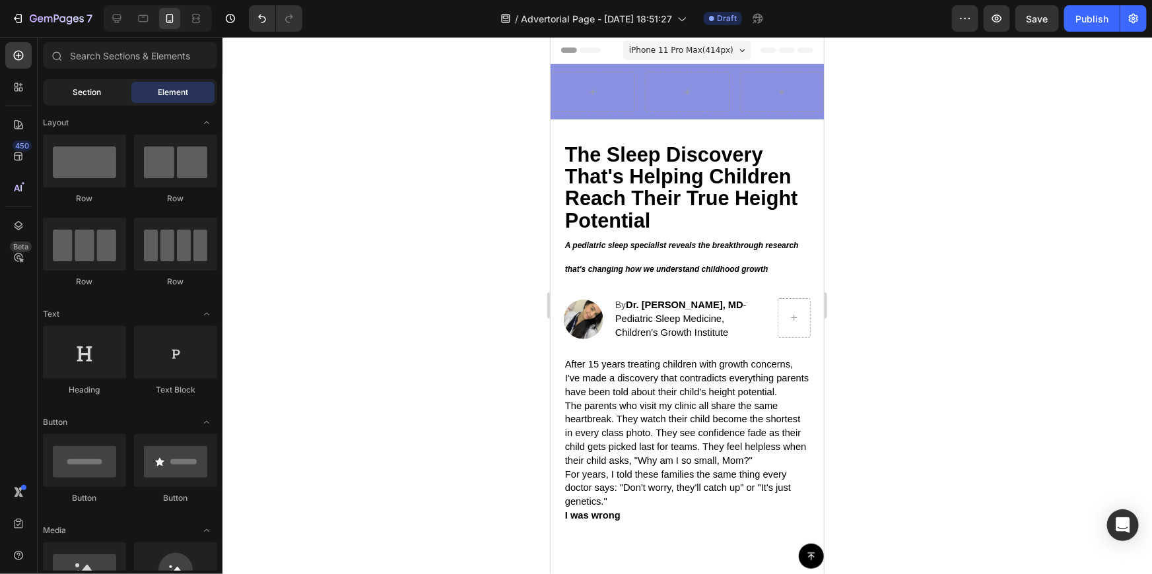
click at [67, 83] on div "Section" at bounding box center [87, 92] width 83 height 21
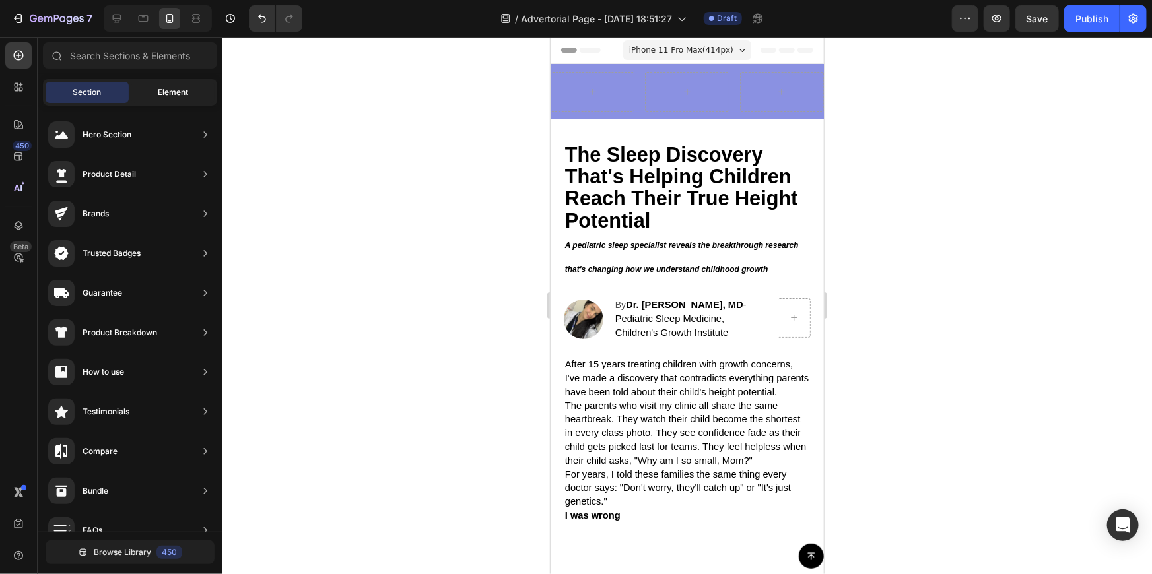
click at [152, 88] on div "Element" at bounding box center [172, 92] width 83 height 21
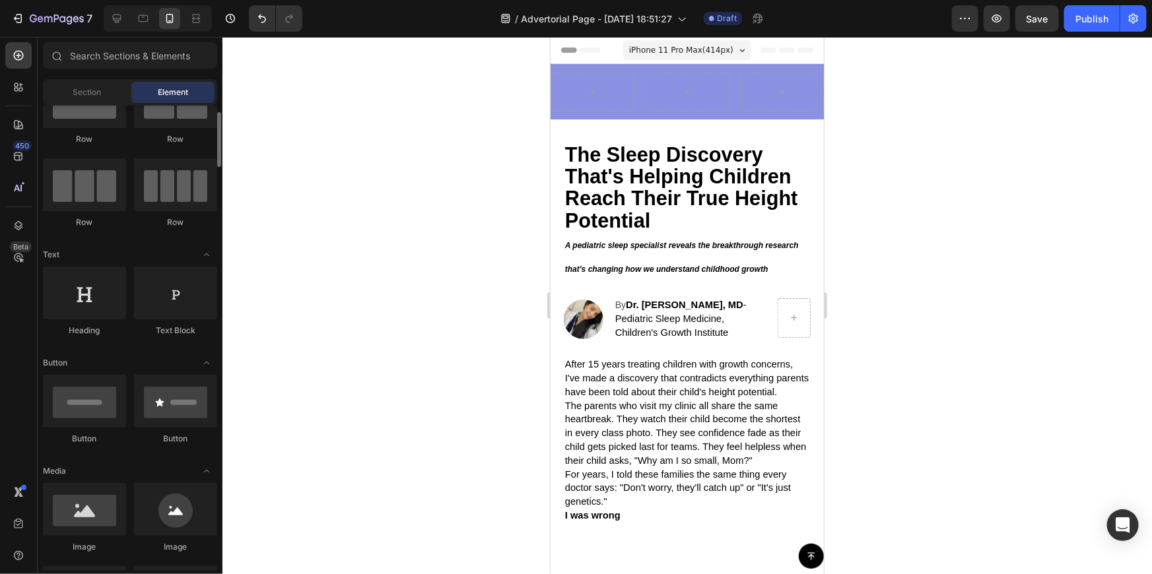
scroll to position [119, 0]
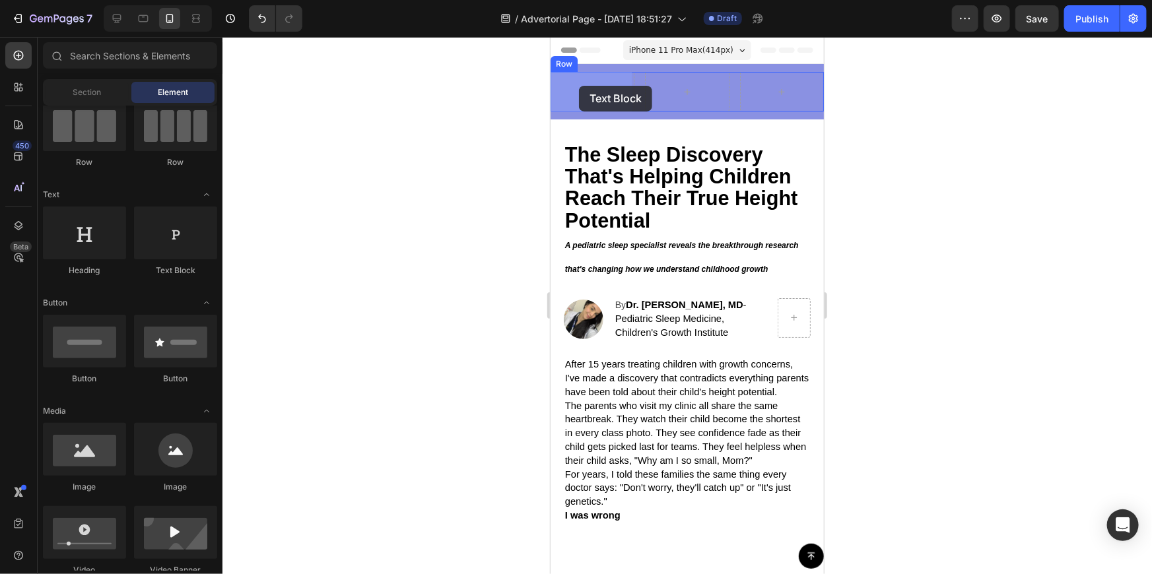
drag, startPoint x: 720, startPoint y: 285, endPoint x: 572, endPoint y: 85, distance: 249.1
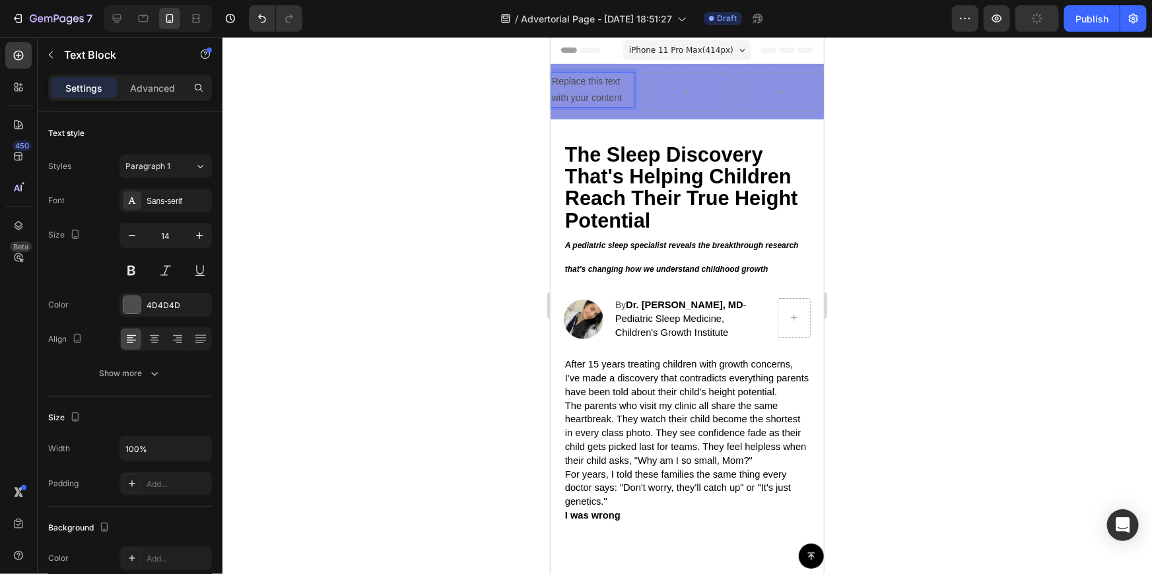
click at [597, 87] on div "Replace this text with your content" at bounding box center [592, 89] width 84 height 36
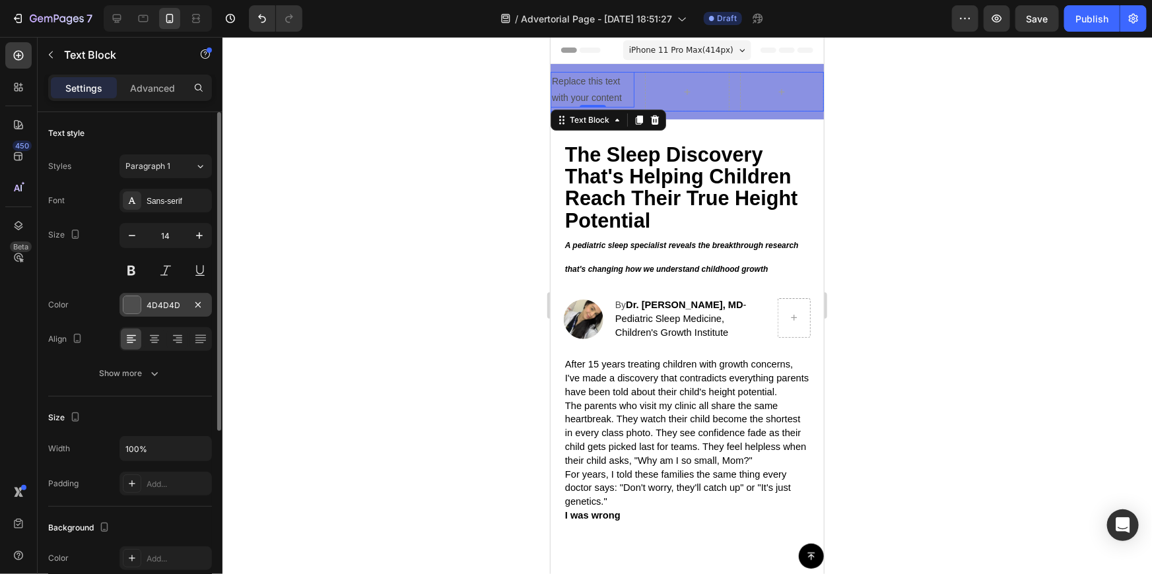
click at [131, 308] on div at bounding box center [131, 304] width 17 height 17
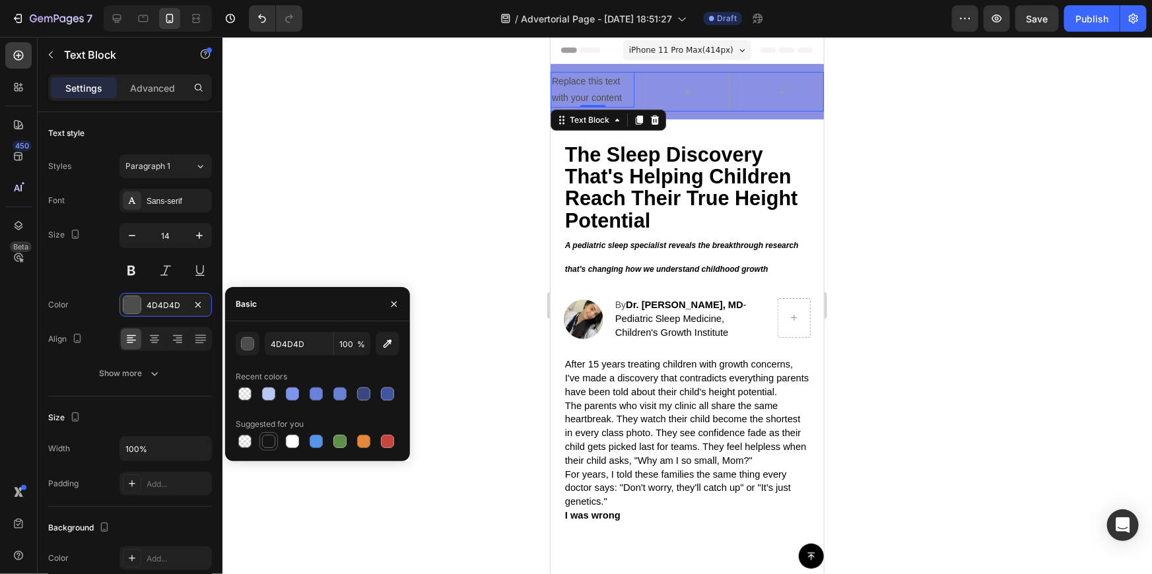
click at [274, 440] on div at bounding box center [268, 441] width 13 height 13
type input "151515"
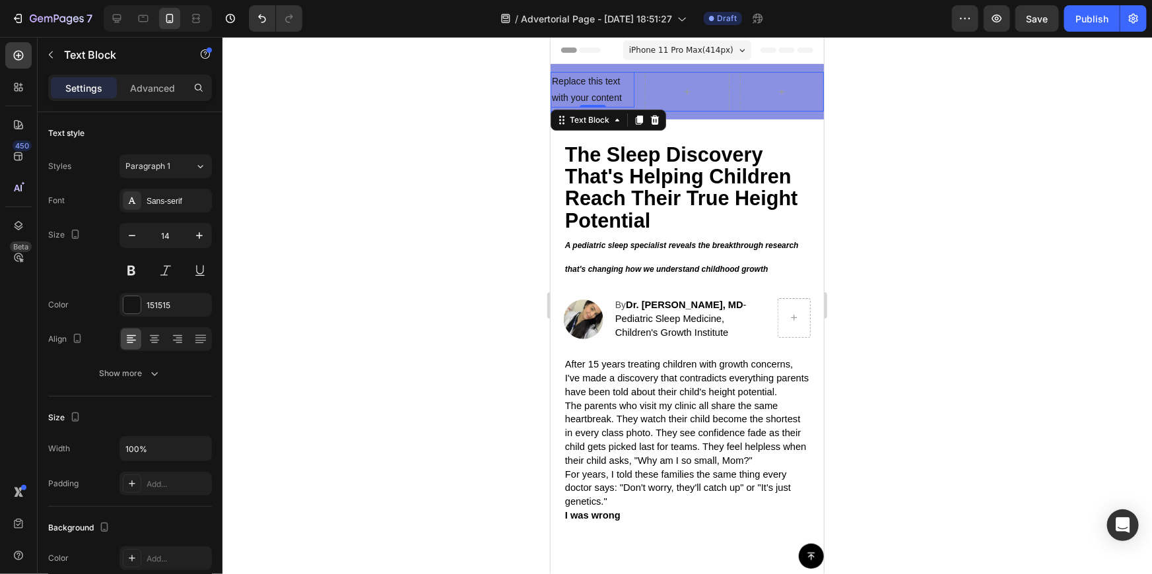
click at [389, 218] on div at bounding box center [686, 305] width 929 height 537
click at [574, 77] on p "Replace this text with your content" at bounding box center [591, 89] width 81 height 33
click at [565, 77] on p "Replace this text with your content" at bounding box center [591, 89] width 81 height 33
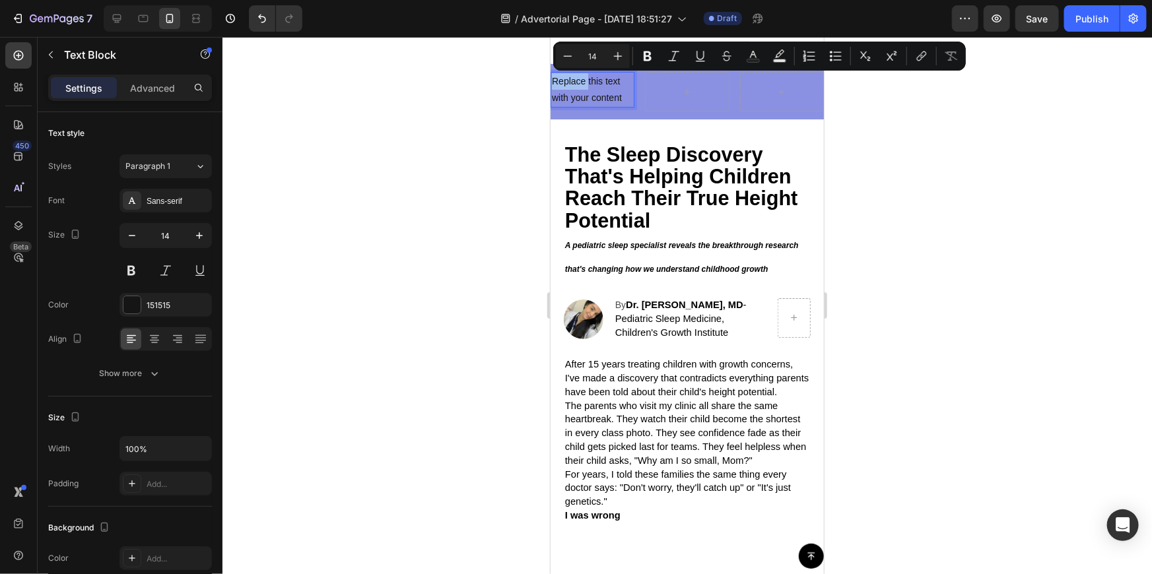
click at [578, 80] on p "Replace this text with your content" at bounding box center [591, 89] width 81 height 33
drag, startPoint x: 552, startPoint y: 79, endPoint x: 622, endPoint y: 100, distance: 72.5
click at [622, 100] on p "Replace this text with your content" at bounding box center [591, 89] width 81 height 33
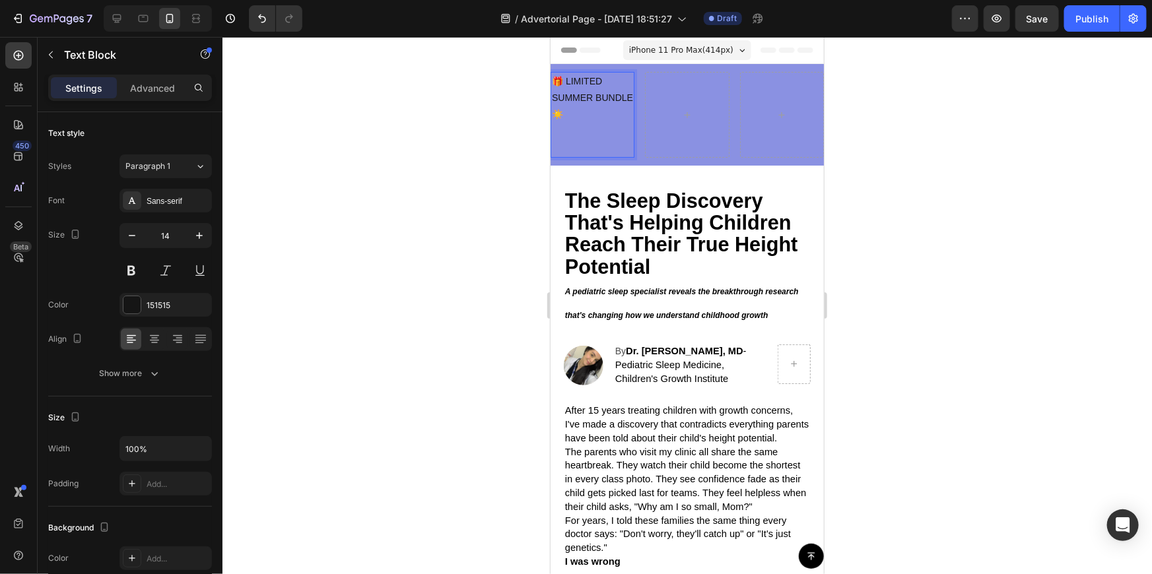
click at [605, 114] on p "🎁 LIMITED SUMMER BUNDLE ☀️" at bounding box center [591, 98] width 81 height 50
click at [153, 339] on icon at bounding box center [154, 339] width 13 height 13
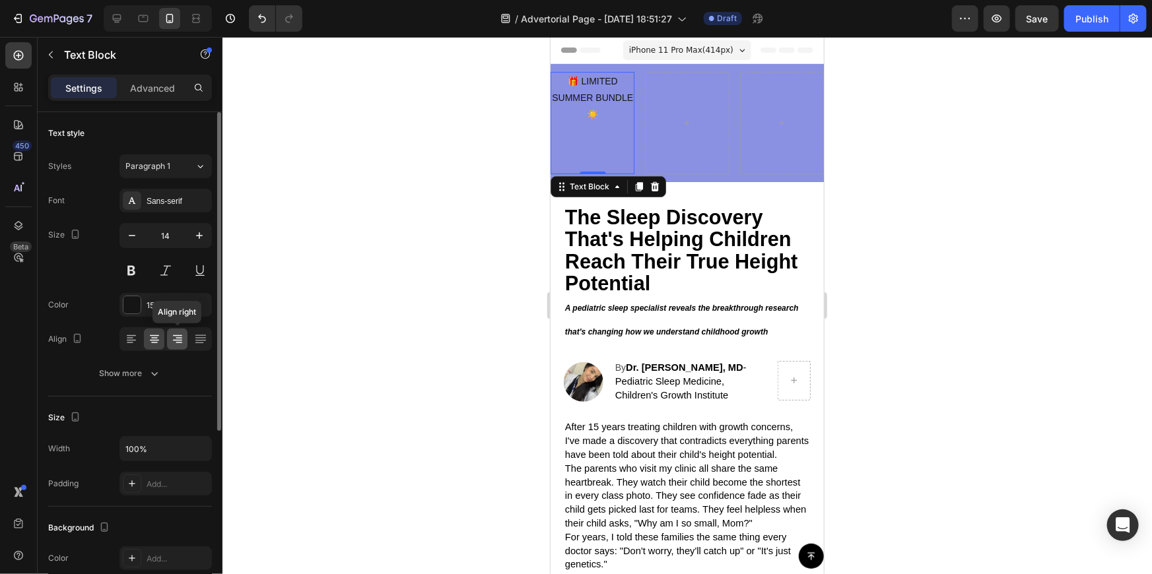
click at [171, 335] on icon at bounding box center [177, 339] width 13 height 13
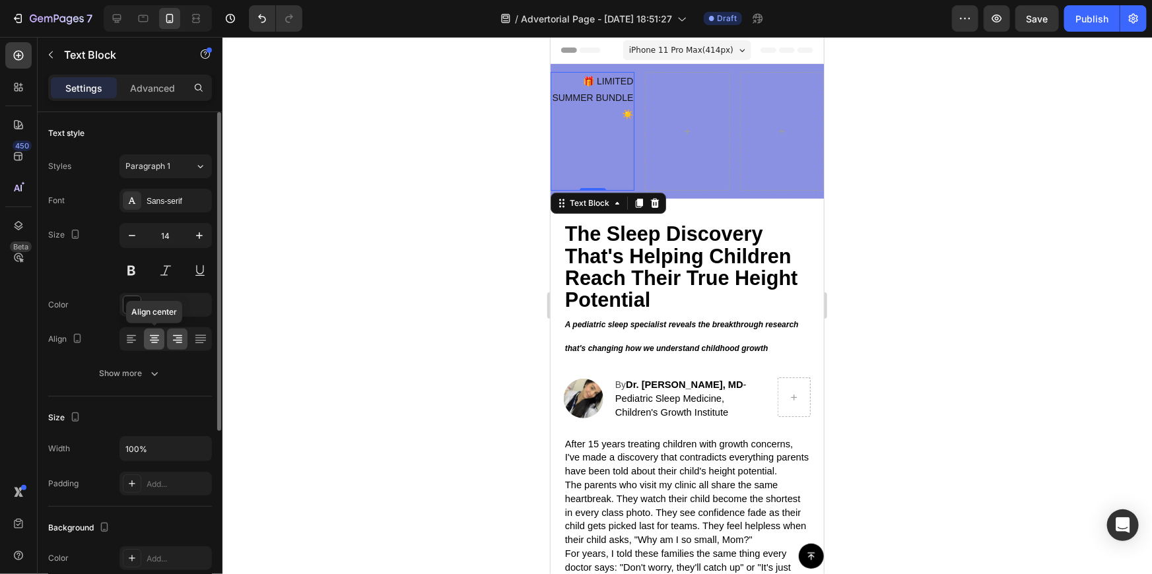
click at [152, 337] on icon at bounding box center [154, 339] width 13 height 13
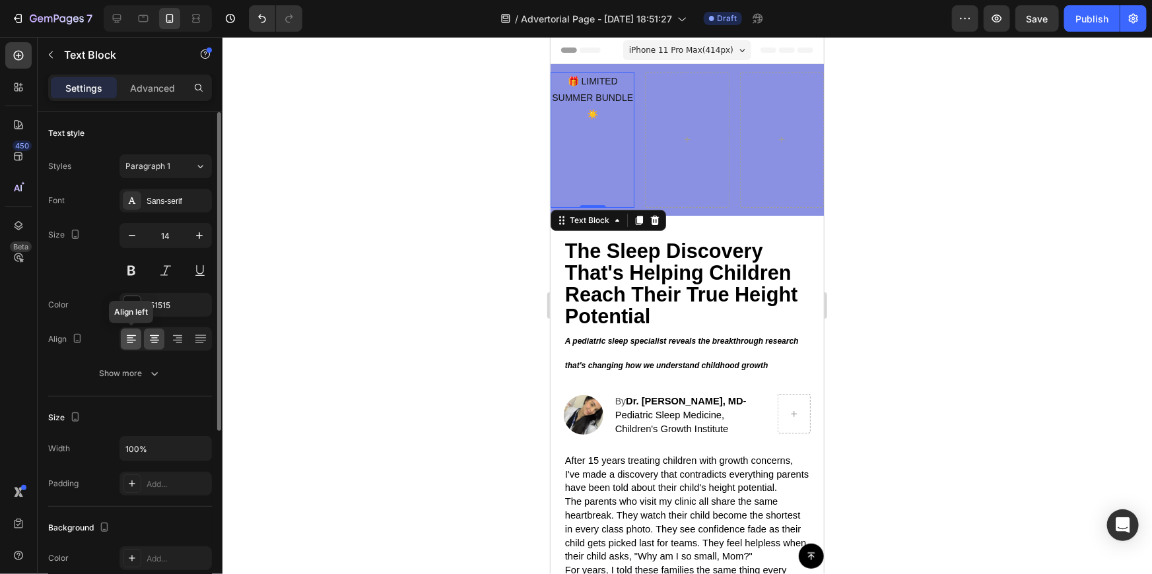
click at [137, 337] on icon at bounding box center [131, 339] width 13 height 13
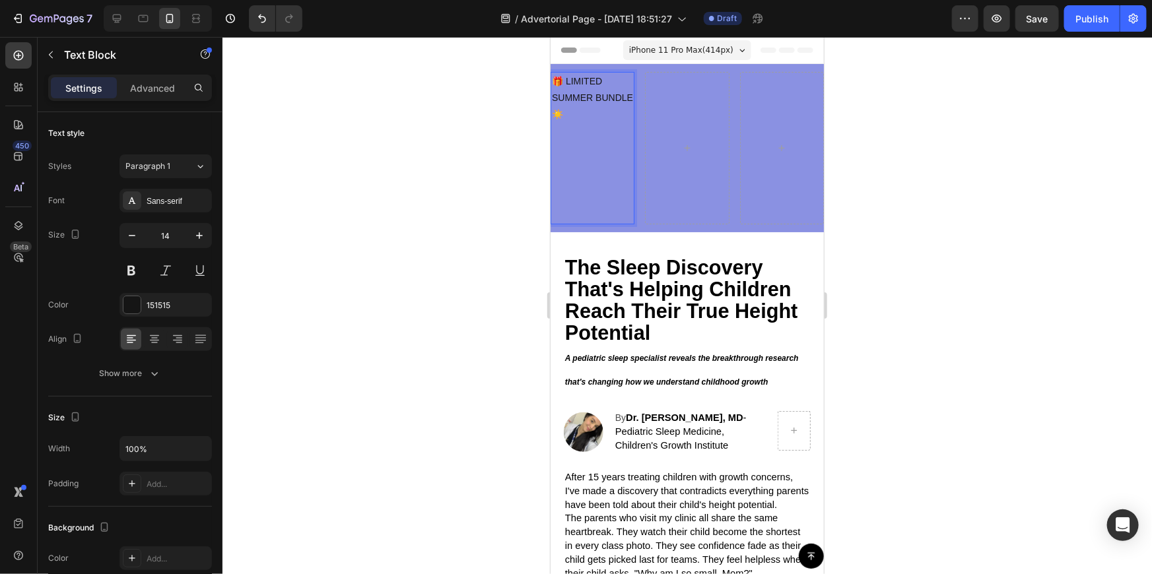
click at [582, 125] on p "Rich Text Editor. Editing area: main" at bounding box center [591, 173] width 81 height 100
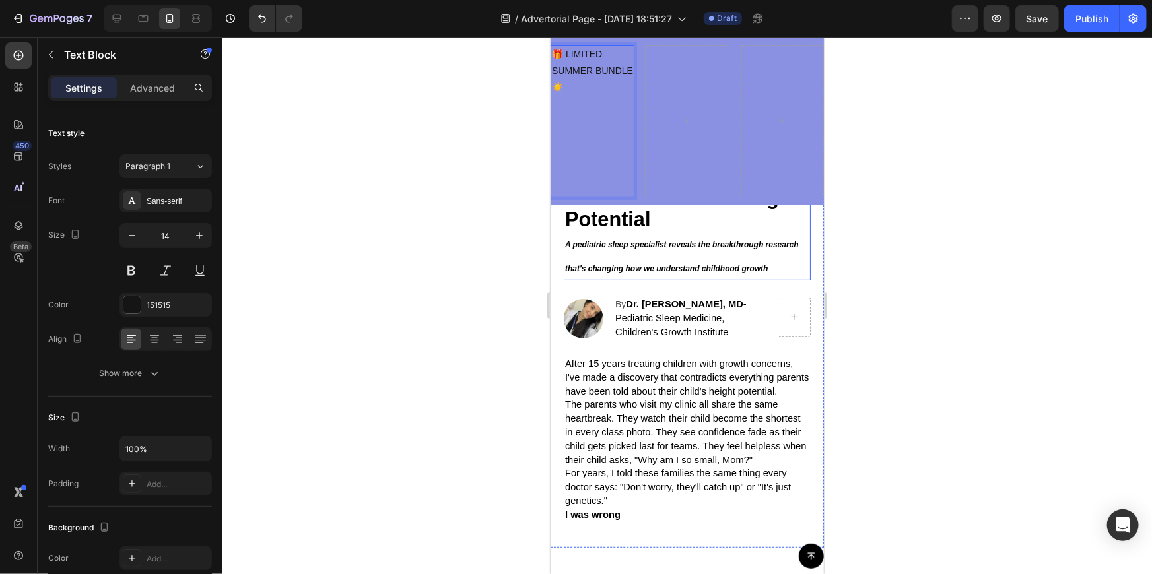
scroll to position [0, 0]
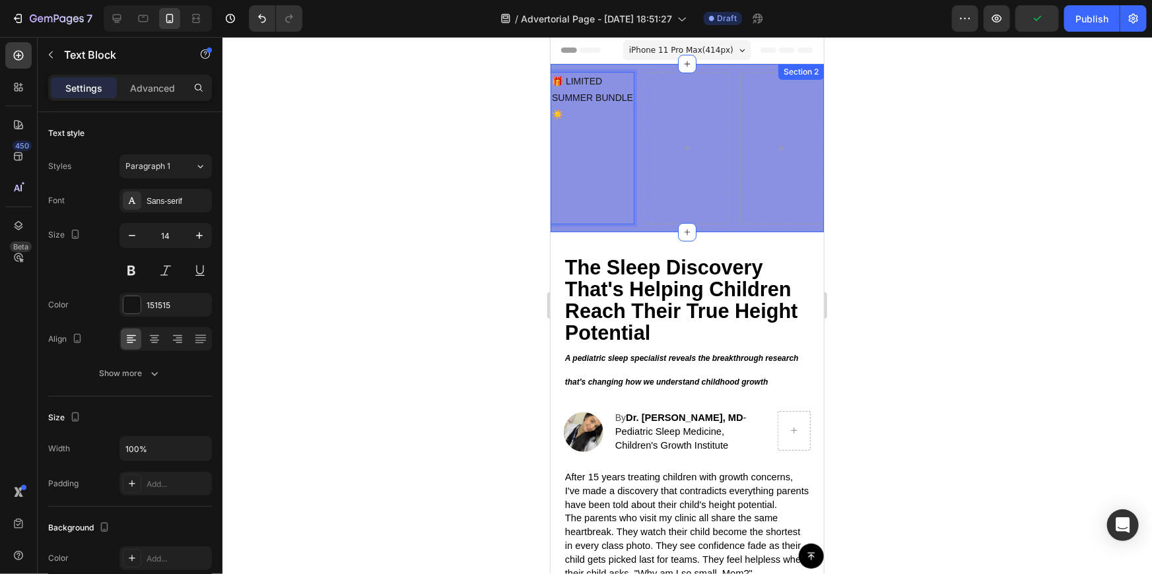
click at [659, 228] on div "🎁 LIMITED SUMMER BUNDLE ☀️ ⁠⁠⁠⁠⁠⁠⁠ Text Block 0 Row Row" at bounding box center [686, 151] width 273 height 160
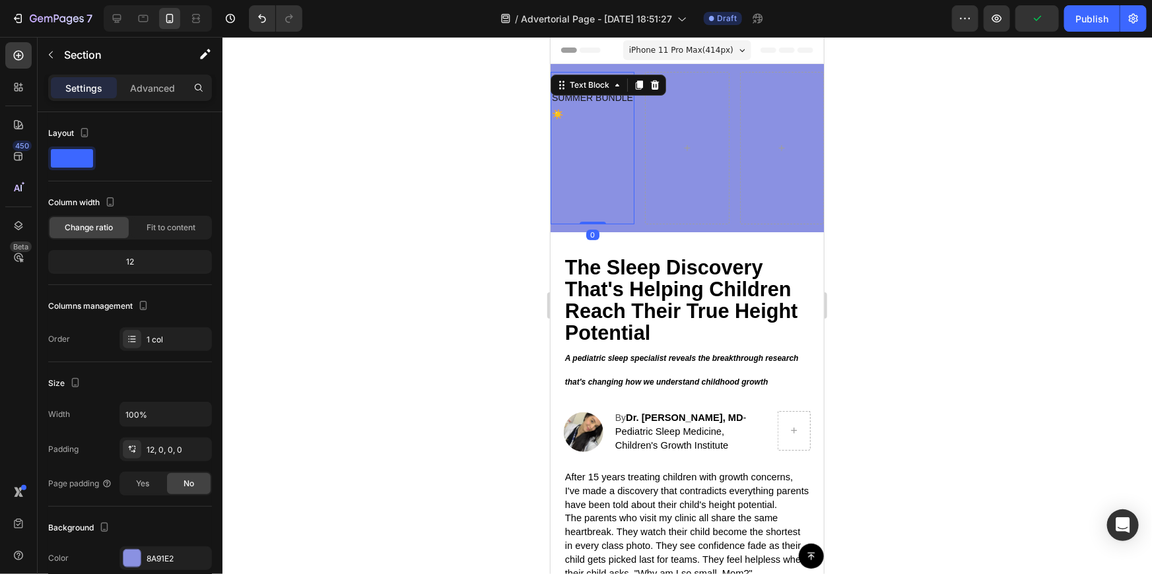
click at [597, 194] on p "⁠⁠⁠⁠⁠⁠⁠" at bounding box center [591, 173] width 81 height 100
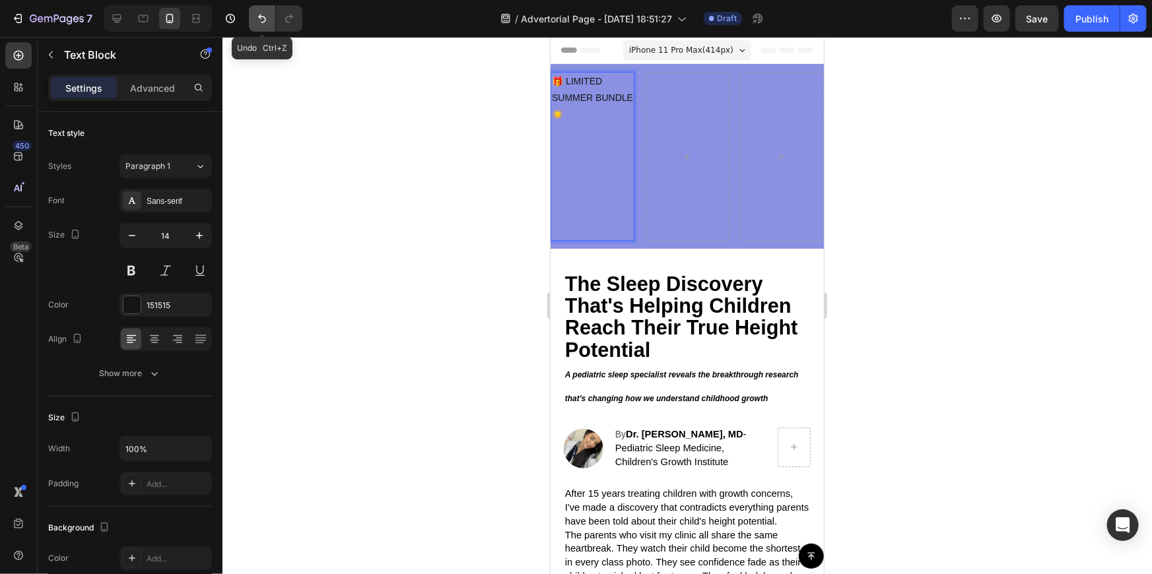
click at [257, 19] on icon "Undo/Redo" at bounding box center [261, 18] width 13 height 13
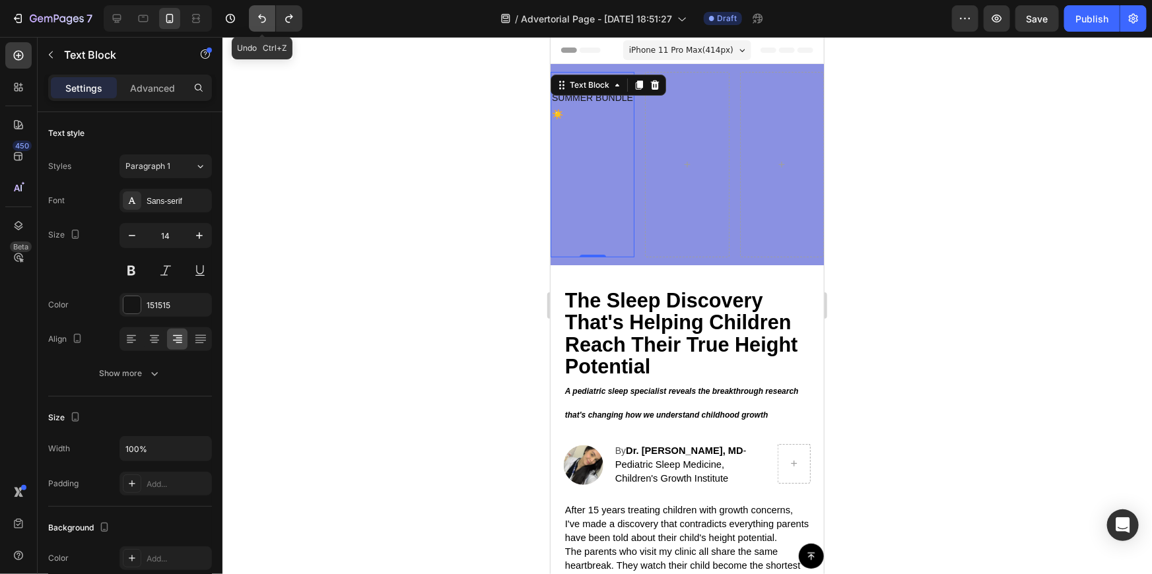
click at [257, 19] on icon "Undo/Redo" at bounding box center [261, 18] width 13 height 13
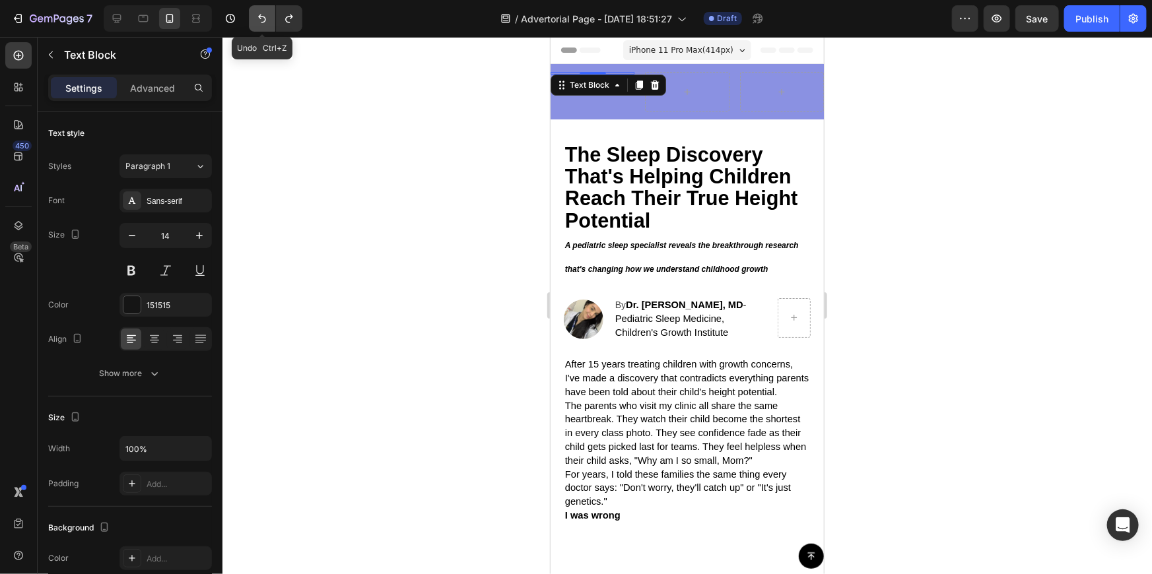
click at [257, 19] on icon "Undo/Redo" at bounding box center [261, 18] width 13 height 13
click at [926, 108] on div at bounding box center [686, 305] width 929 height 537
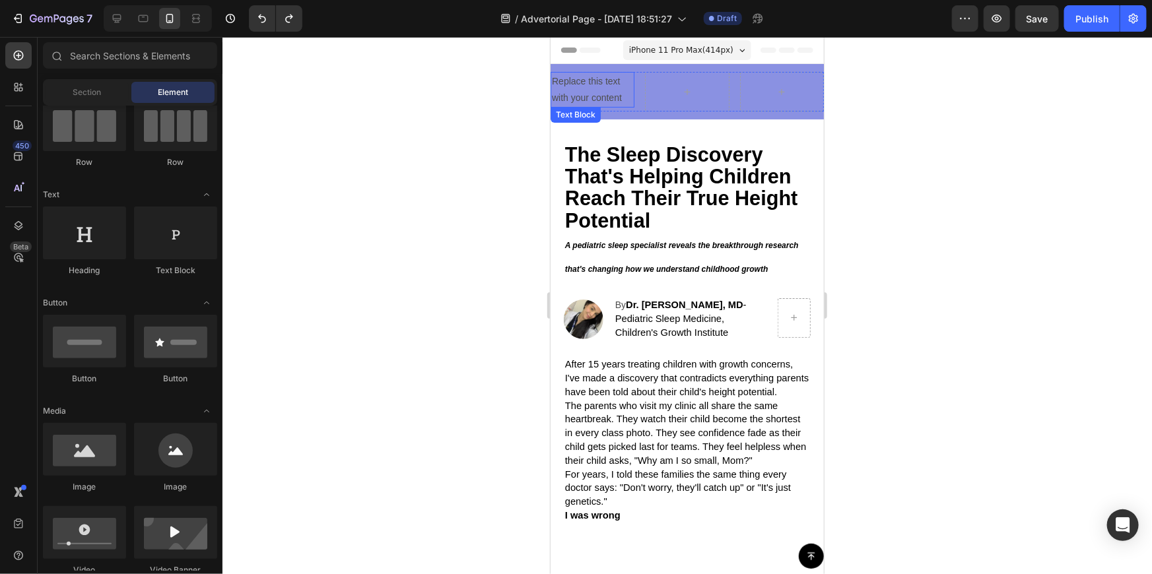
click at [595, 85] on div "Replace this text with your content" at bounding box center [592, 89] width 84 height 36
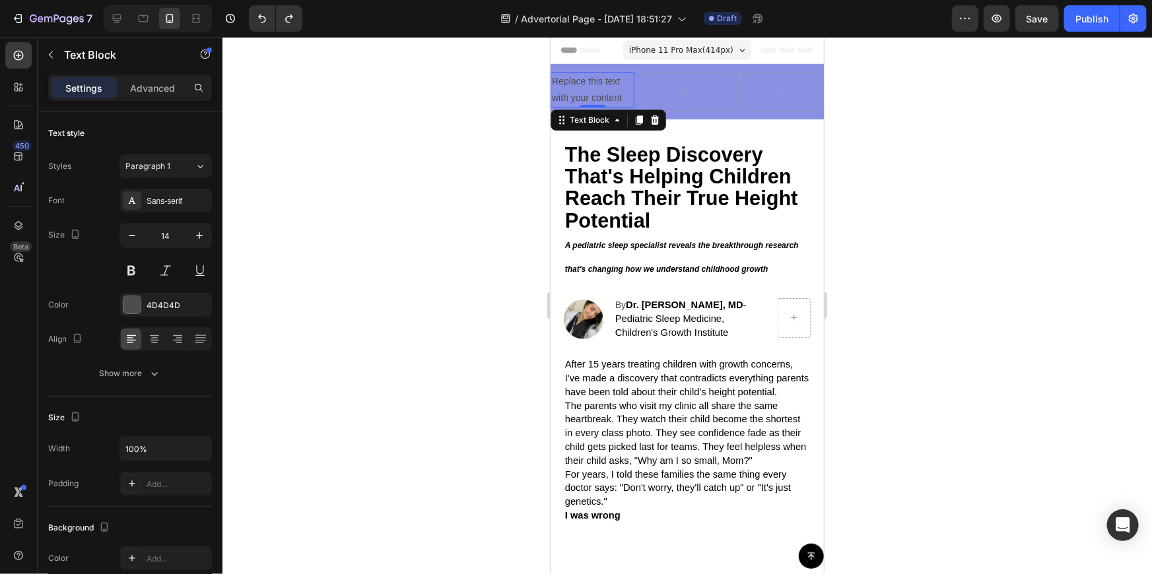
click at [585, 83] on div "Replace this text with your content" at bounding box center [592, 89] width 84 height 36
drag, startPoint x: 607, startPoint y: 76, endPoint x: 631, endPoint y: 67, distance: 25.5
click at [631, 67] on div "Replace this text with your content Text Block 0 Row Row Section 2" at bounding box center [686, 90] width 273 height 55
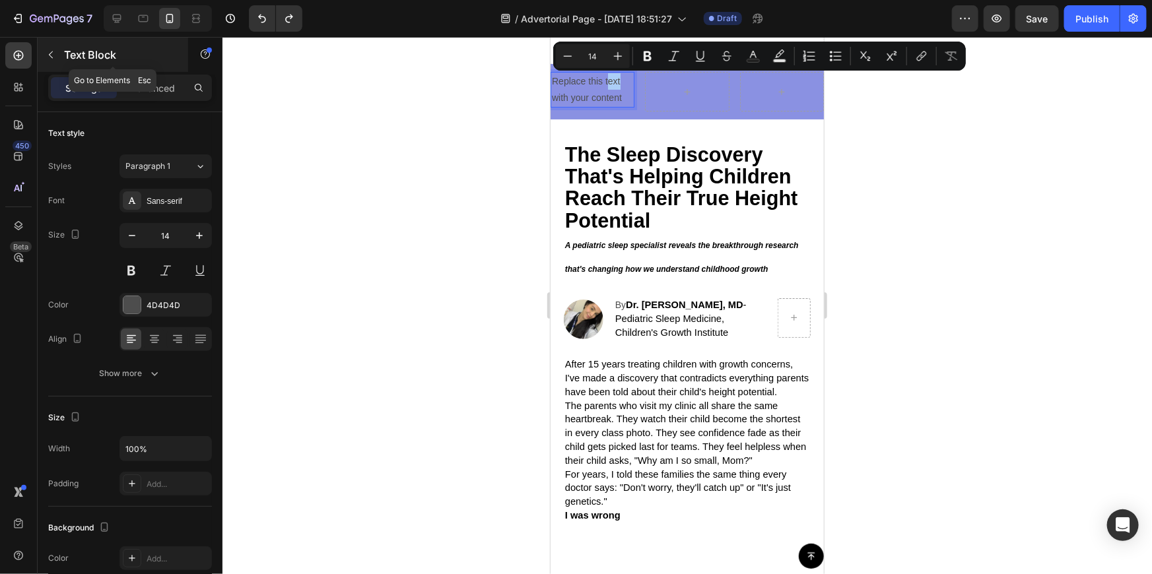
click at [46, 47] on button "button" at bounding box center [50, 54] width 21 height 21
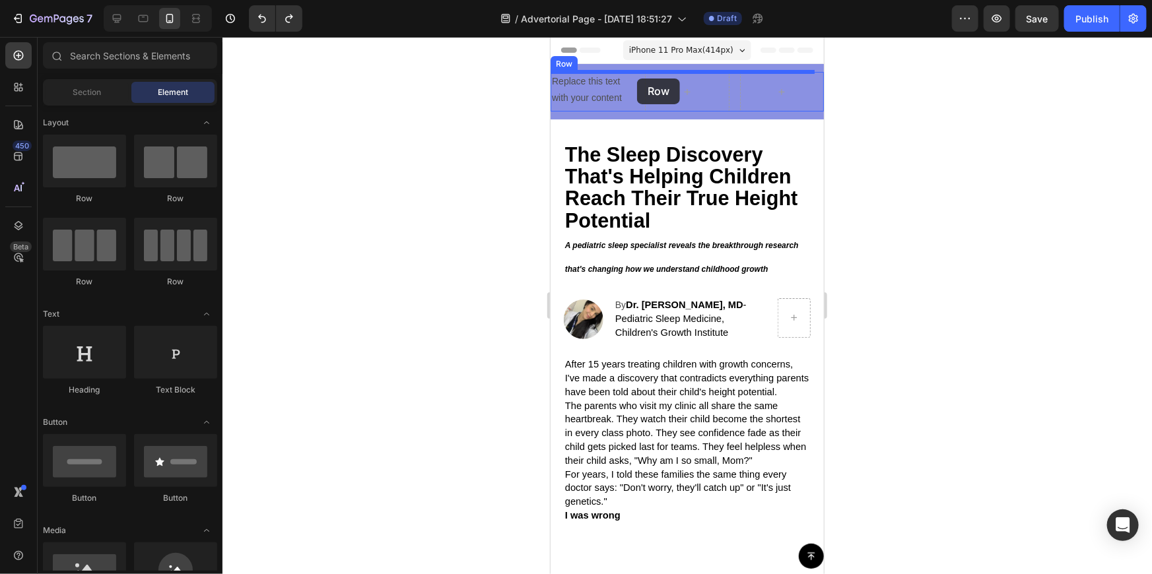
drag, startPoint x: 691, startPoint y: 211, endPoint x: 636, endPoint y: 78, distance: 144.1
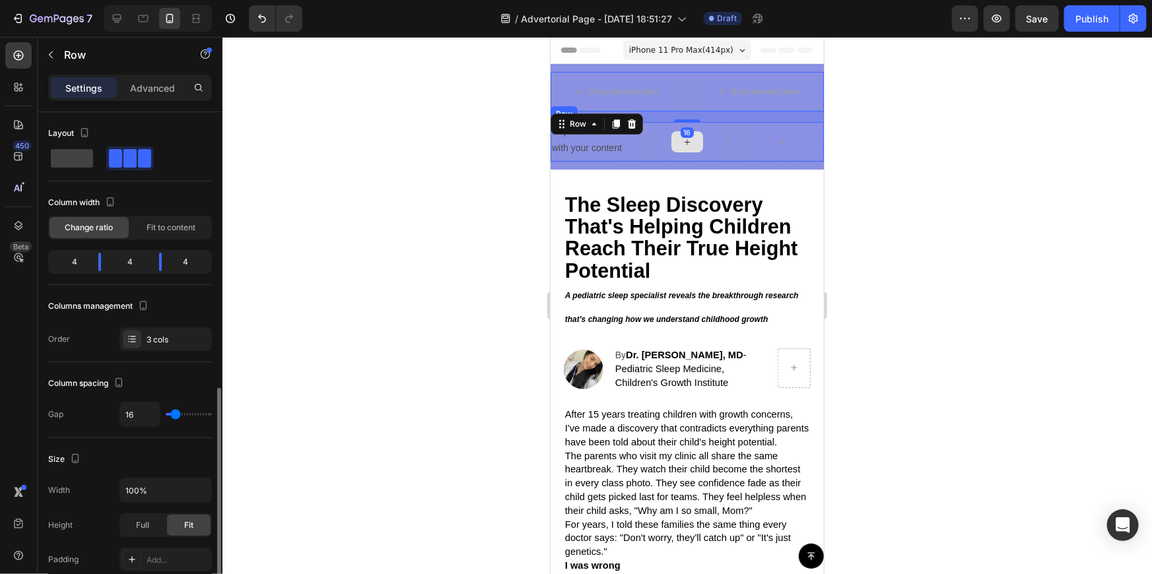
scroll to position [179, 0]
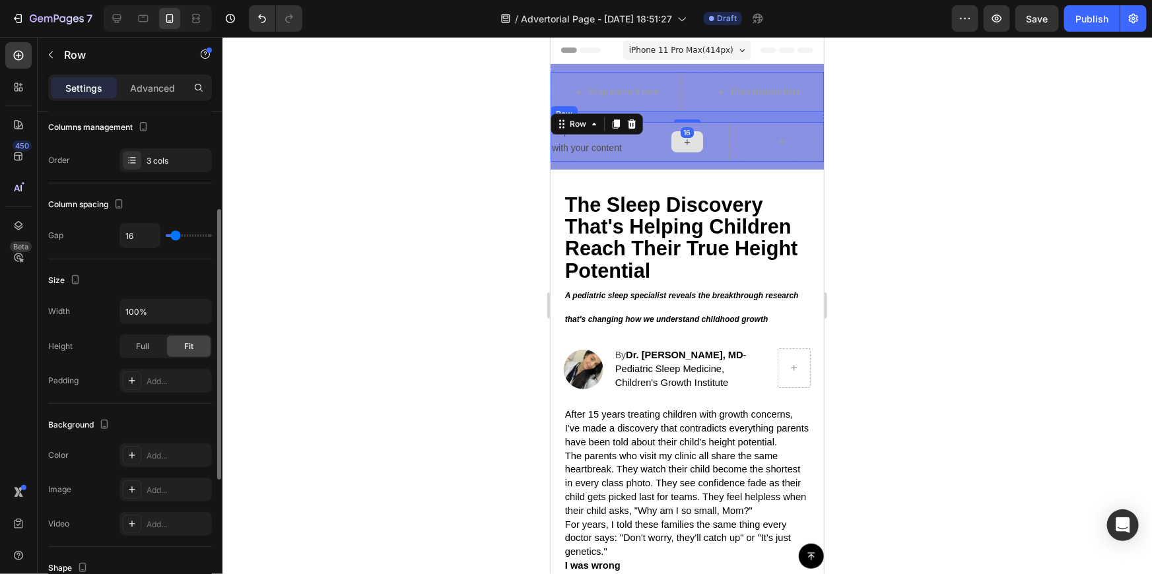
click at [707, 139] on div at bounding box center [686, 141] width 84 height 40
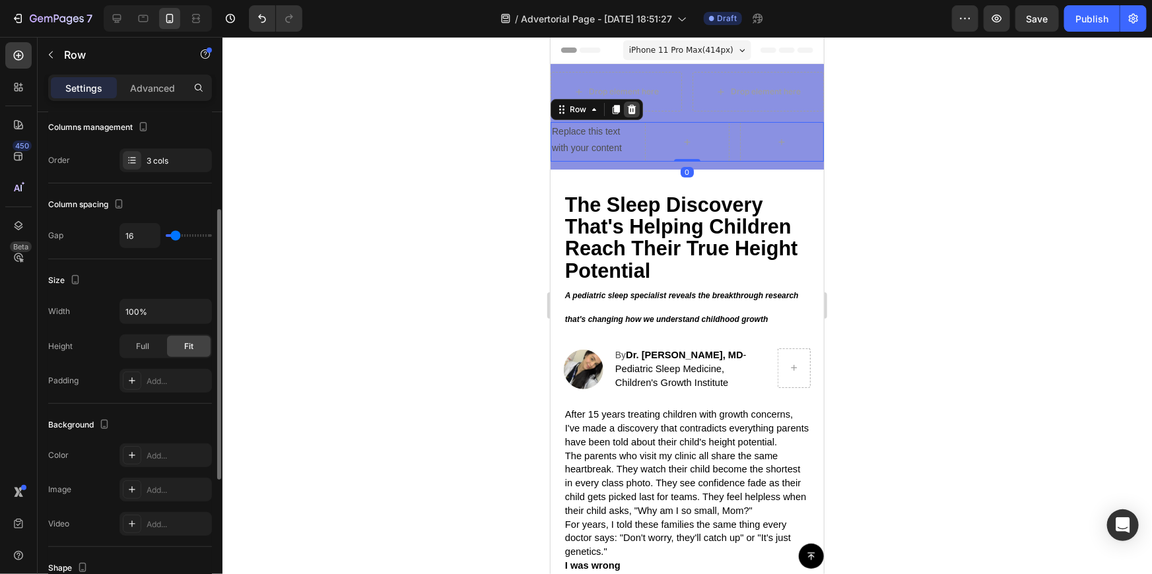
click at [632, 107] on icon at bounding box center [631, 108] width 9 height 9
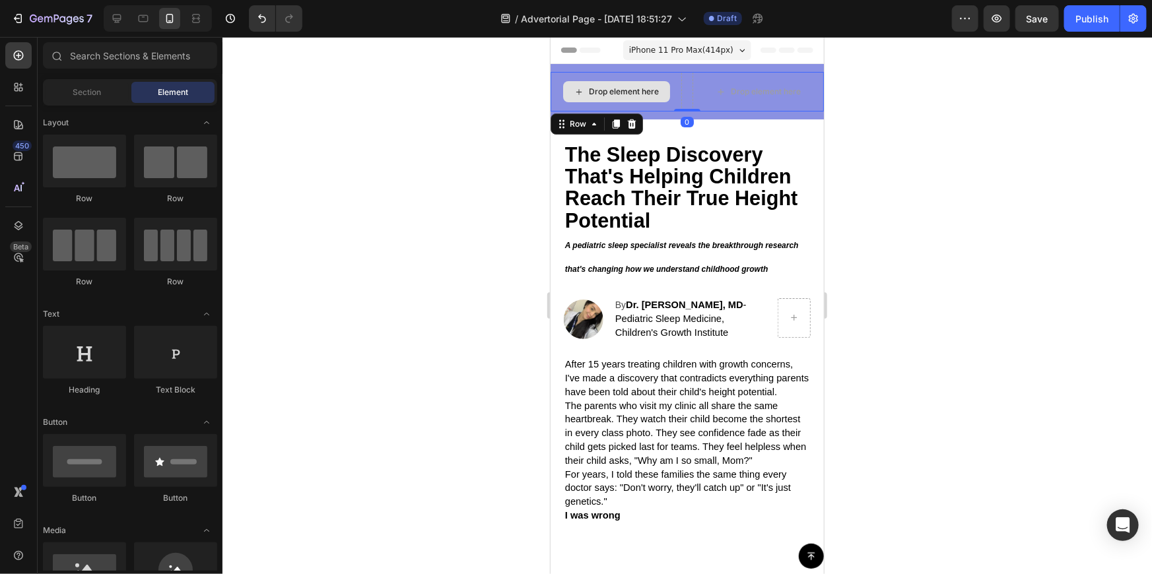
click at [653, 75] on div "Drop element here" at bounding box center [615, 91] width 131 height 40
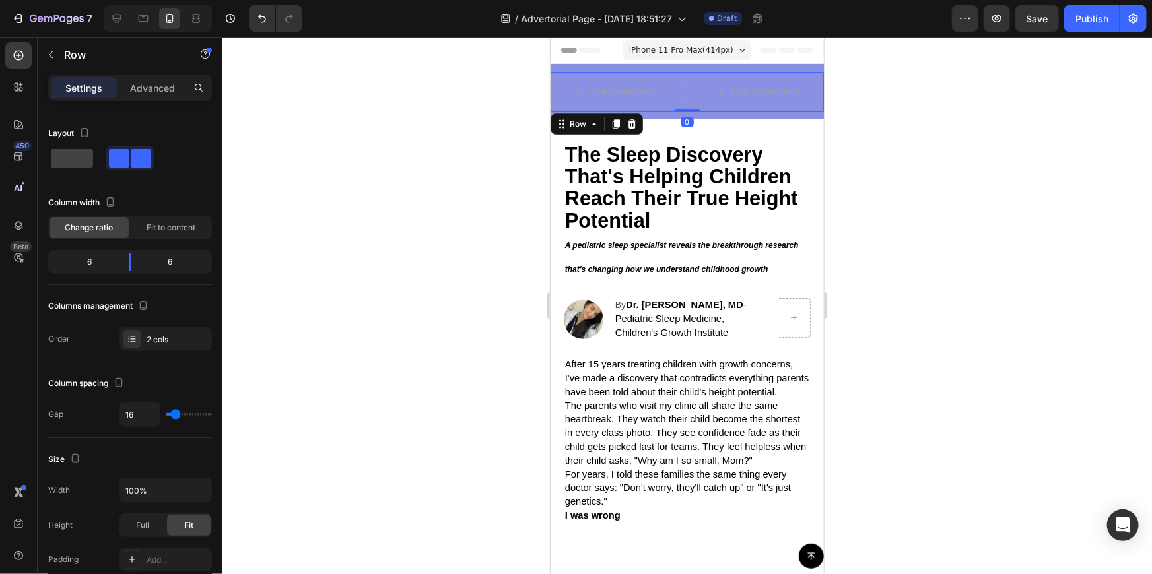
click at [459, 113] on div at bounding box center [686, 305] width 929 height 537
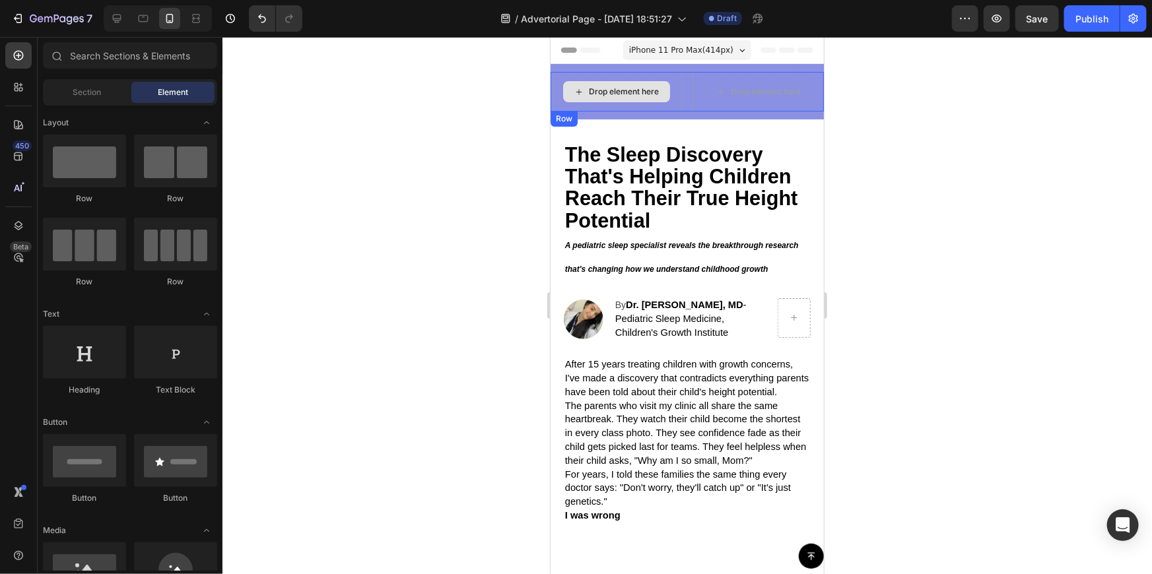
click at [578, 88] on icon at bounding box center [578, 91] width 11 height 11
drag, startPoint x: 714, startPoint y: 388, endPoint x: 563, endPoint y: 84, distance: 339.8
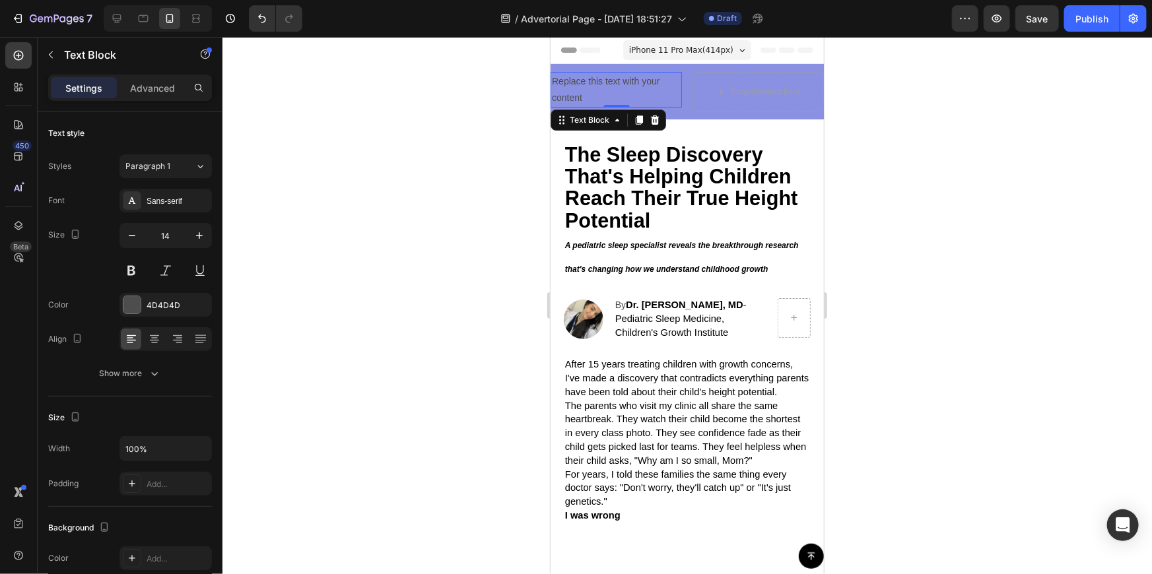
click at [591, 81] on div "Replace this text with your content" at bounding box center [615, 89] width 131 height 36
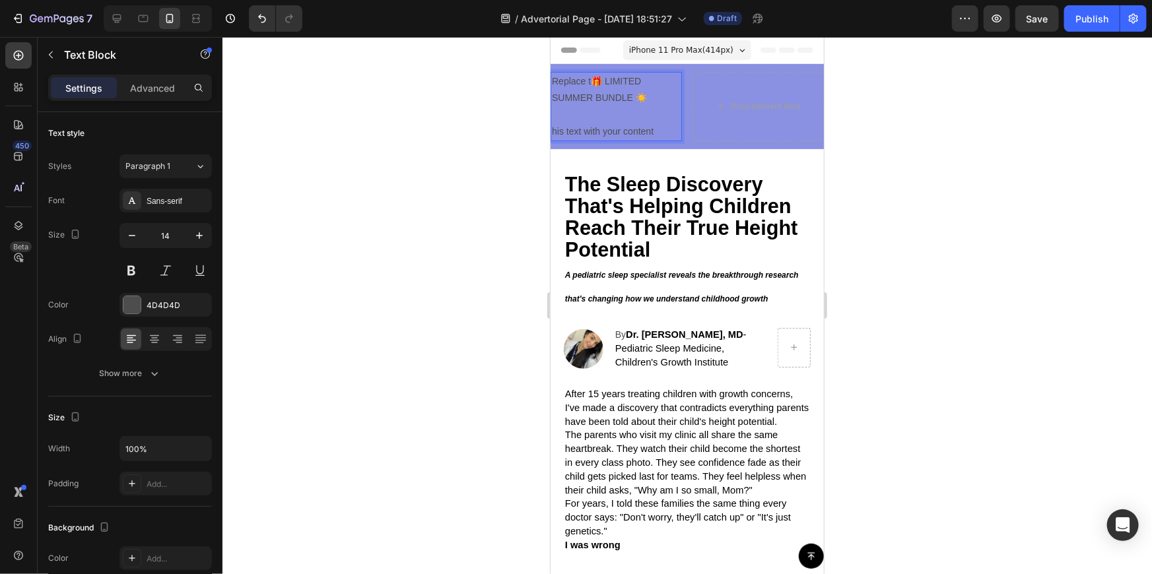
click at [590, 77] on p "Replace t🎁 LIMITED SUMMER BUNDLE ☀️" at bounding box center [615, 89] width 129 height 33
click at [663, 127] on p "his text with your content" at bounding box center [615, 122] width 129 height 33
drag, startPoint x: 659, startPoint y: 127, endPoint x: 552, endPoint y: 129, distance: 107.6
click at [552, 129] on p "his text with your content" at bounding box center [615, 122] width 129 height 33
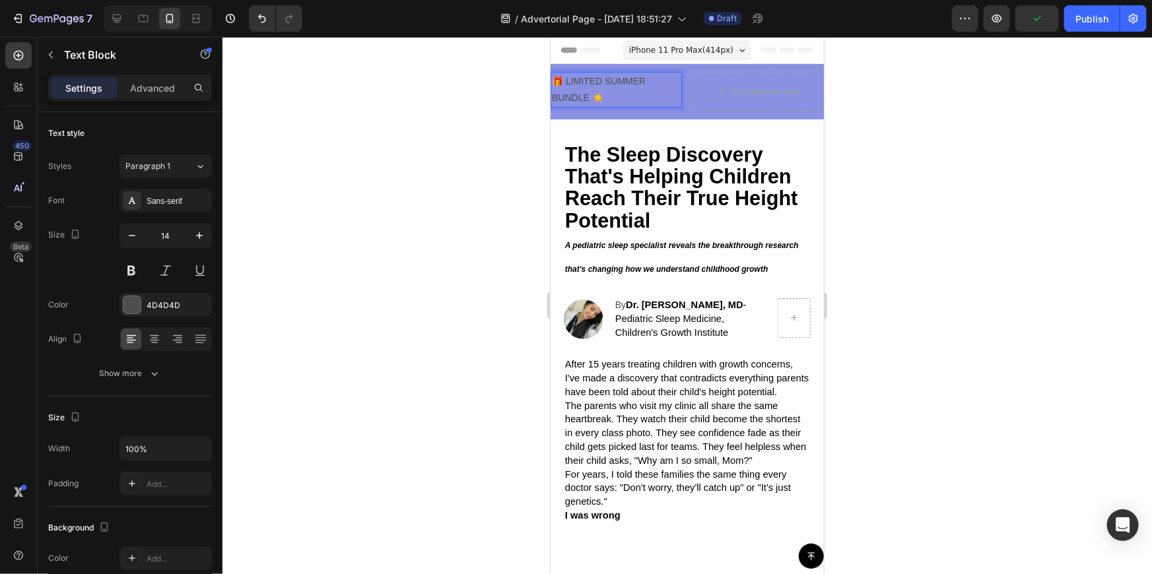
click at [551, 96] on p "🎁 LIMITED SUMMER BUNDLE ☀️" at bounding box center [615, 89] width 129 height 33
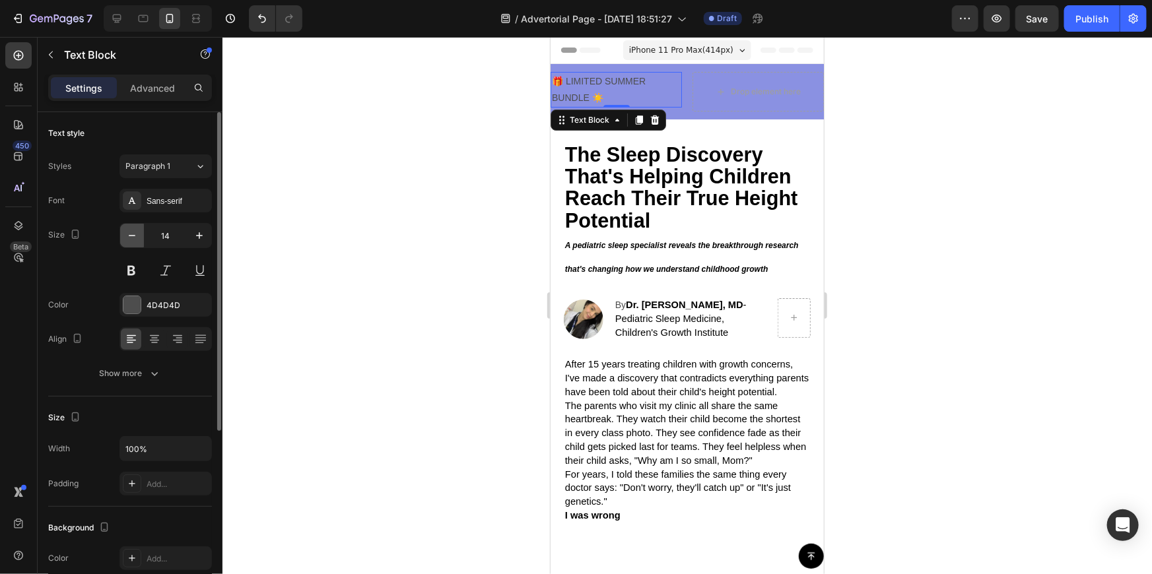
click at [129, 234] on icon "button" at bounding box center [131, 235] width 13 height 13
type input "10"
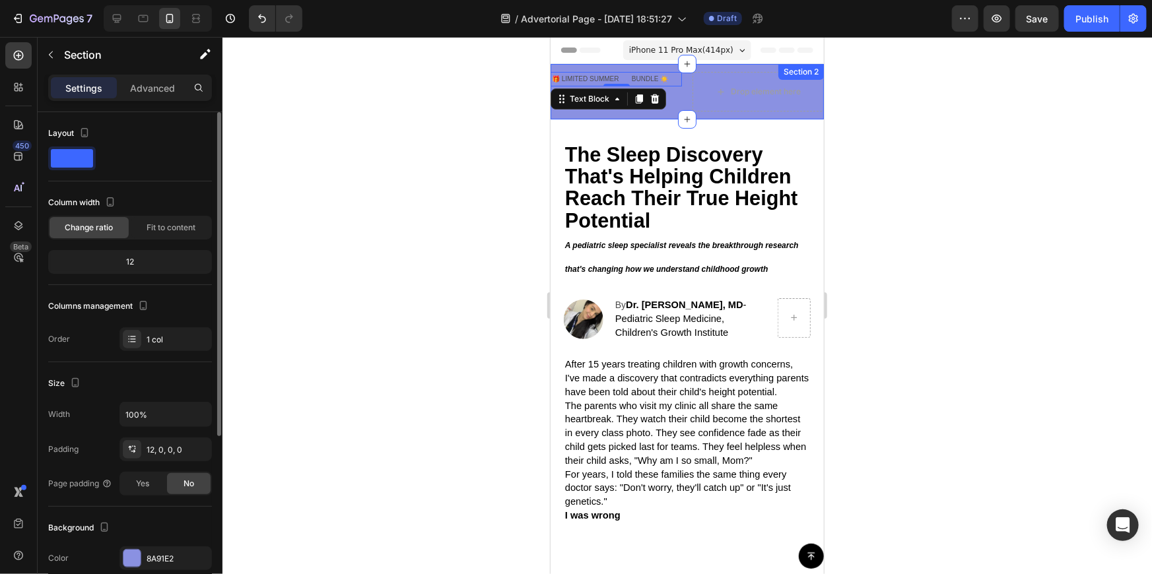
click at [624, 68] on div "🎁 LIMITED SUMMER BUNDLE ☀️ Text Block 0 Drop element here Row Row Section 2" at bounding box center [686, 90] width 273 height 55
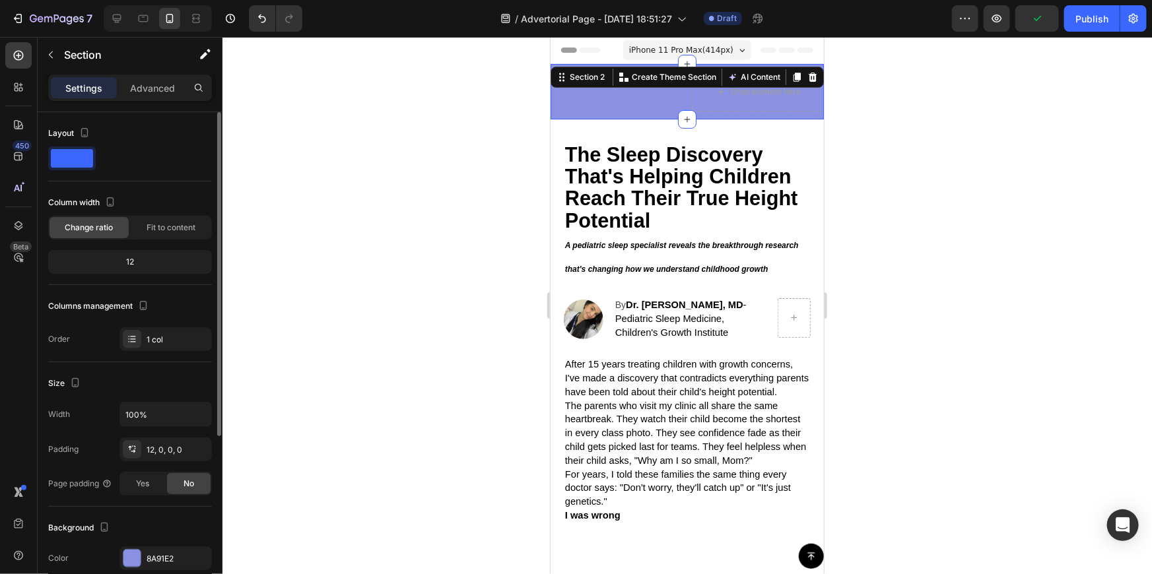
click at [875, 100] on div at bounding box center [686, 305] width 929 height 537
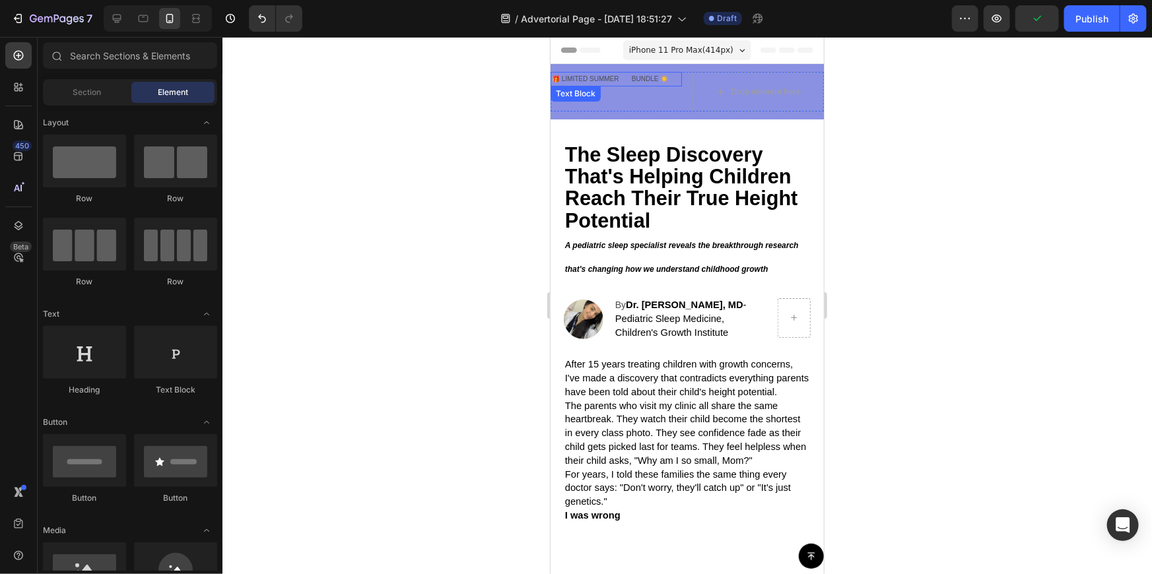
click at [628, 75] on p "🎁 LIMITED SUMMER BUNDLE ☀️" at bounding box center [615, 79] width 129 height 12
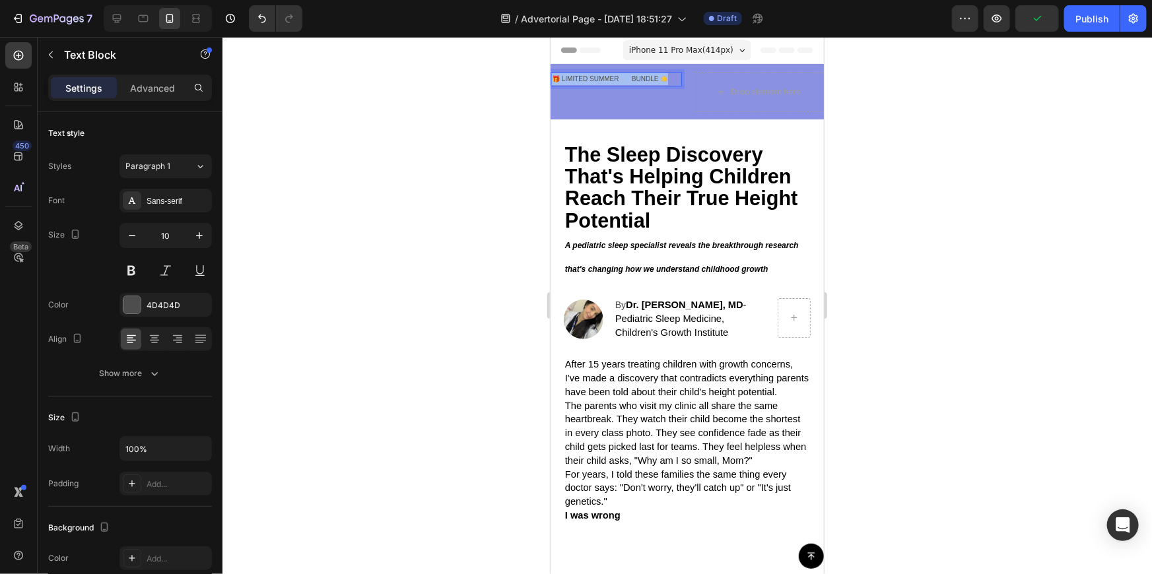
click at [628, 75] on p "🎁 LIMITED SUMMER BUNDLE ☀️" at bounding box center [615, 79] width 129 height 12
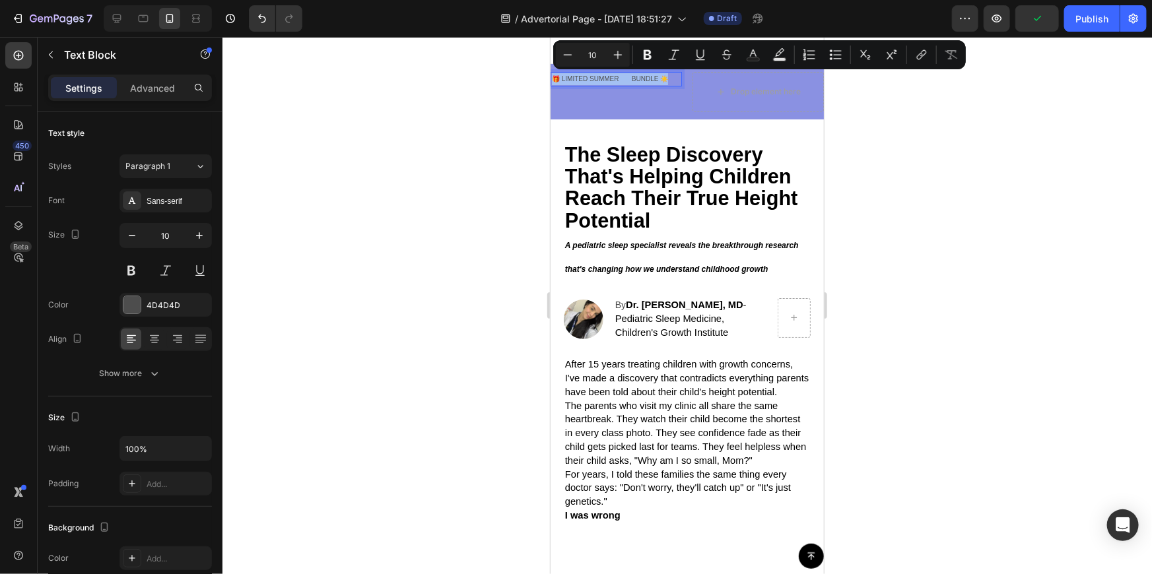
click at [628, 75] on p "🎁 LIMITED SUMMER BUNDLE ☀️" at bounding box center [615, 79] width 129 height 12
click at [616, 56] on icon "Editor contextual toolbar" at bounding box center [617, 54] width 13 height 13
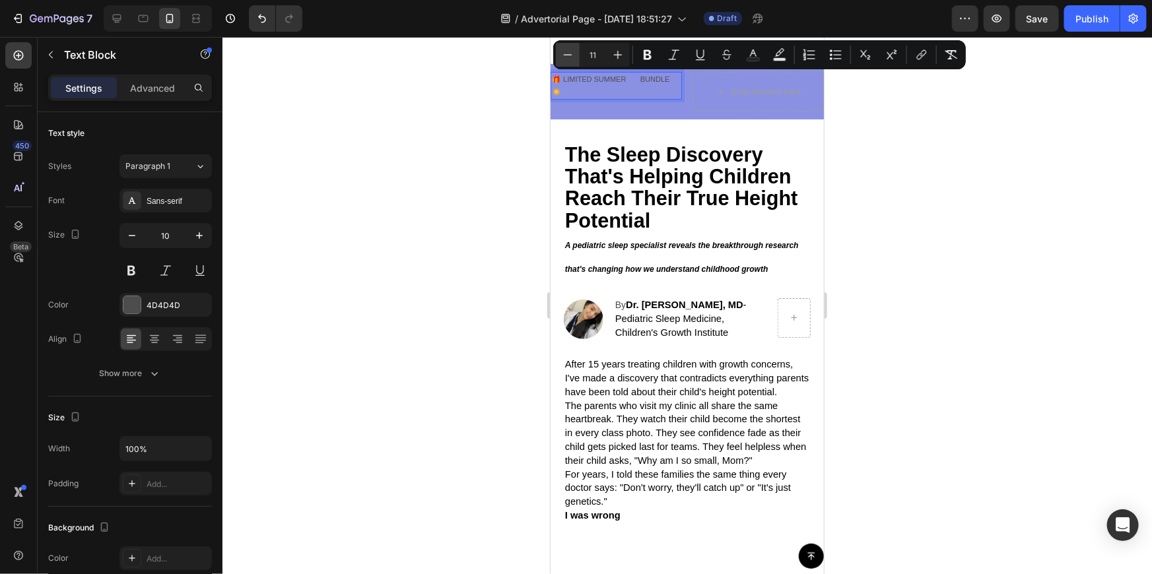
click at [565, 56] on icon "Editor contextual toolbar" at bounding box center [567, 54] width 13 height 13
type input "10"
click at [647, 57] on icon "Editor contextual toolbar" at bounding box center [647, 54] width 13 height 13
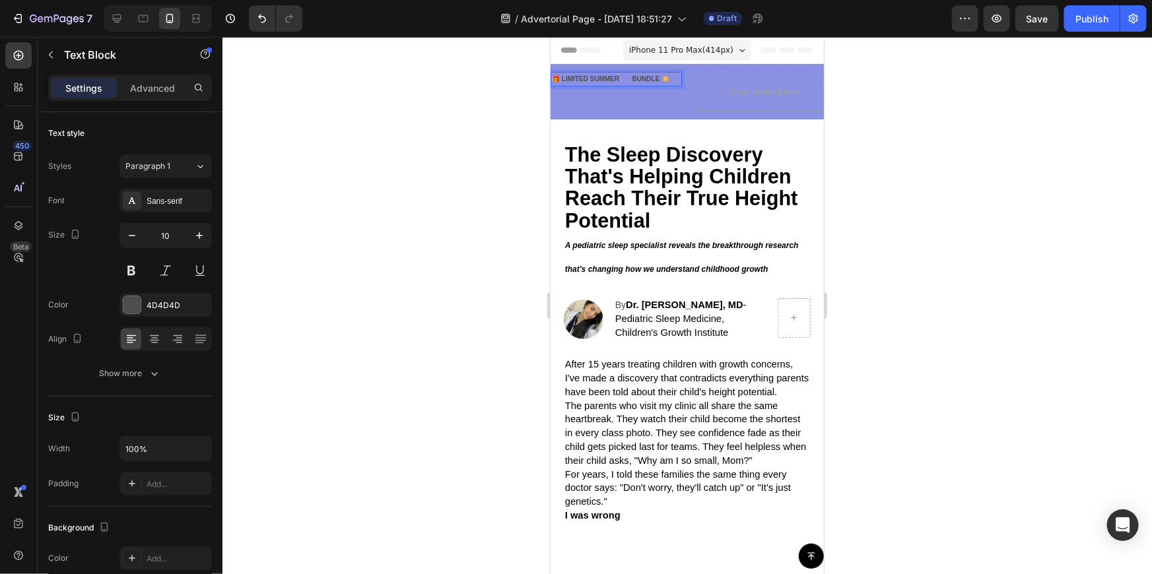
click at [628, 75] on strong "🎁 LIMITED SUMMER BUNDLE ☀️" at bounding box center [609, 78] width 117 height 7
click at [628, 73] on p "🎁 LIMITED SUMMER BUNDLE ☀️" at bounding box center [615, 79] width 129 height 12
click at [611, 75] on strong "🎁 LIMITED SUMMER BUNDLE ☀️" at bounding box center [609, 78] width 117 height 7
click at [630, 75] on strong "🎁 LIMITED SUMMER BUNDLE ☀️" at bounding box center [609, 78] width 117 height 7
drag, startPoint x: 951, startPoint y: 178, endPoint x: 832, endPoint y: 143, distance: 124.7
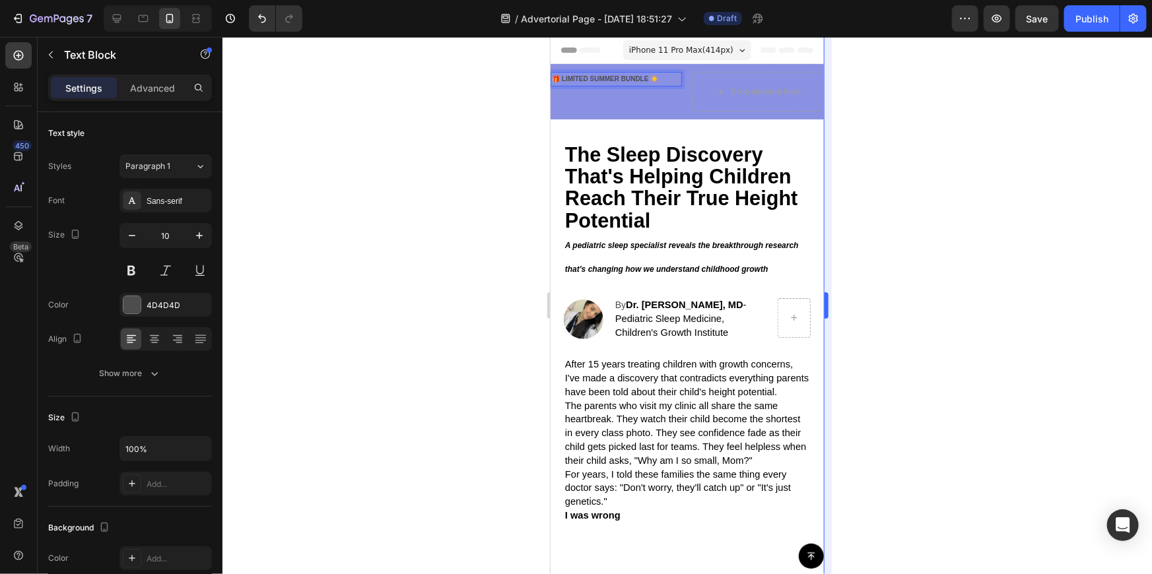
click at [950, 178] on div at bounding box center [686, 305] width 929 height 537
click at [615, 75] on strong "🎁 LIMITED SUMMER BUNDLE ☀️" at bounding box center [604, 78] width 106 height 7
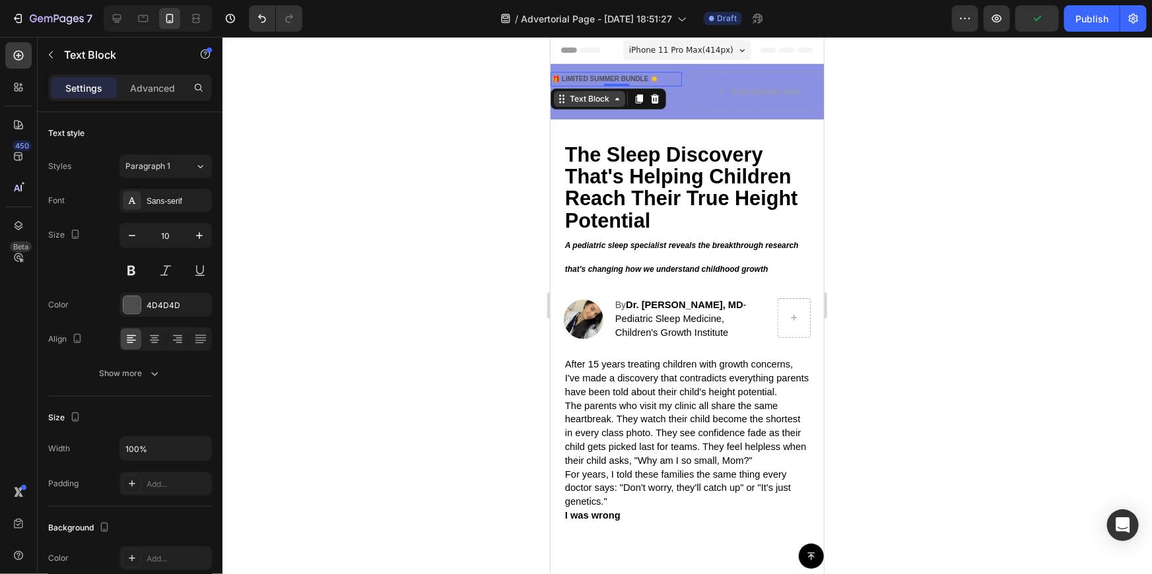
click at [618, 98] on icon at bounding box center [617, 98] width 4 height 3
click at [506, 127] on div at bounding box center [686, 305] width 929 height 537
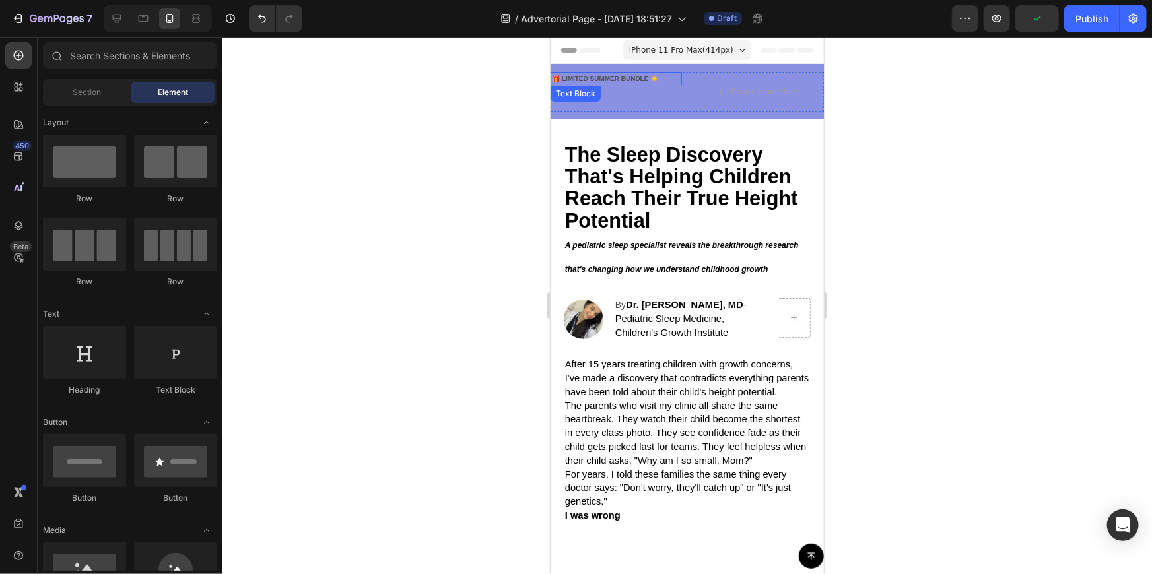
click at [632, 77] on strong "🎁 LIMITED SUMMER BUNDLE ☀️" at bounding box center [604, 78] width 106 height 7
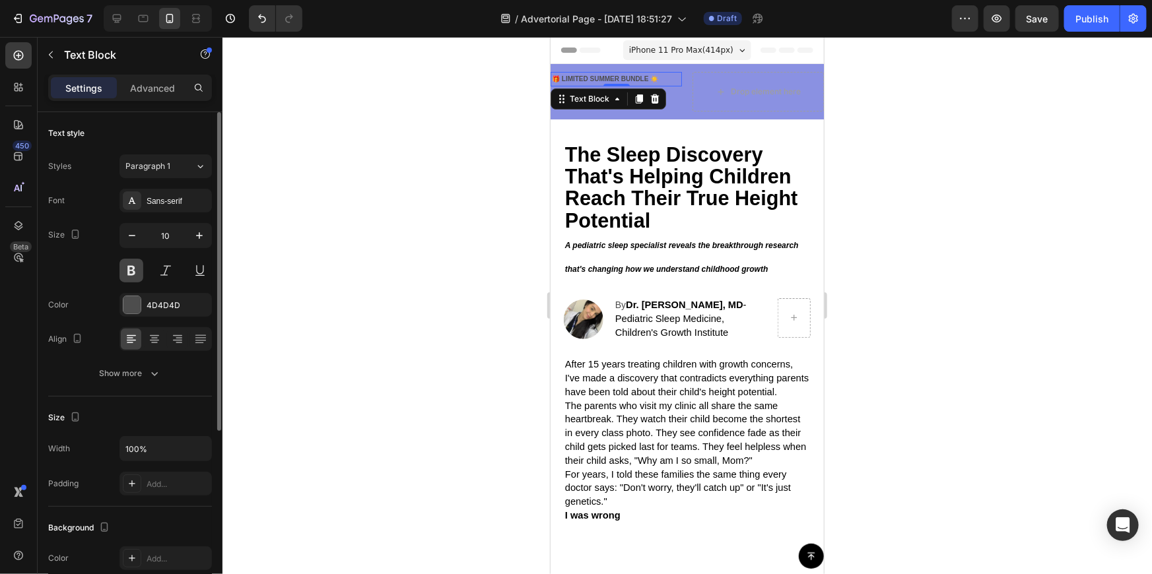
click at [126, 271] on button at bounding box center [131, 271] width 24 height 24
click at [129, 267] on button at bounding box center [131, 271] width 24 height 24
click at [136, 265] on button at bounding box center [131, 271] width 24 height 24
click at [130, 296] on div at bounding box center [131, 304] width 17 height 17
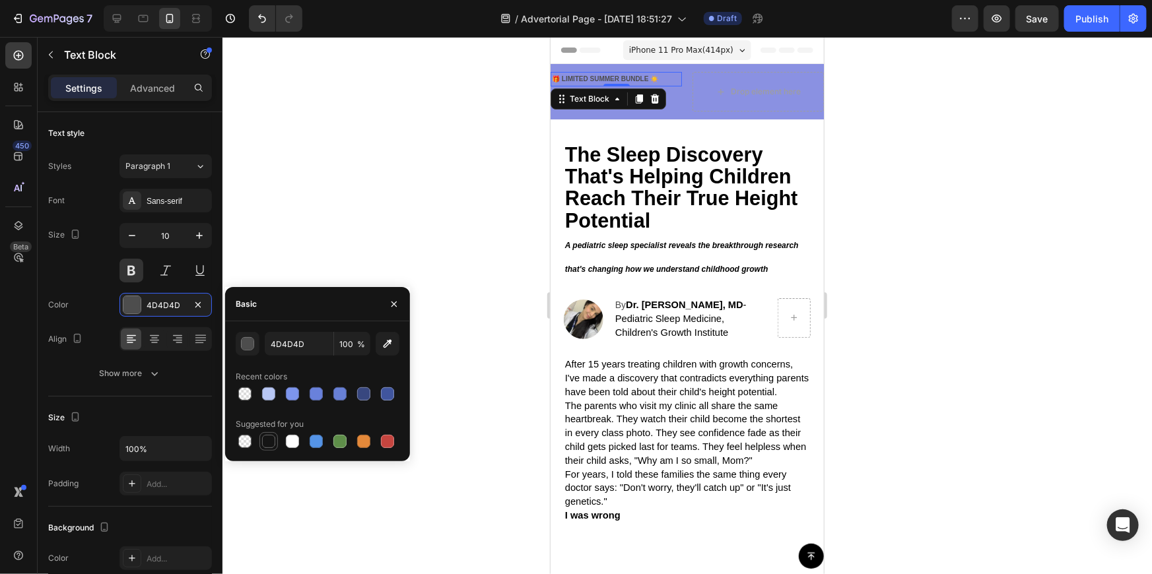
click at [271, 435] on div at bounding box center [268, 441] width 13 height 13
type input "151515"
click at [388, 241] on div at bounding box center [686, 305] width 929 height 537
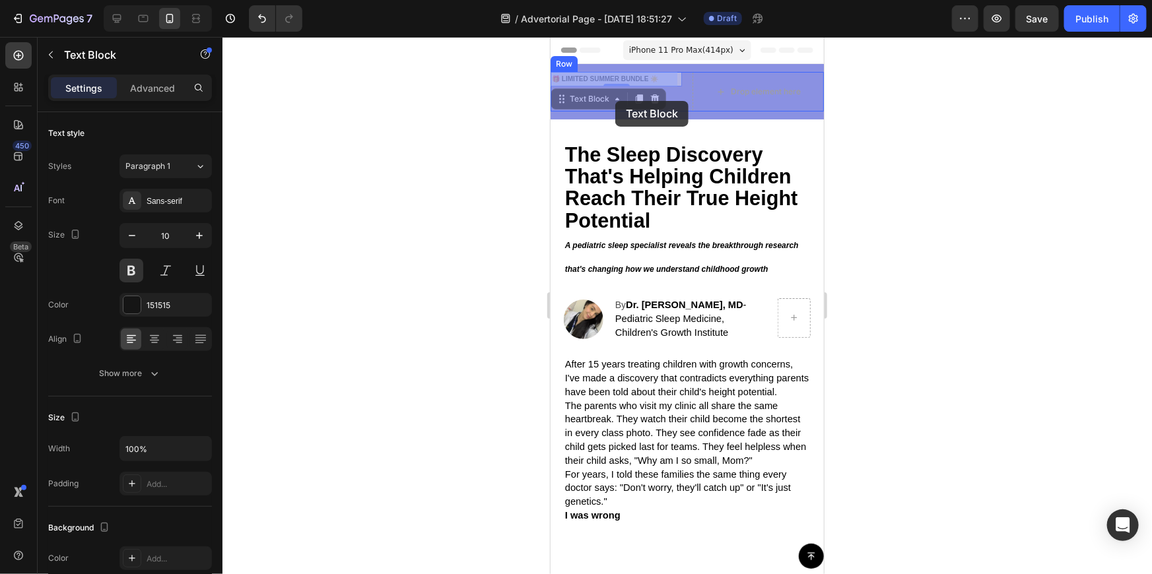
drag, startPoint x: 630, startPoint y: 81, endPoint x: 614, endPoint y: 102, distance: 25.9
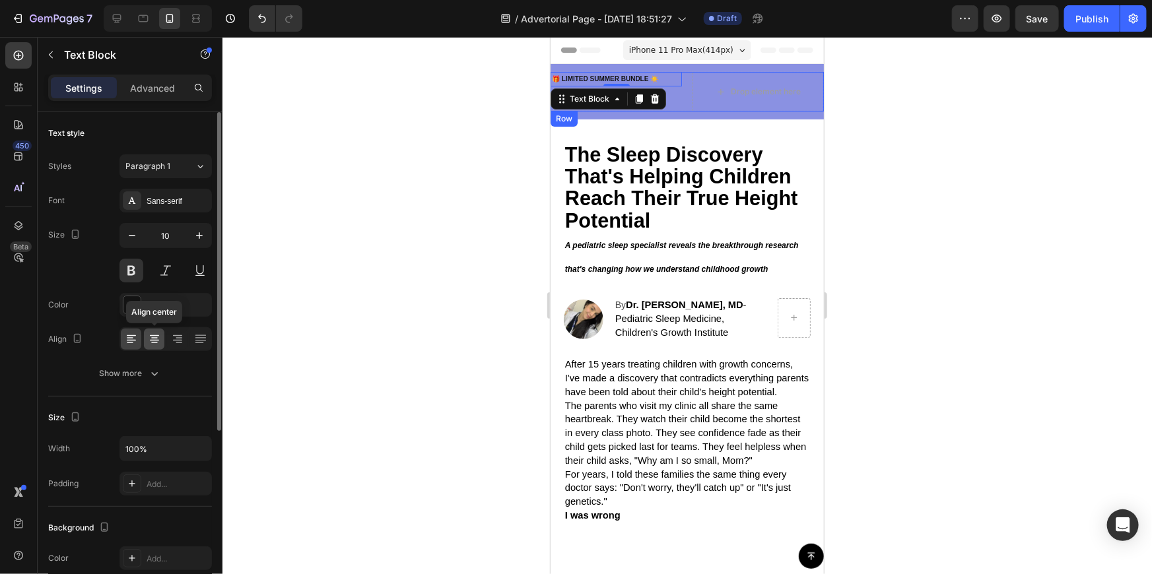
click at [157, 345] on icon at bounding box center [154, 339] width 13 height 13
drag, startPoint x: 154, startPoint y: 343, endPoint x: 166, endPoint y: 339, distance: 12.5
click at [158, 342] on icon at bounding box center [154, 339] width 13 height 13
click at [180, 335] on icon at bounding box center [177, 335] width 9 height 1
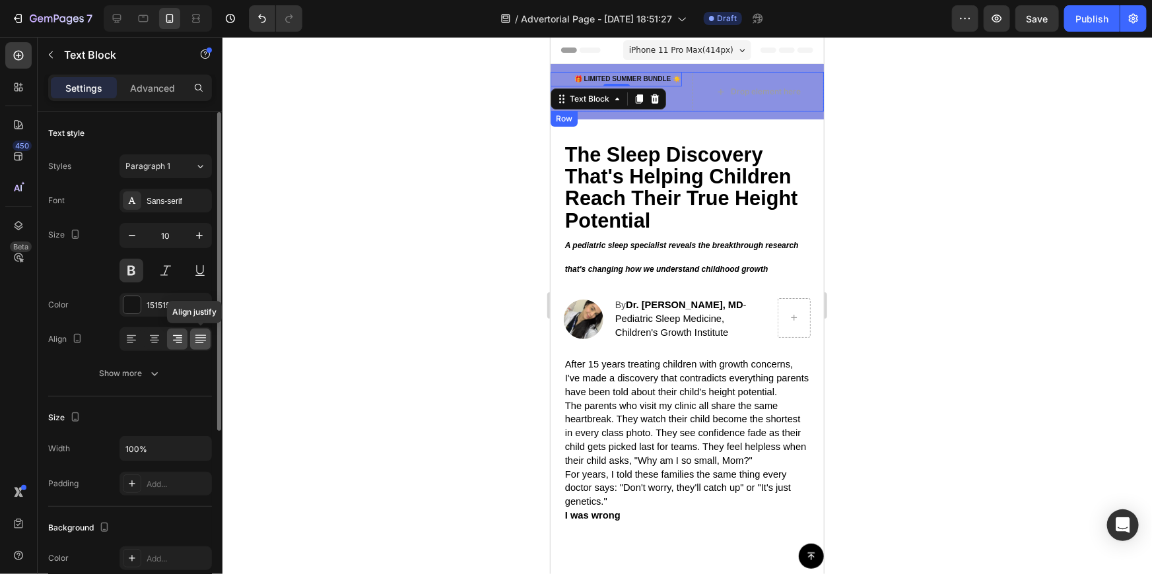
click at [191, 331] on div at bounding box center [200, 339] width 20 height 21
click at [135, 334] on icon at bounding box center [131, 339] width 13 height 13
click at [146, 376] on div "Show more" at bounding box center [130, 373] width 61 height 13
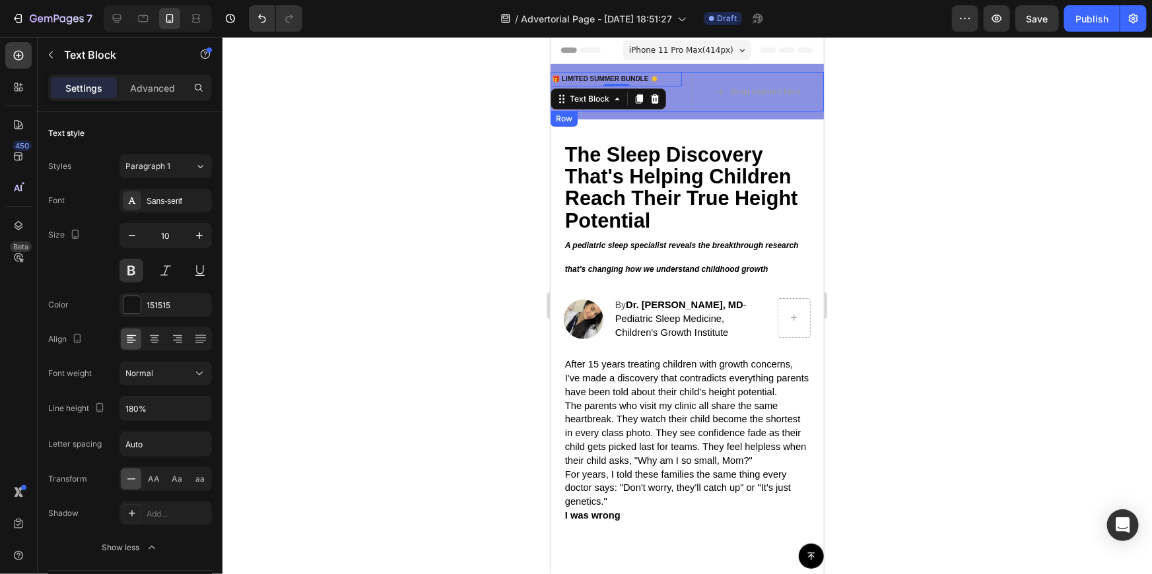
click at [291, 356] on div at bounding box center [686, 305] width 929 height 537
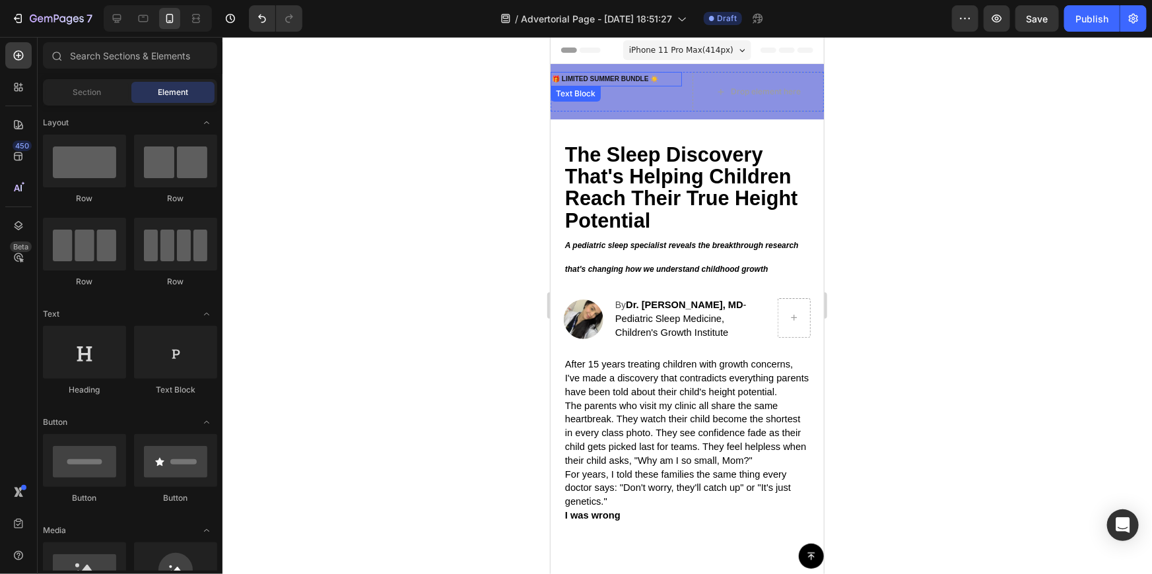
click at [598, 98] on div "Text Block" at bounding box center [575, 93] width 50 height 16
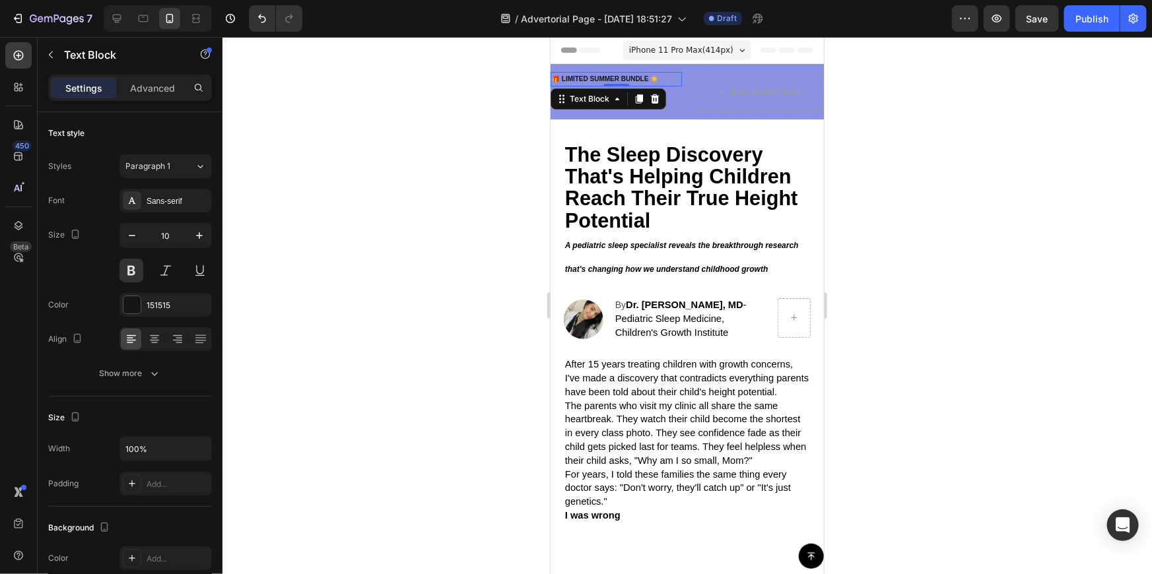
click at [834, 102] on div at bounding box center [686, 305] width 929 height 537
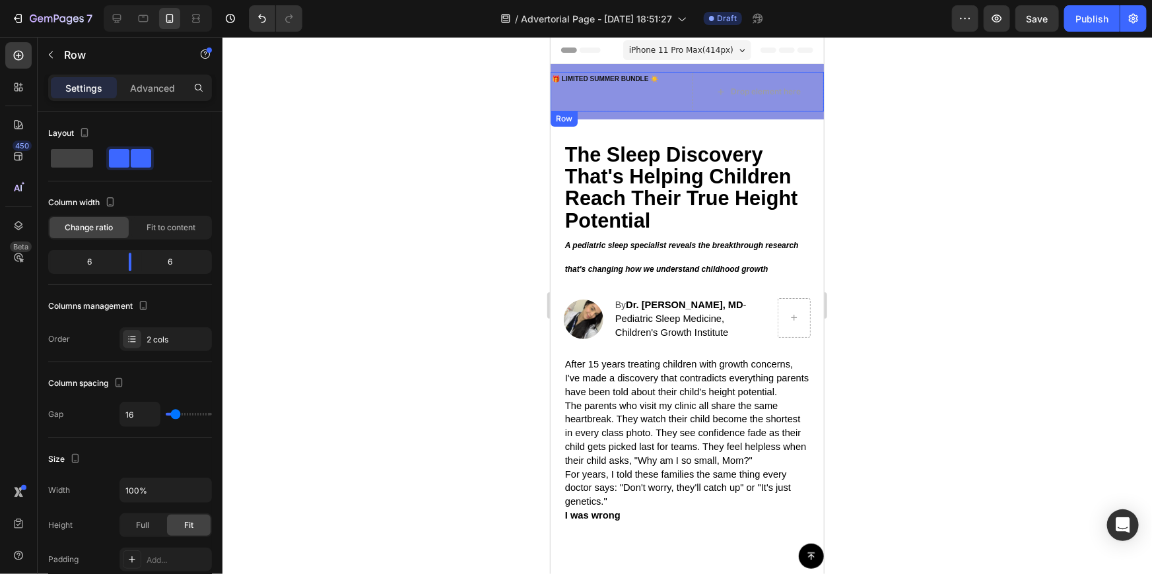
click at [604, 105] on div "🎁 LIMITED SUMMER BUNDLE ☀️ Text Block" at bounding box center [615, 91] width 131 height 40
click at [605, 101] on div "🎁 LIMITED SUMMER BUNDLE ☀️ Text Block" at bounding box center [615, 91] width 131 height 40
drag, startPoint x: 596, startPoint y: 97, endPoint x: 644, endPoint y: 83, distance: 50.1
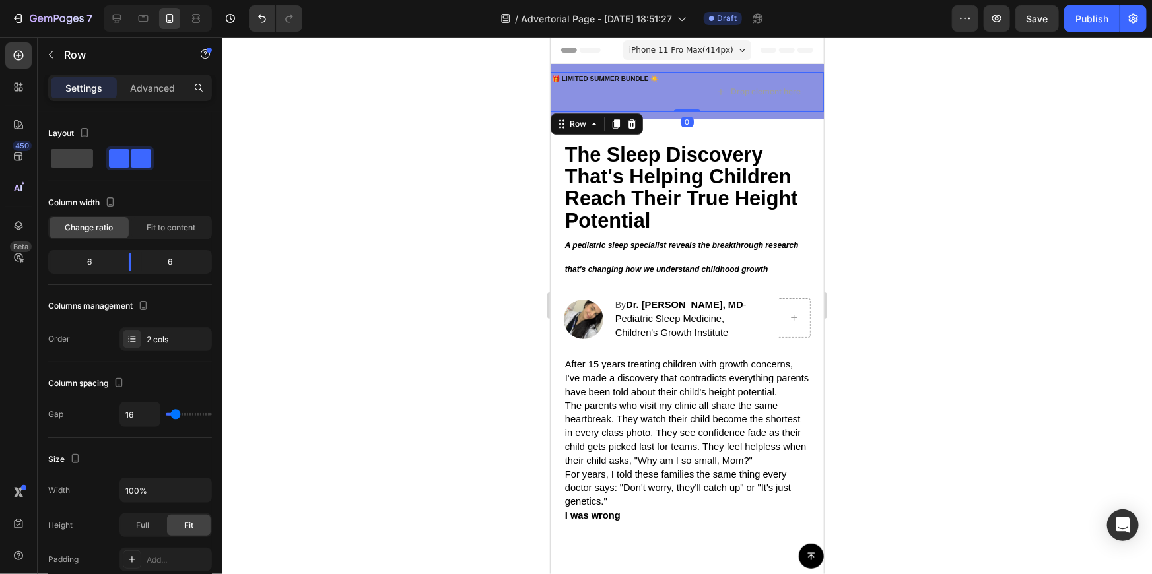
click at [601, 95] on div "🎁 LIMITED SUMMER BUNDLE ☀️ Text Block" at bounding box center [615, 91] width 131 height 40
click at [662, 77] on p "🎁 LIMITED SUMMER BUNDLE ☀️" at bounding box center [615, 79] width 129 height 12
click at [692, 95] on div "Drop element here" at bounding box center [757, 91] width 131 height 40
click at [632, 94] on div "🎁 LIMITED SUMMER BUNDLE ☀️ Text Block" at bounding box center [615, 91] width 131 height 40
click at [616, 94] on div "🎁 LIMITED SUMMER BUNDLE ☀️ Text Block" at bounding box center [615, 91] width 131 height 40
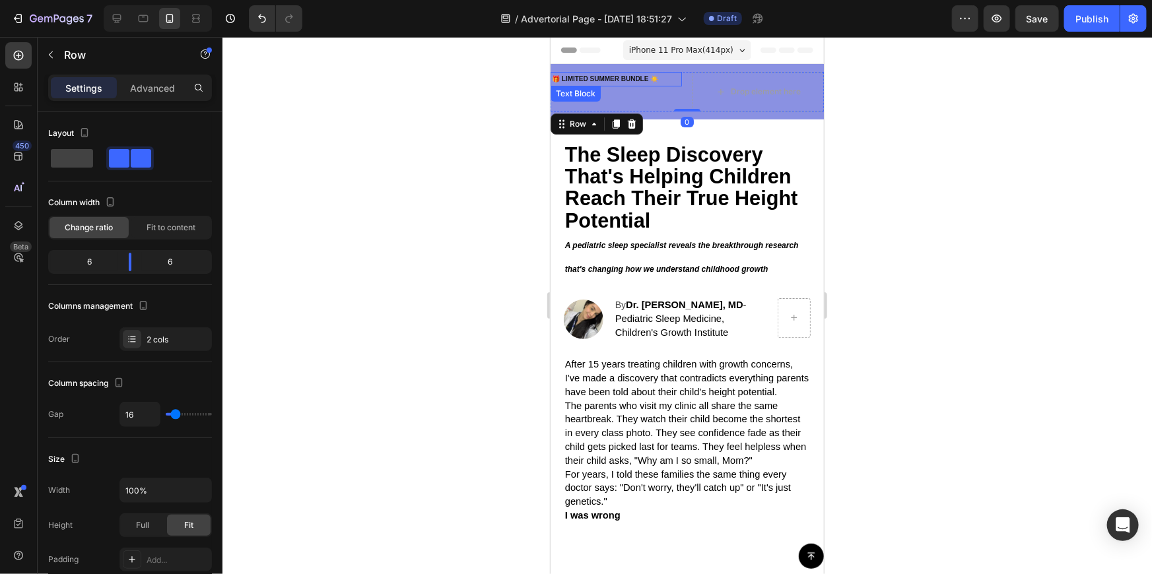
click at [672, 77] on p "🎁 LIMITED SUMMER BUNDLE ☀️" at bounding box center [615, 79] width 129 height 12
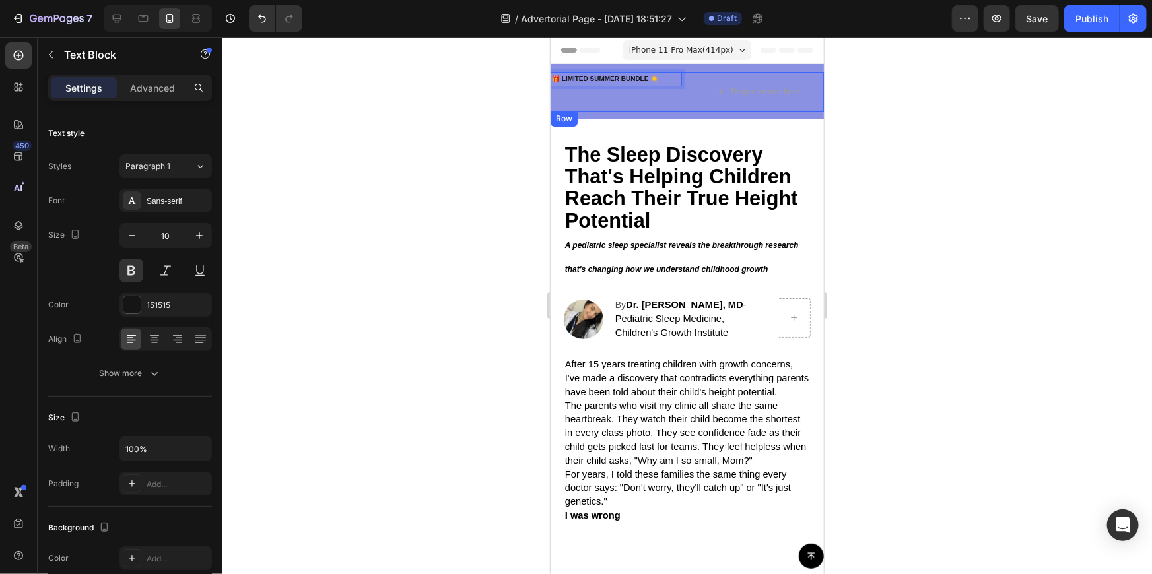
click at [589, 100] on div "🎁 LIMITED SUMMER BUNDLE ☀️ Text Block 0" at bounding box center [615, 91] width 131 height 40
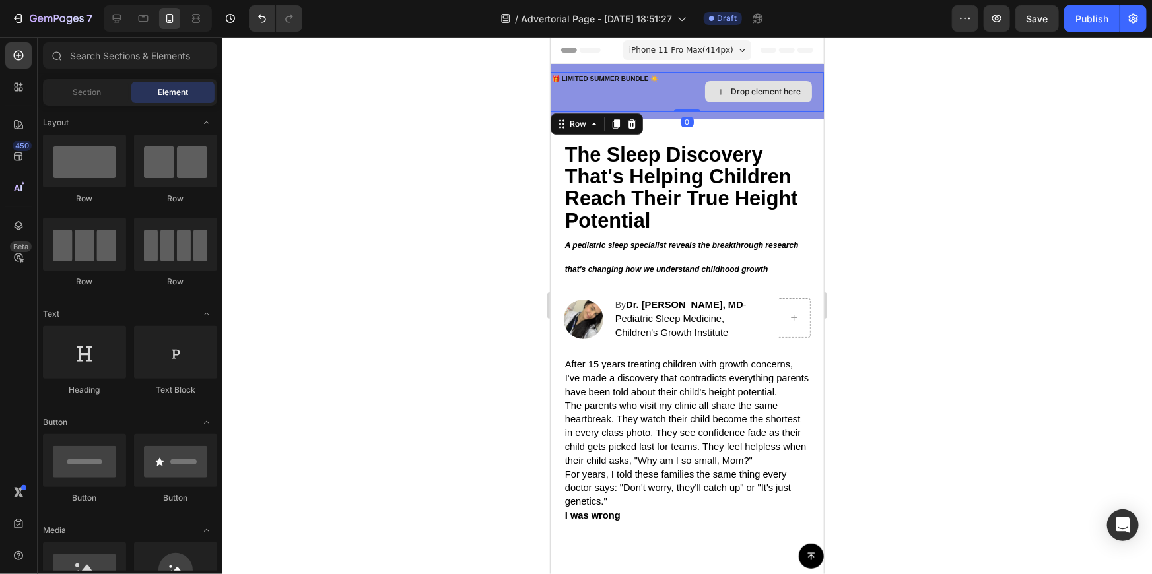
click at [737, 81] on div "Drop element here" at bounding box center [757, 91] width 107 height 21
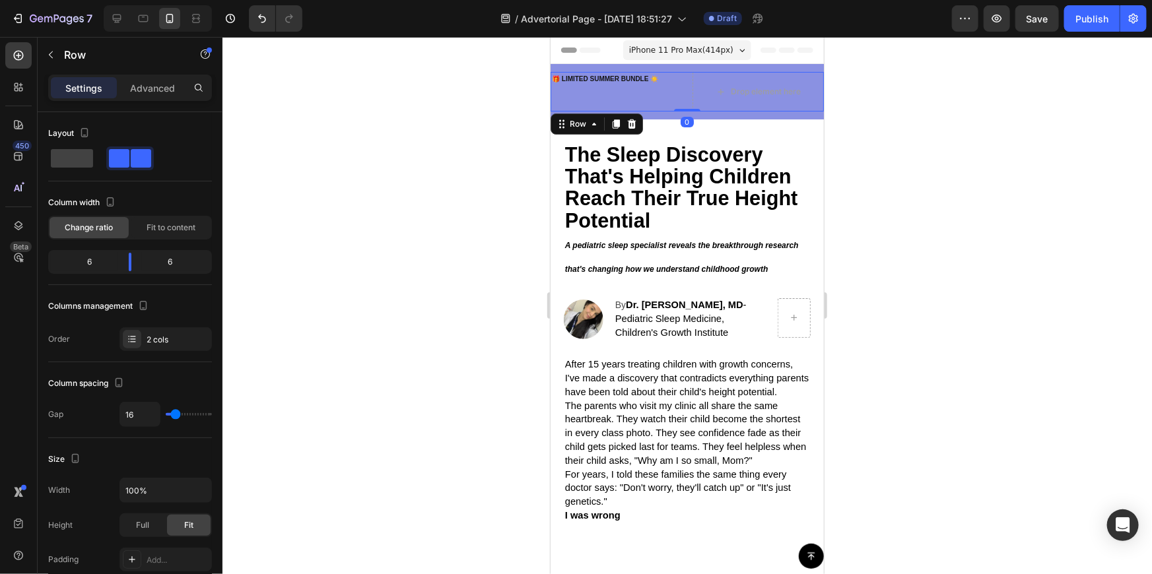
click at [649, 93] on div "🎁 LIMITED SUMMER BUNDLE ☀️ Text Block" at bounding box center [615, 91] width 131 height 40
click at [663, 98] on div "🎁 LIMITED SUMMER BUNDLE ☀️ Text Block" at bounding box center [615, 91] width 131 height 40
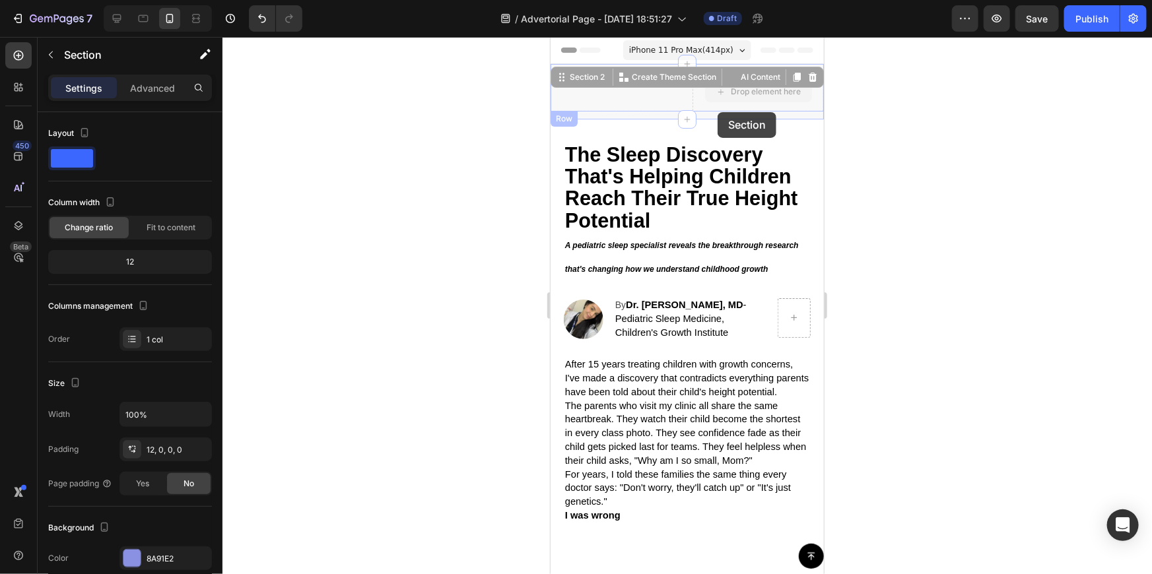
drag, startPoint x: 717, startPoint y: 112, endPoint x: 717, endPoint y: 101, distance: 10.6
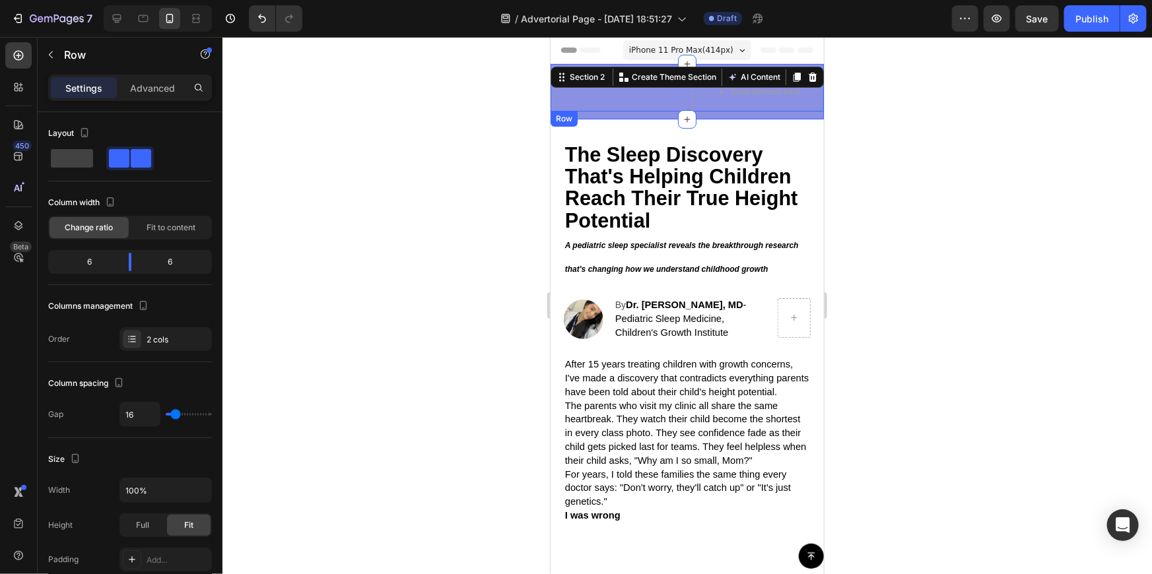
click at [663, 98] on div "🎁 LIMITED SUMMER BUNDLE ☀️ Text Block" at bounding box center [615, 91] width 131 height 40
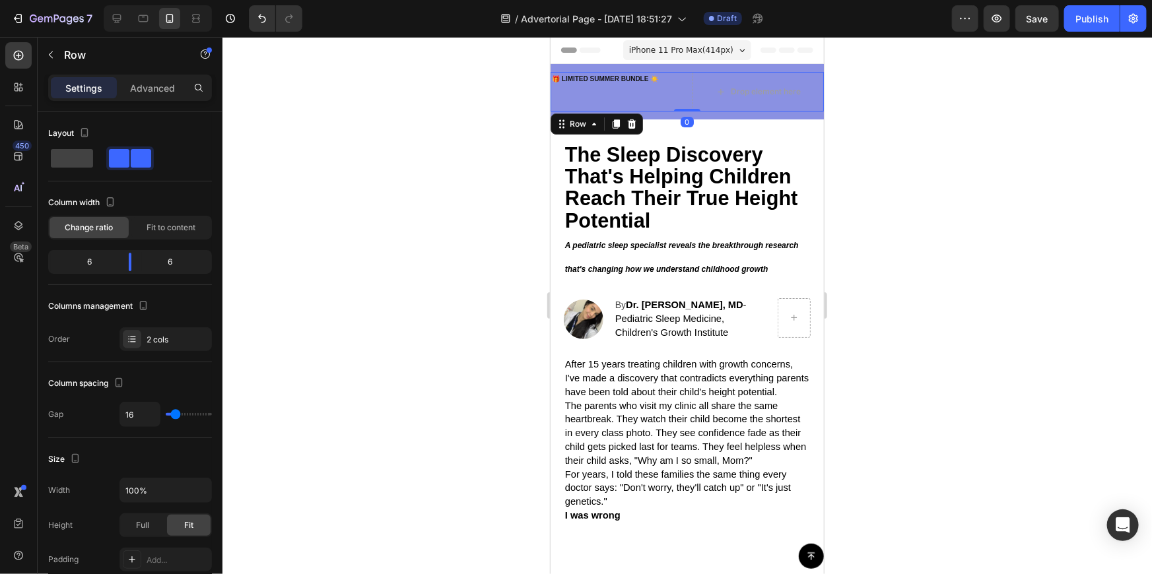
drag, startPoint x: 684, startPoint y: 108, endPoint x: 685, endPoint y: 98, distance: 10.0
click at [685, 98] on div "🎁 LIMITED SUMMER BUNDLE ☀️ Text Block Drop element here Row 0" at bounding box center [686, 91] width 273 height 40
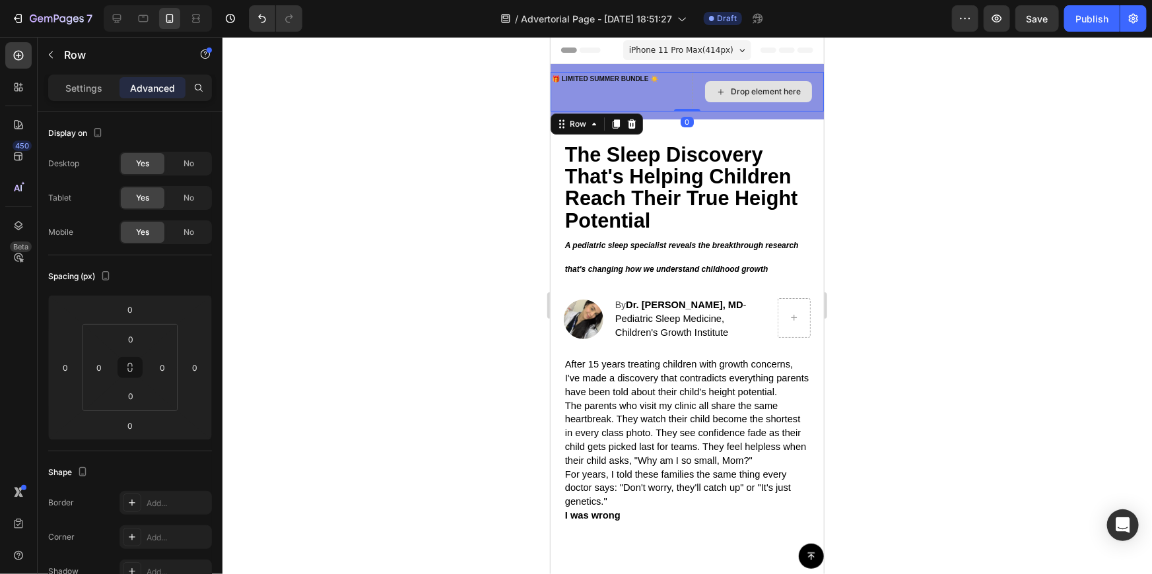
drag, startPoint x: 684, startPoint y: 109, endPoint x: 690, endPoint y: 97, distance: 13.3
click at [690, 97] on div "🎁 LIMITED SUMMER BUNDLE ☀️ Text Block Drop element here Row 0" at bounding box center [686, 91] width 273 height 40
click at [882, 140] on div at bounding box center [686, 305] width 929 height 537
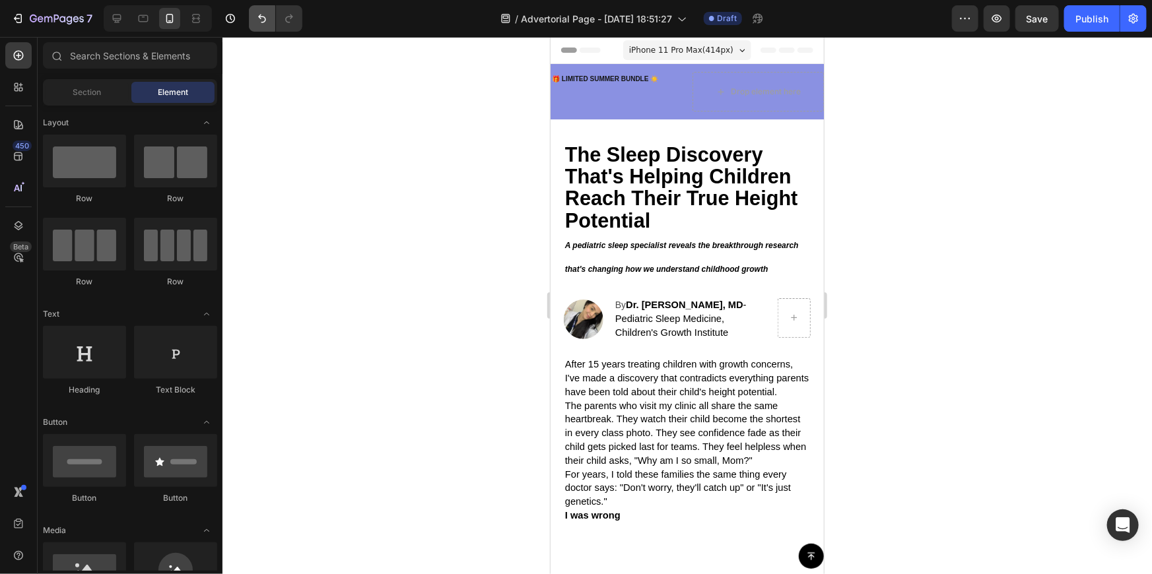
click at [257, 21] on icon "Undo/Redo" at bounding box center [261, 18] width 13 height 13
click at [259, 19] on icon "Undo/Redo" at bounding box center [261, 18] width 13 height 13
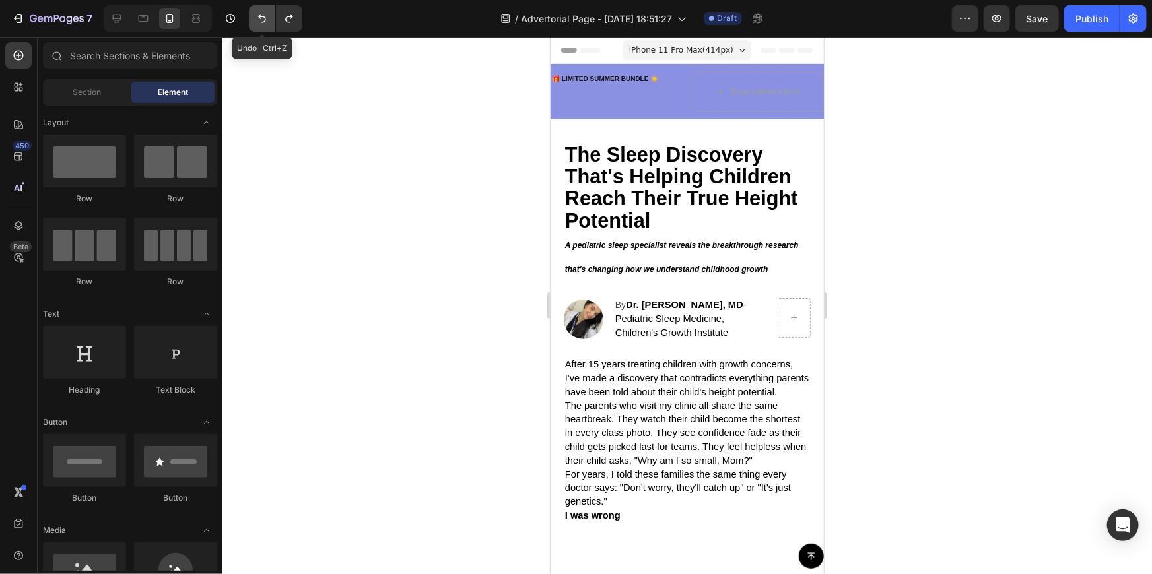
click at [259, 19] on icon "Undo/Redo" at bounding box center [261, 18] width 13 height 13
drag, startPoint x: 259, startPoint y: 19, endPoint x: 325, endPoint y: 20, distance: 65.3
click at [261, 19] on icon "Undo/Redo" at bounding box center [261, 18] width 13 height 13
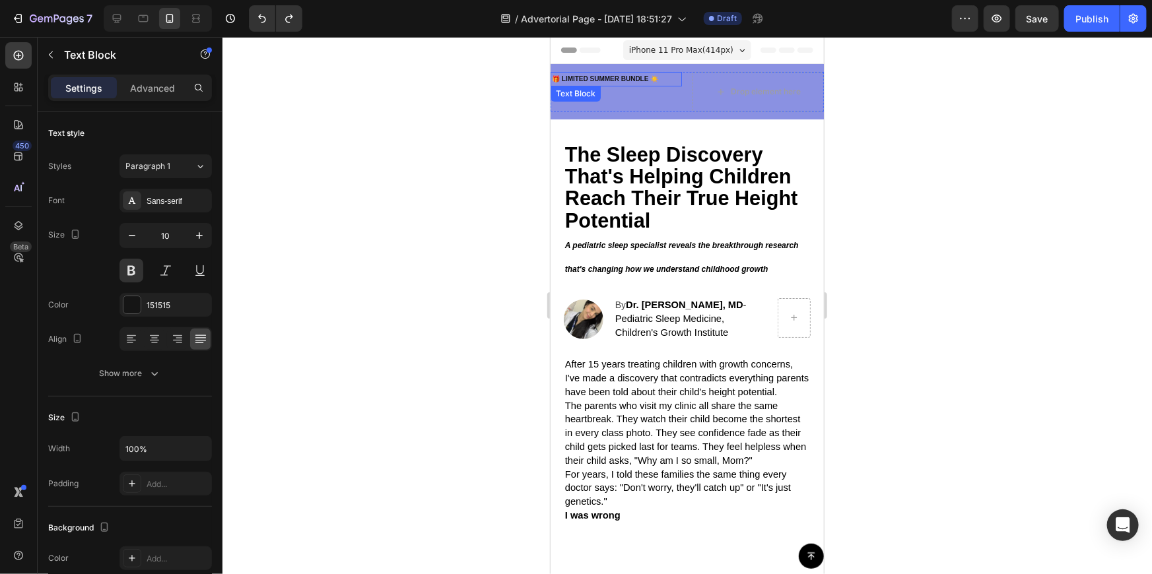
click at [653, 73] on p "🎁 LIMITED SUMMER BUNDLE ☀️" at bounding box center [615, 79] width 129 height 12
click at [270, 20] on button "Undo/Redo" at bounding box center [262, 18] width 26 height 26
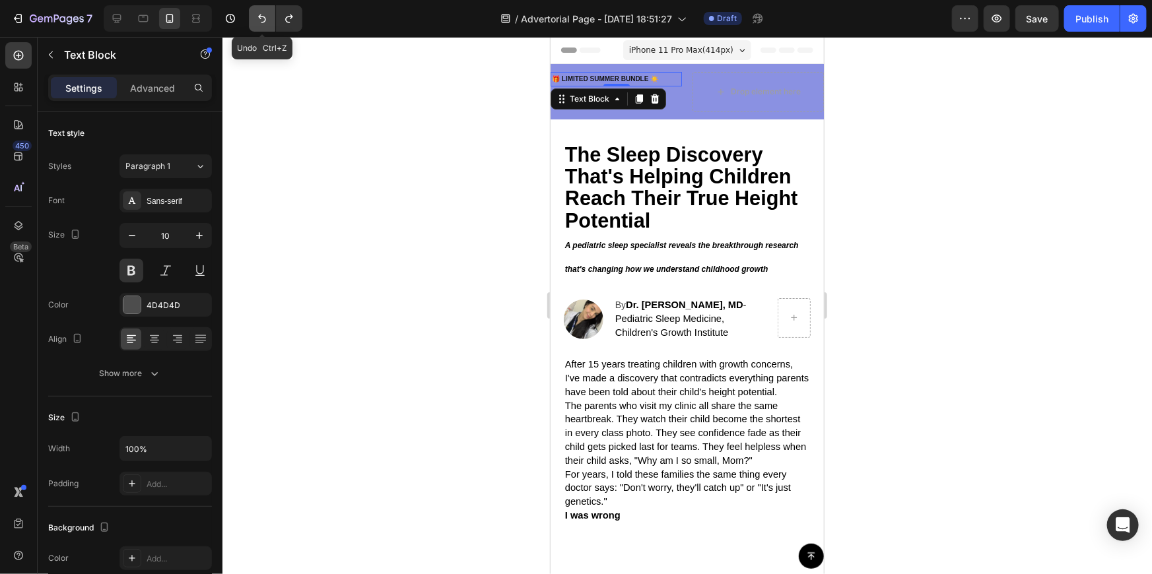
click at [271, 20] on button "Undo/Redo" at bounding box center [262, 18] width 26 height 26
click at [273, 22] on button "Undo/Redo" at bounding box center [262, 18] width 26 height 26
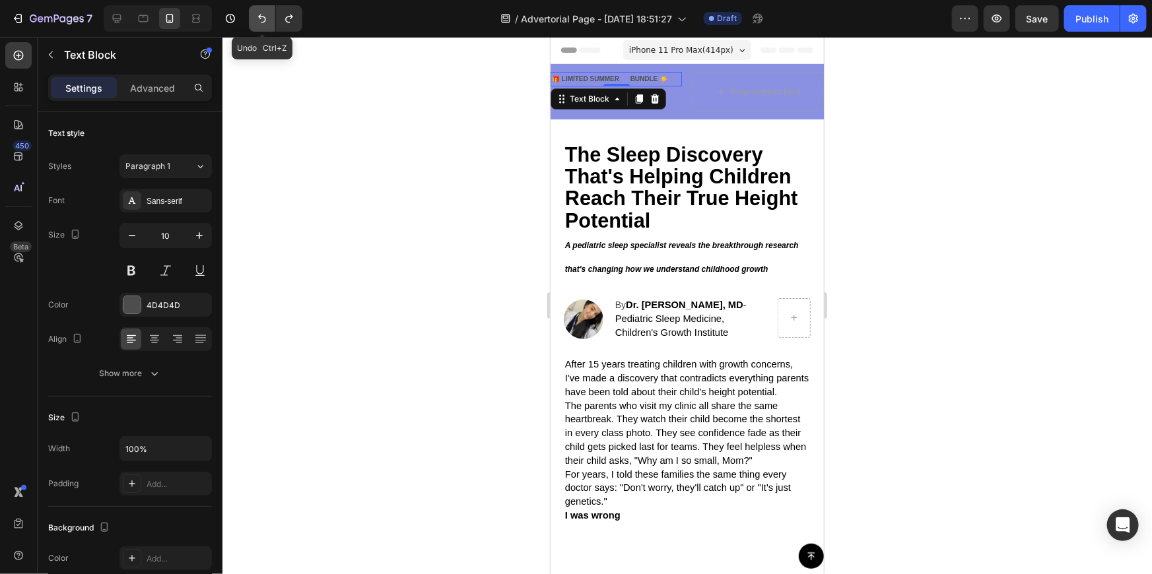
click at [273, 22] on button "Undo/Redo" at bounding box center [262, 18] width 26 height 26
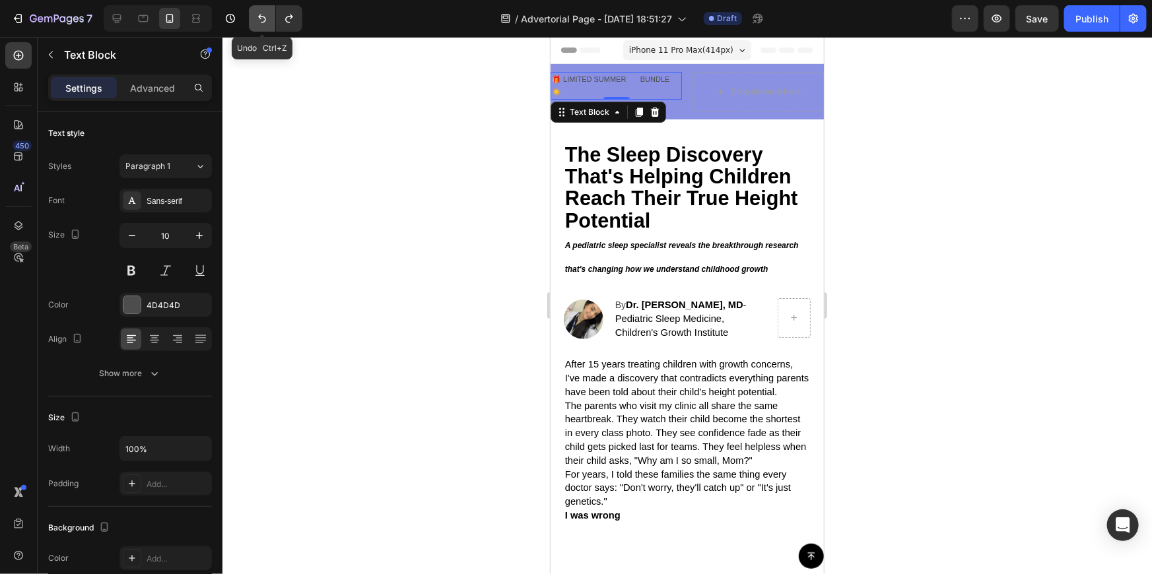
click at [273, 22] on button "Undo/Redo" at bounding box center [262, 18] width 26 height 26
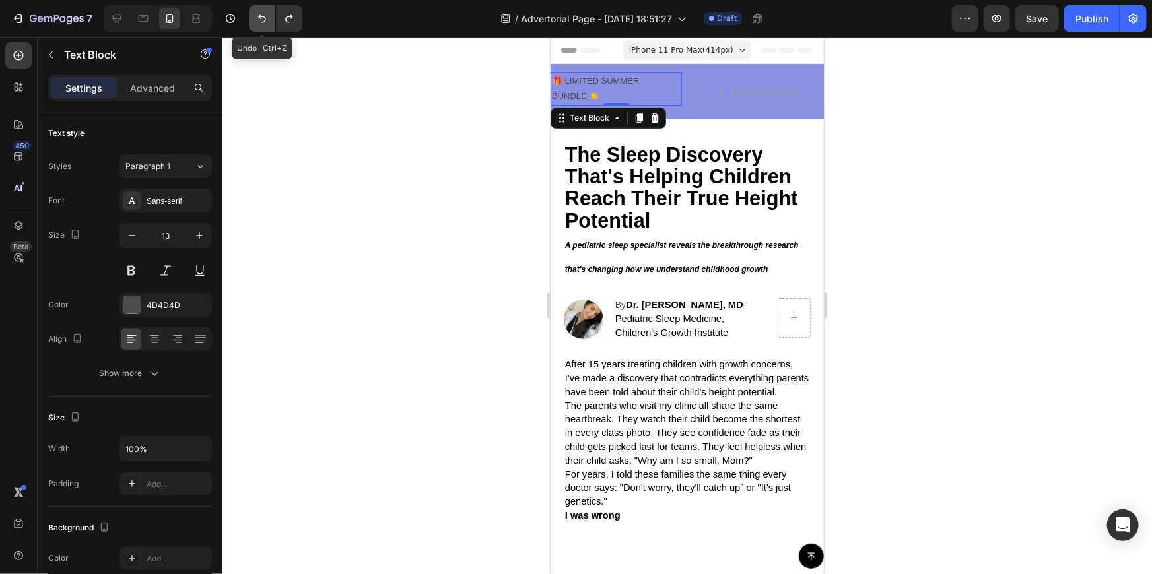
type input "14"
click at [273, 22] on button "Undo/Redo" at bounding box center [262, 18] width 26 height 26
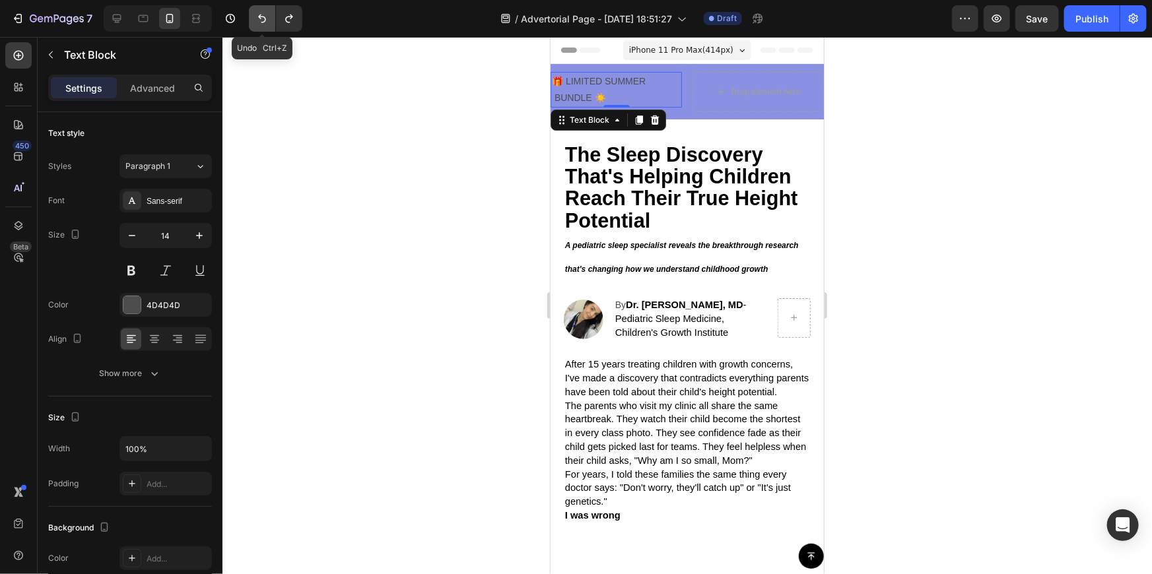
click at [273, 22] on button "Undo/Redo" at bounding box center [262, 18] width 26 height 26
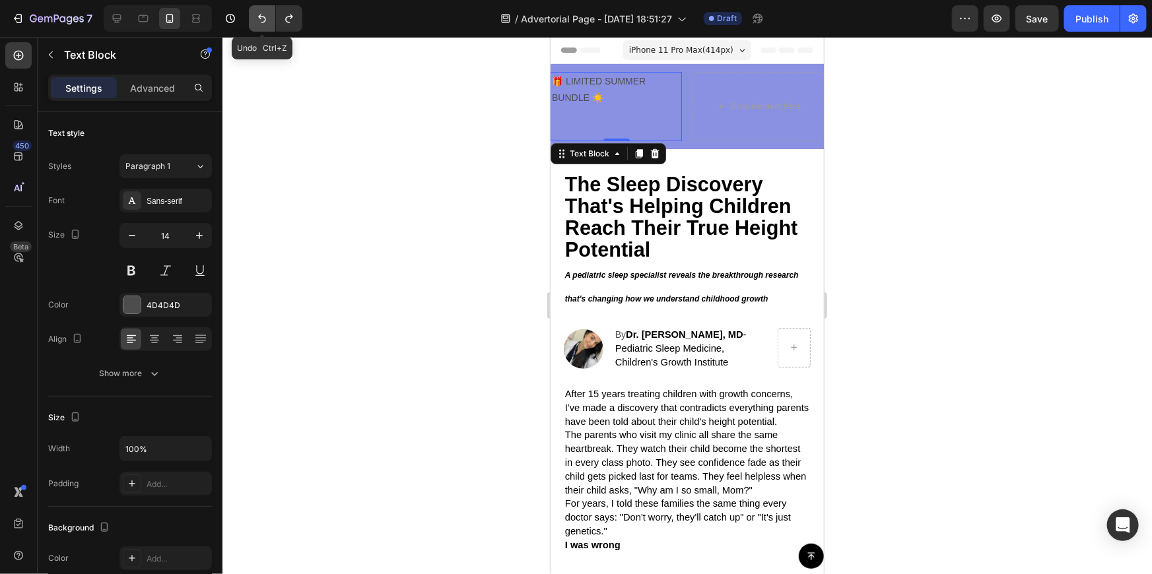
click at [273, 22] on button "Undo/Redo" at bounding box center [262, 18] width 26 height 26
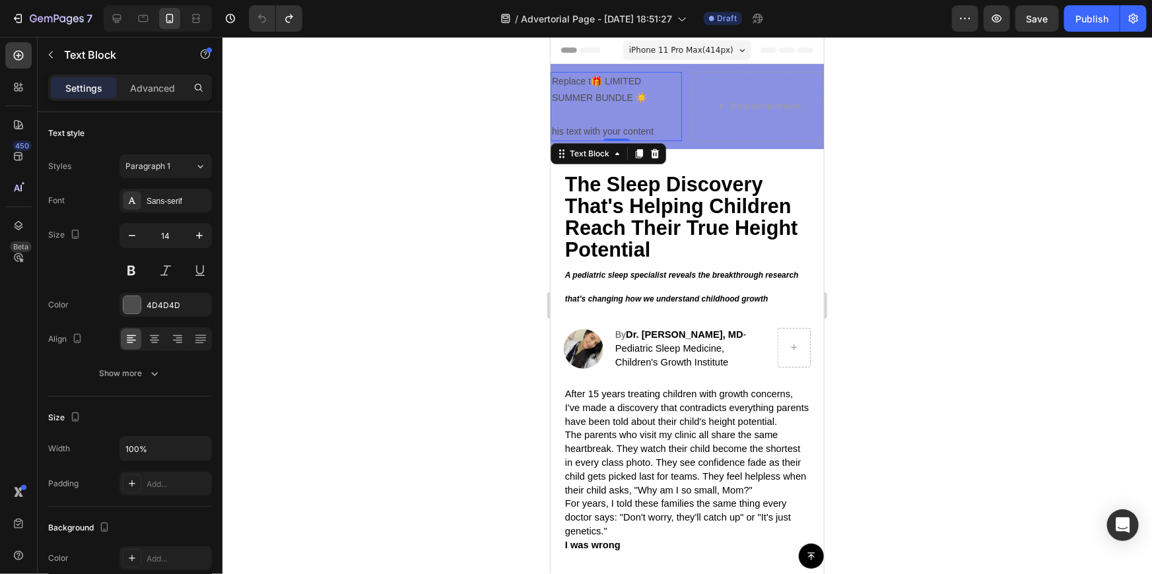
drag, startPoint x: 599, startPoint y: 82, endPoint x: 566, endPoint y: 81, distance: 33.7
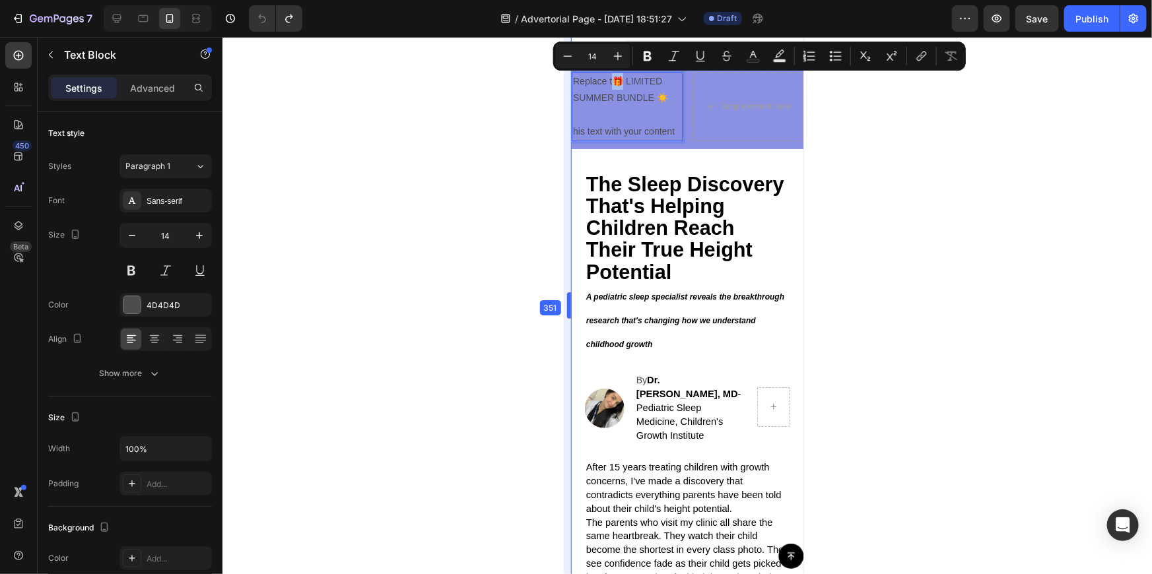
drag, startPoint x: 548, startPoint y: 83, endPoint x: 606, endPoint y: 83, distance: 57.4
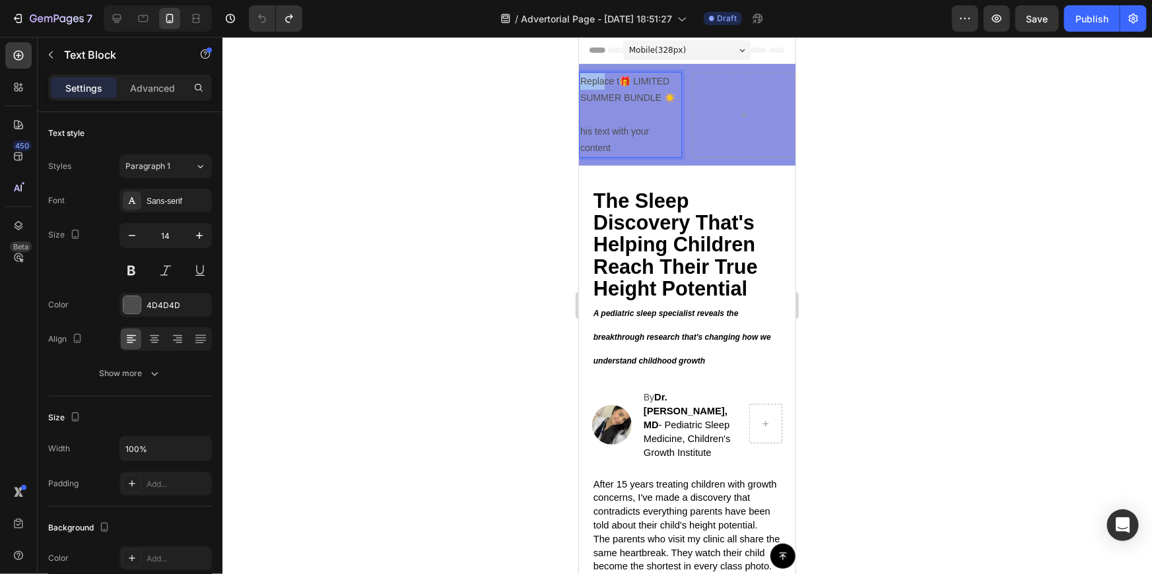
drag, startPoint x: 608, startPoint y: 82, endPoint x: 576, endPoint y: 83, distance: 32.3
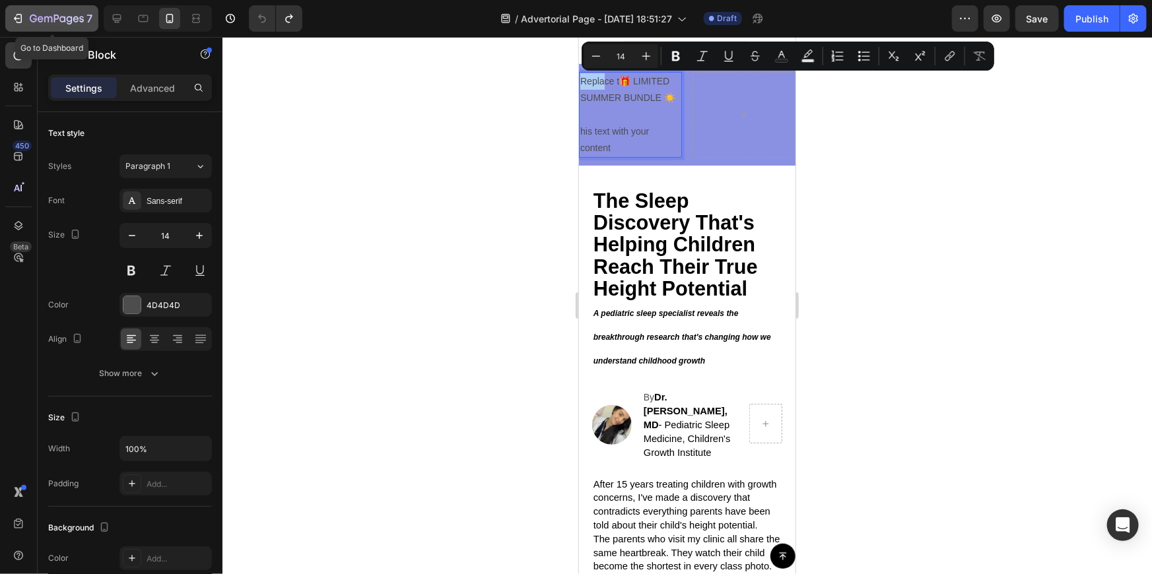
click at [18, 22] on icon "button" at bounding box center [20, 18] width 6 height 9
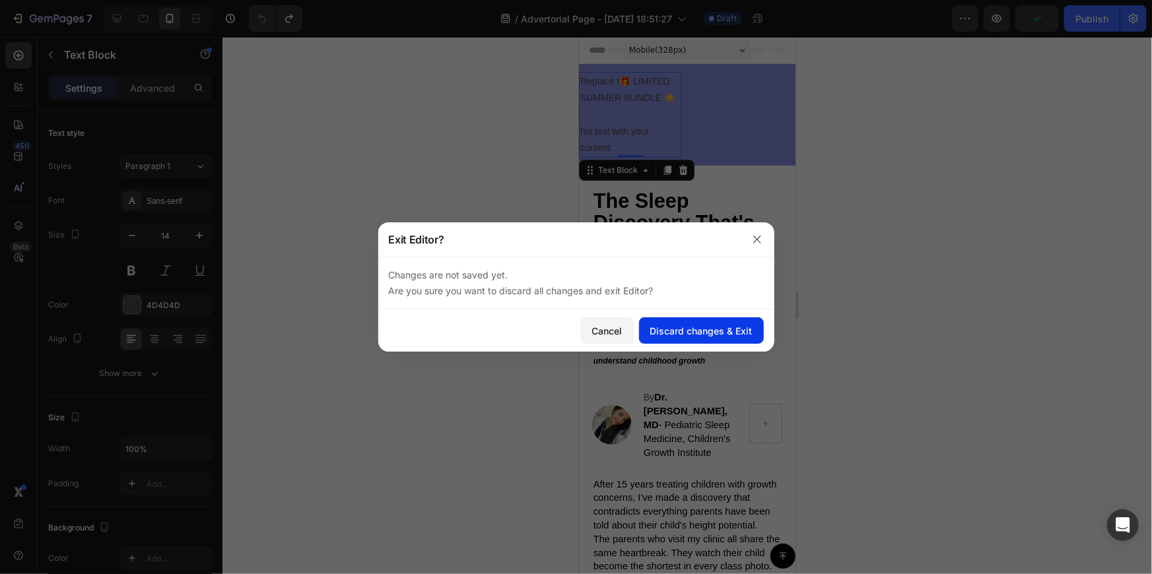
click at [690, 336] on div "Discard changes & Exit" at bounding box center [701, 331] width 102 height 14
